Goal: Task Accomplishment & Management: Manage account settings

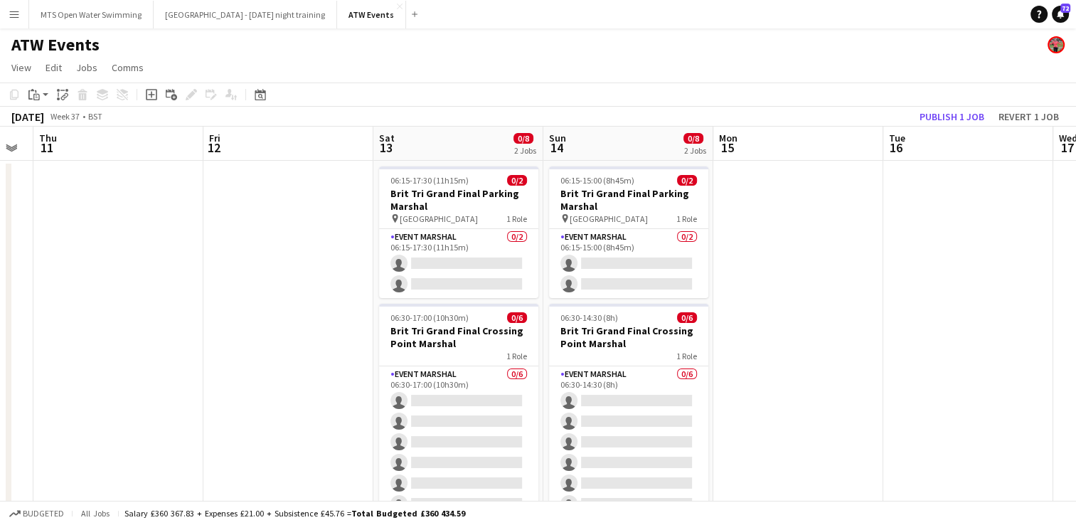
click at [796, 232] on app-date-cell at bounding box center [798, 352] width 170 height 383
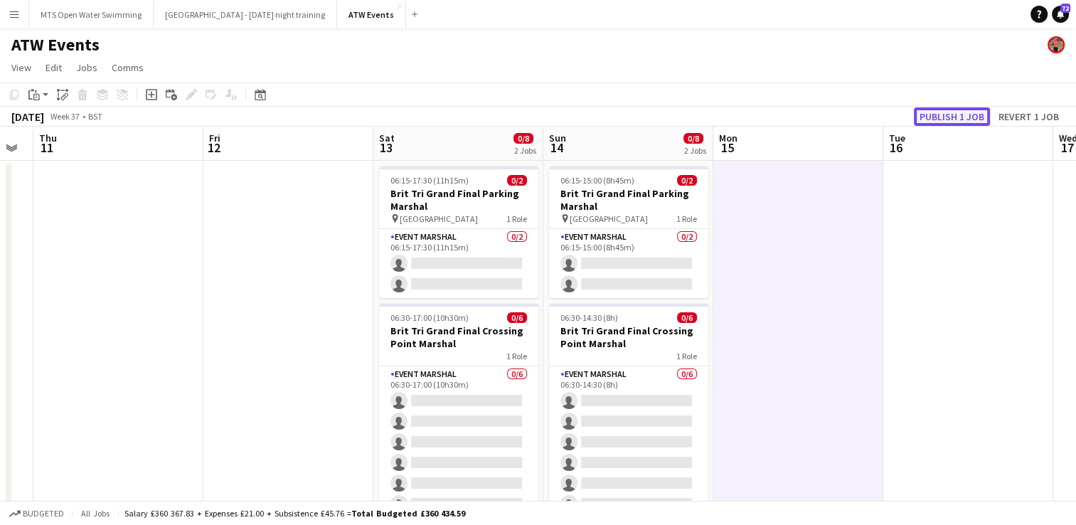
click at [931, 112] on button "Publish 1 job" at bounding box center [952, 116] width 76 height 18
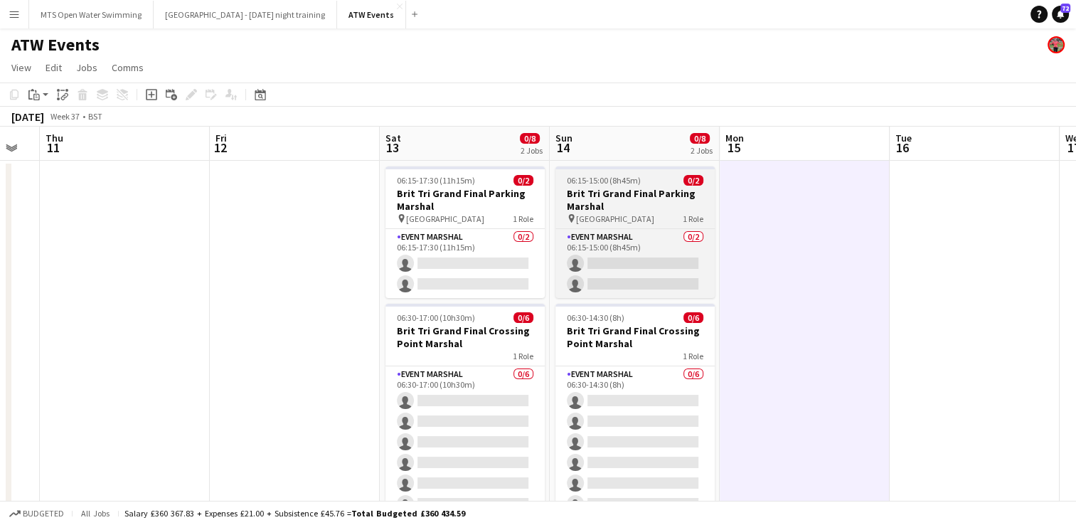
click at [645, 205] on h3 "Brit Tri Grand Final Parking Marshal" at bounding box center [634, 200] width 159 height 26
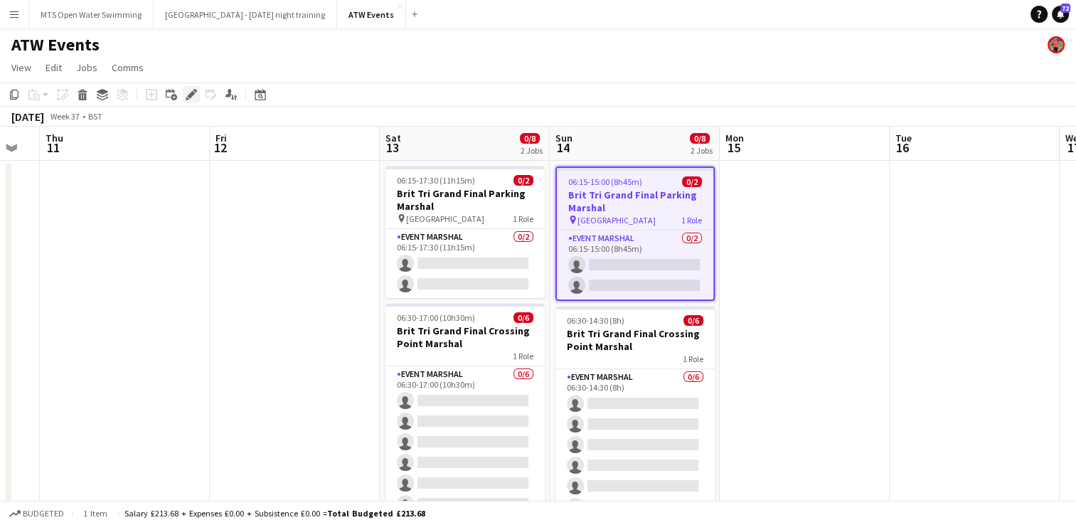
click at [194, 92] on icon "Edit" at bounding box center [191, 94] width 11 height 11
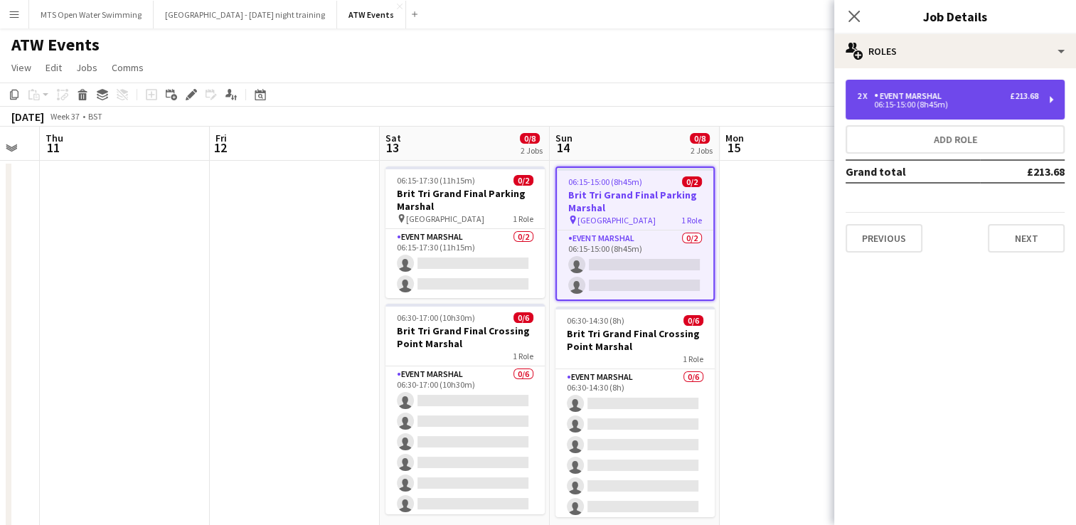
click at [896, 100] on div "Event Marshal" at bounding box center [910, 96] width 73 height 10
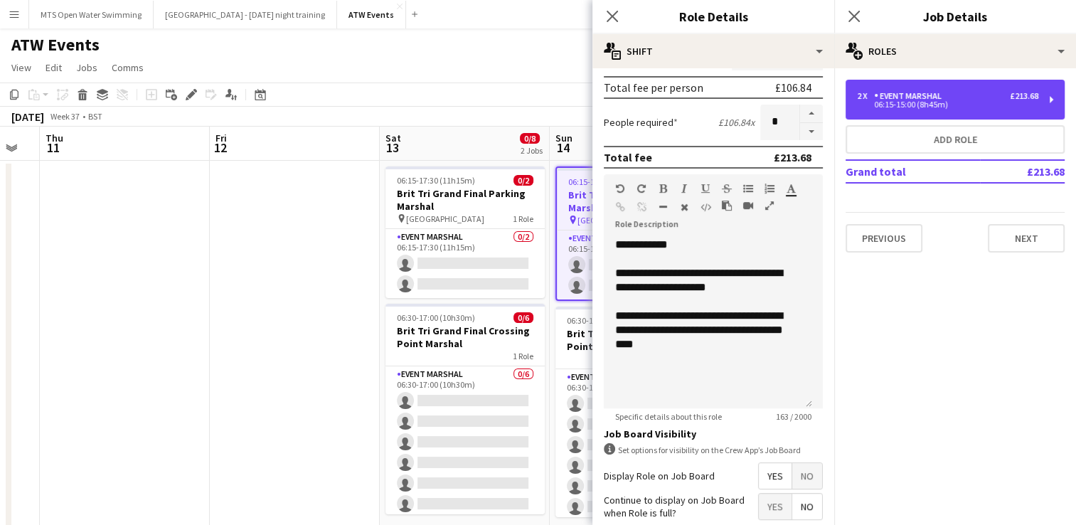
scroll to position [434, 0]
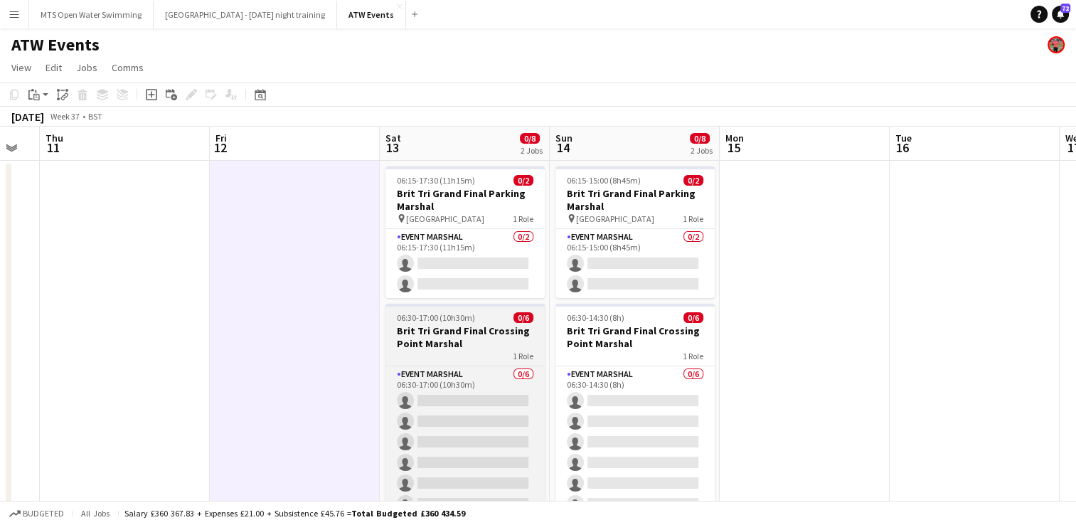
click at [479, 338] on h3 "Brit Tri Grand Final Crossing Point Marshal" at bounding box center [464, 337] width 159 height 26
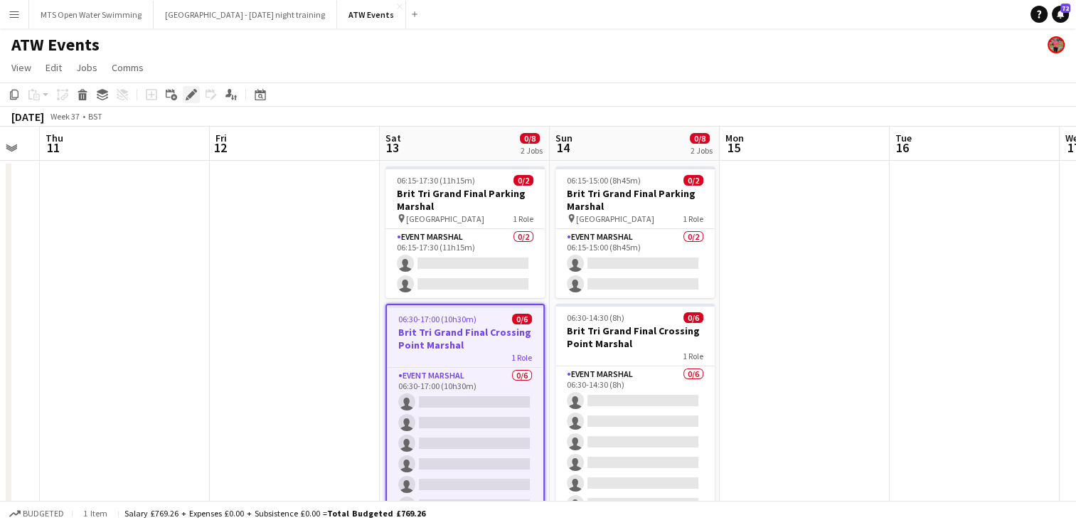
click at [188, 96] on icon at bounding box center [191, 95] width 8 height 8
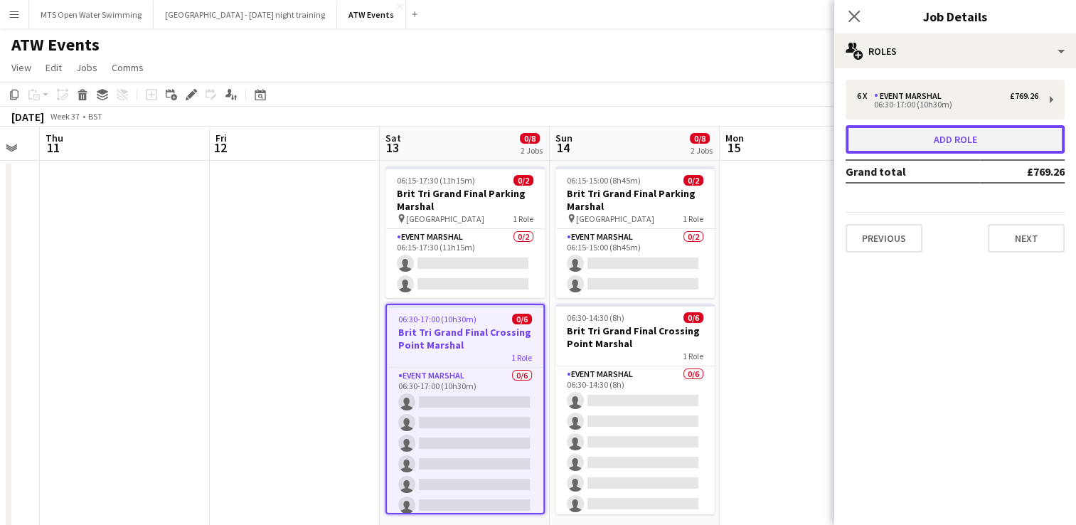
click at [925, 135] on button "Add role" at bounding box center [954, 139] width 219 height 28
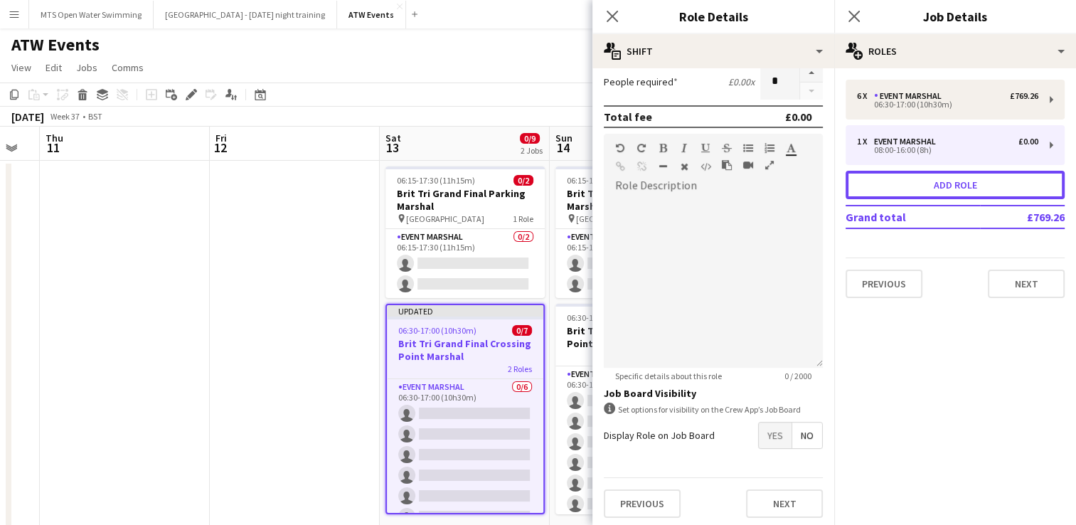
scroll to position [360, 0]
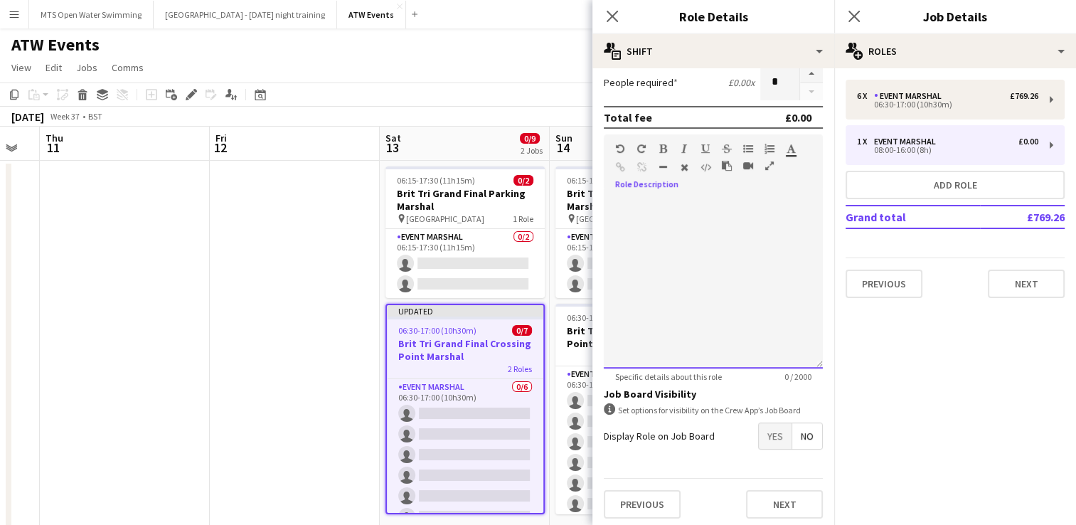
click at [677, 215] on div at bounding box center [713, 283] width 219 height 171
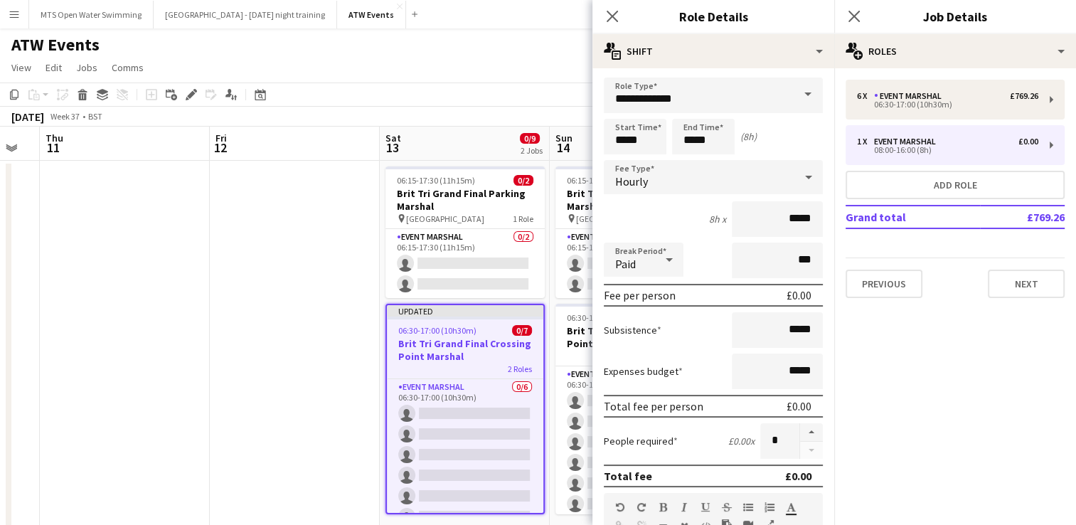
scroll to position [0, 0]
click at [609, 18] on icon "Close pop-in" at bounding box center [612, 16] width 14 height 14
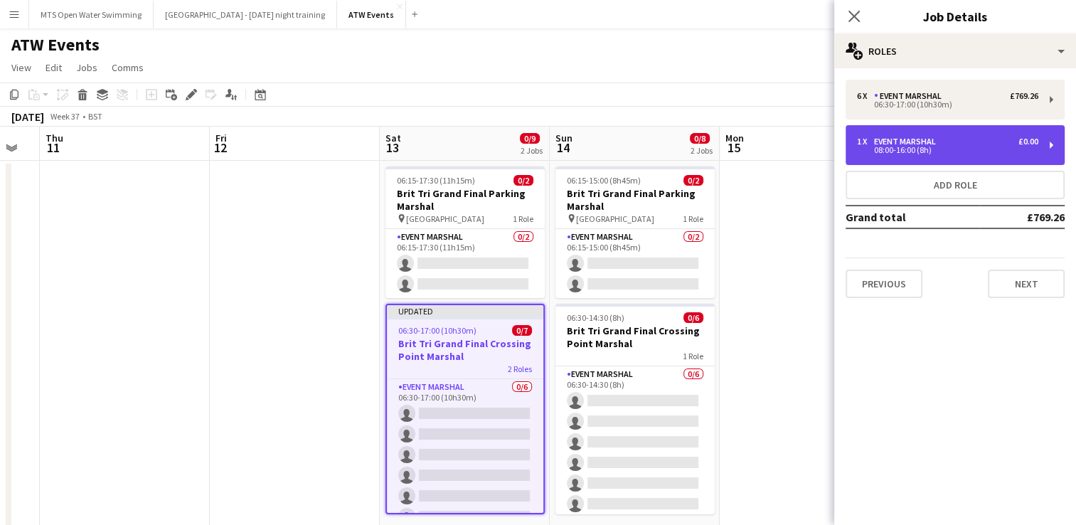
click at [902, 149] on div "08:00-16:00 (8h)" at bounding box center [947, 149] width 181 height 7
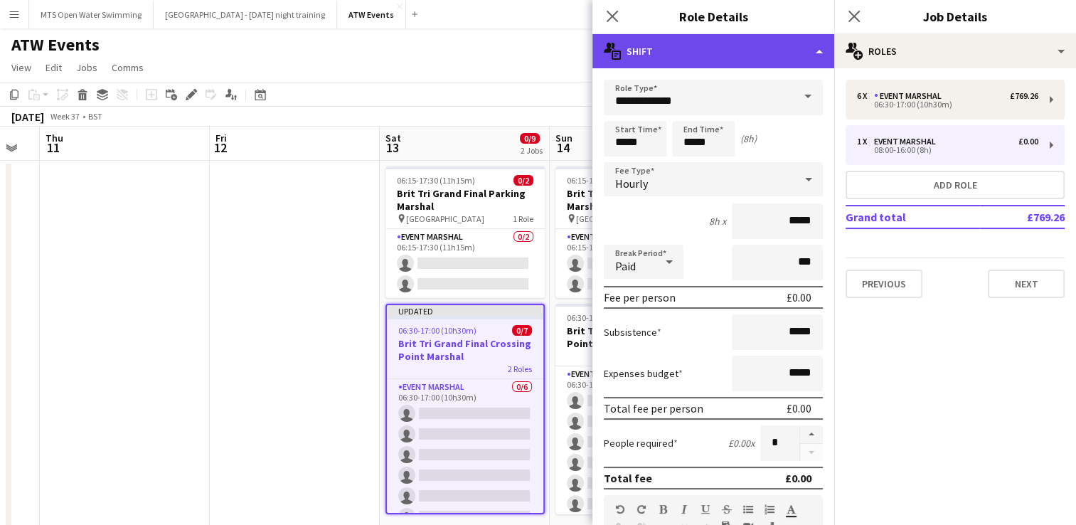
click at [712, 55] on div "multiple-actions-text Shift" at bounding box center [713, 51] width 242 height 34
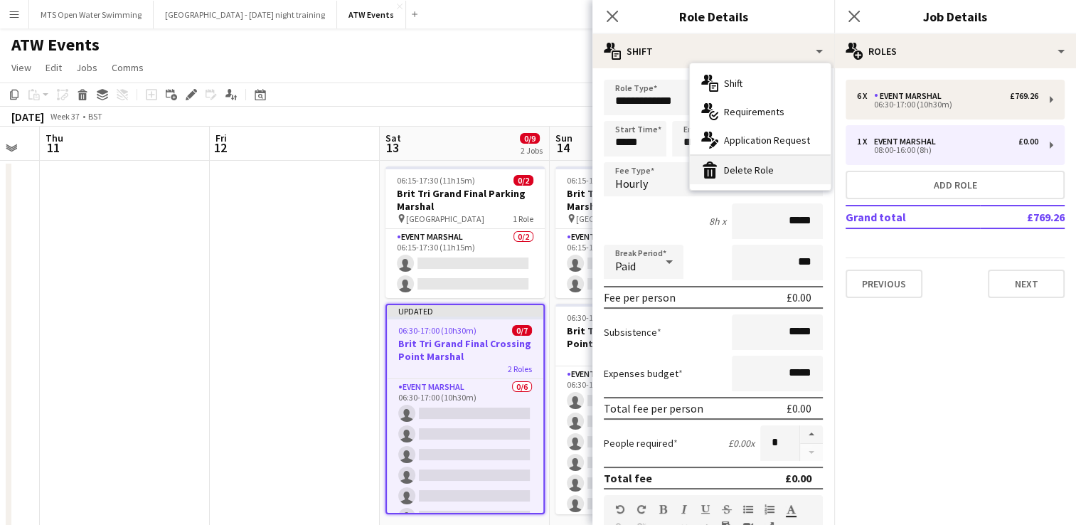
click at [736, 171] on div "bin-2 Delete Role" at bounding box center [760, 170] width 141 height 28
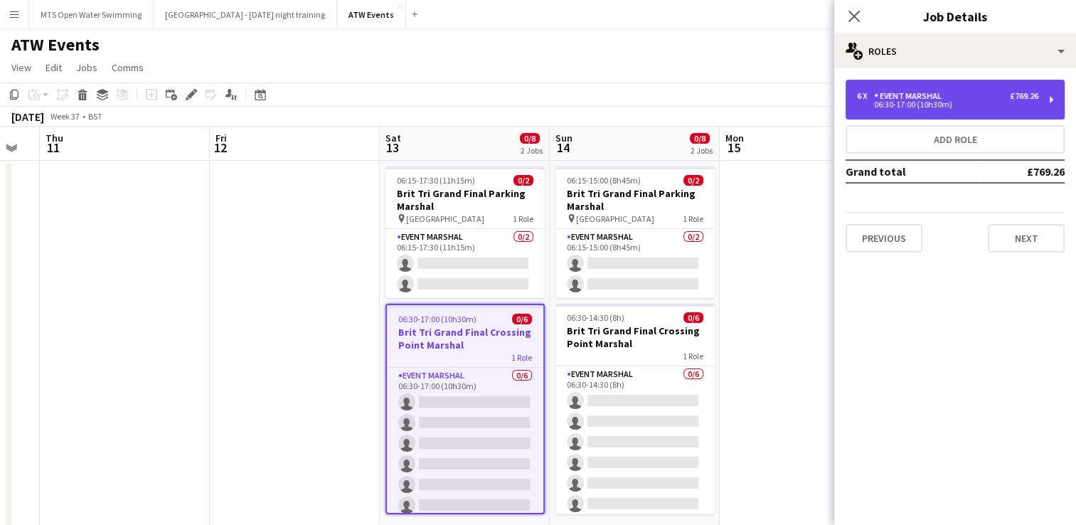
click at [927, 107] on div "06:30-17:00 (10h30m)" at bounding box center [947, 104] width 181 height 7
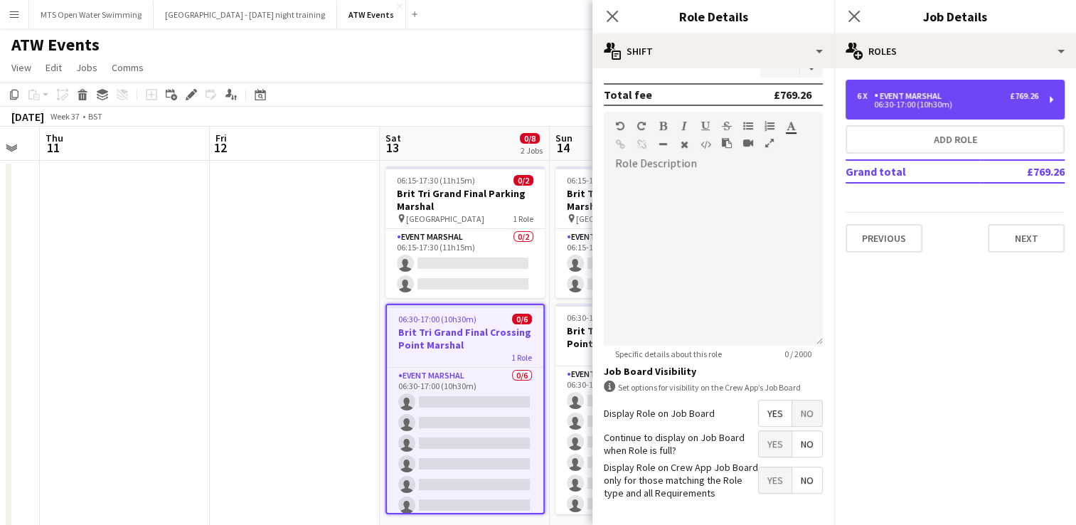
scroll to position [384, 0]
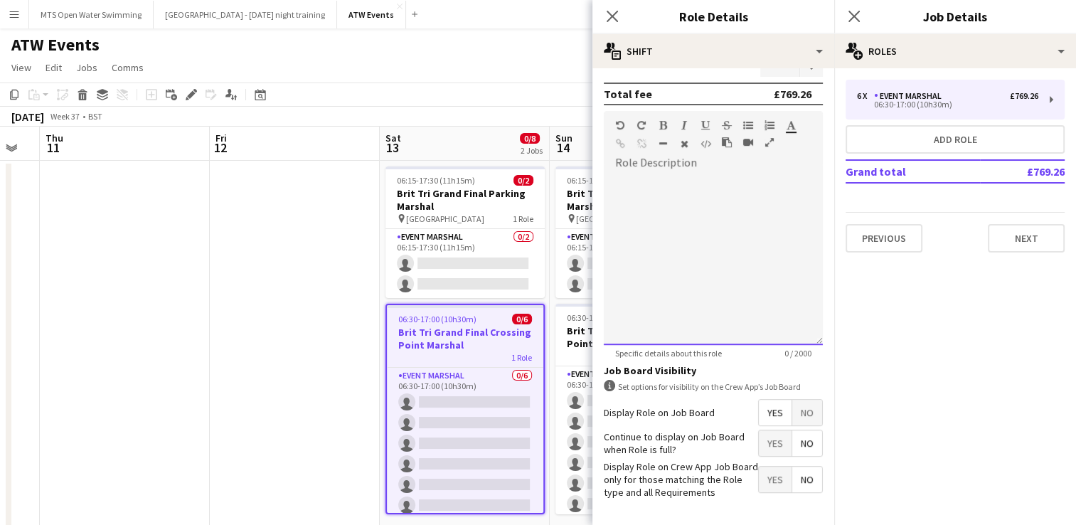
click at [645, 164] on div at bounding box center [713, 254] width 219 height 181
click at [633, 188] on div at bounding box center [713, 259] width 219 height 171
click at [749, 181] on div at bounding box center [713, 259] width 219 height 171
click at [402, 58] on app-page-menu "View Day view expanded Day view collapsed Month view Date picker Jump to [DATE]…" at bounding box center [538, 68] width 1076 height 27
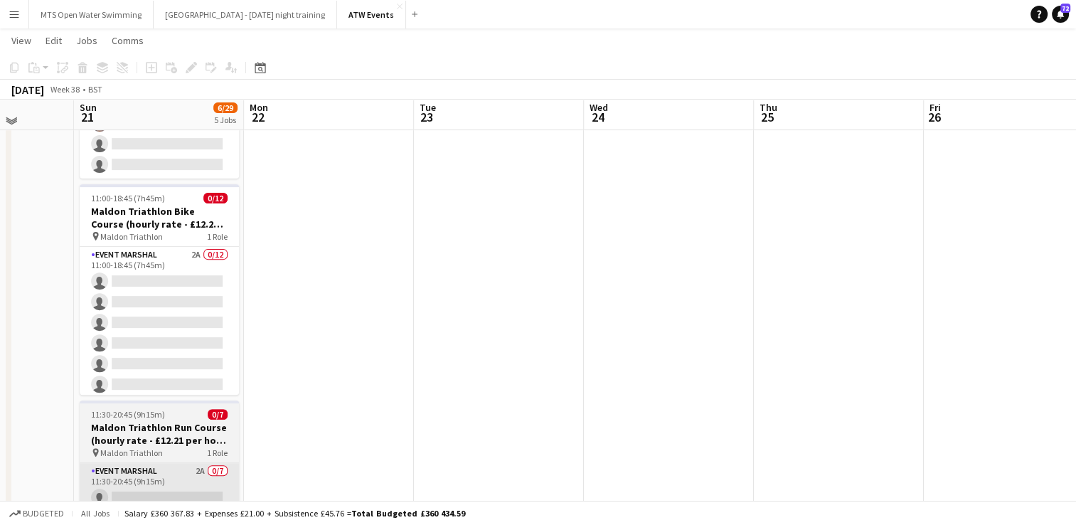
scroll to position [466, 0]
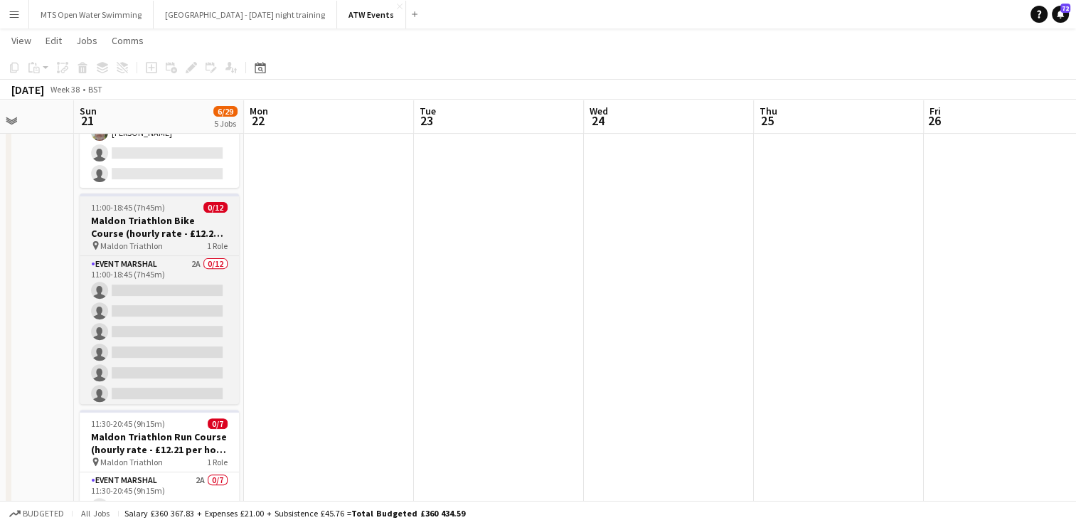
click at [184, 254] on app-job-card "11:00-18:45 (7h45m) 0/12 Maldon Triathlon Bike Course (hourly rate - £12.21 if …" at bounding box center [159, 298] width 159 height 210
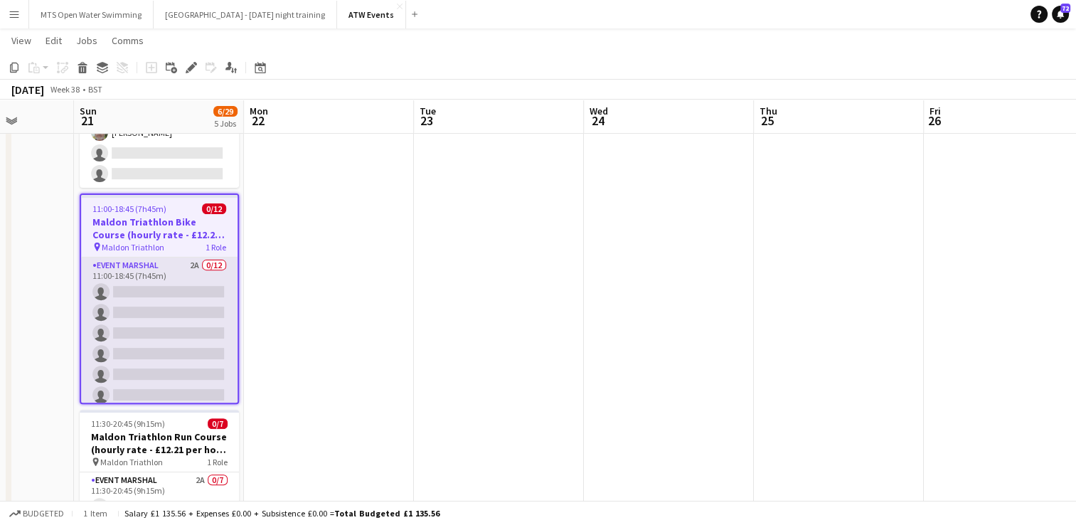
click at [182, 263] on app-card-role "Event Marshal 2A 0/12 11:00-18:45 (7h45m) single-neutral-actions single-neutral…" at bounding box center [159, 394] width 156 height 275
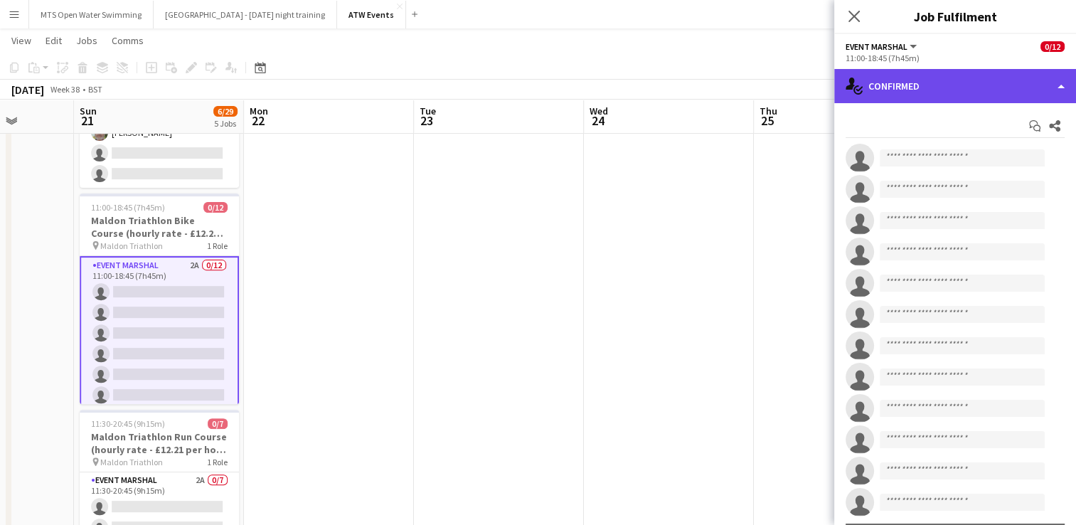
click at [904, 98] on div "single-neutral-actions-check-2 Confirmed" at bounding box center [955, 86] width 242 height 34
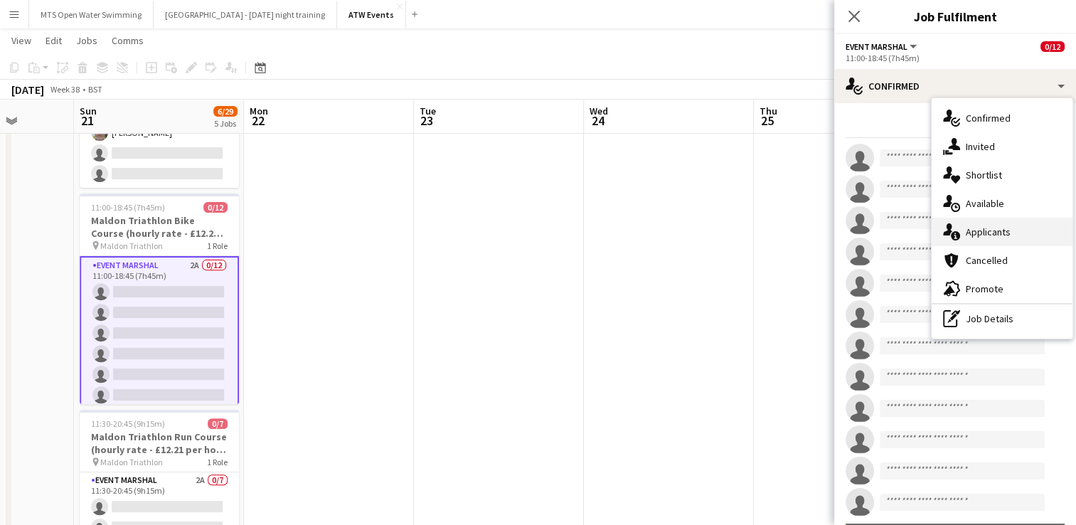
click at [973, 230] on div "single-neutral-actions-information Applicants" at bounding box center [1001, 232] width 141 height 28
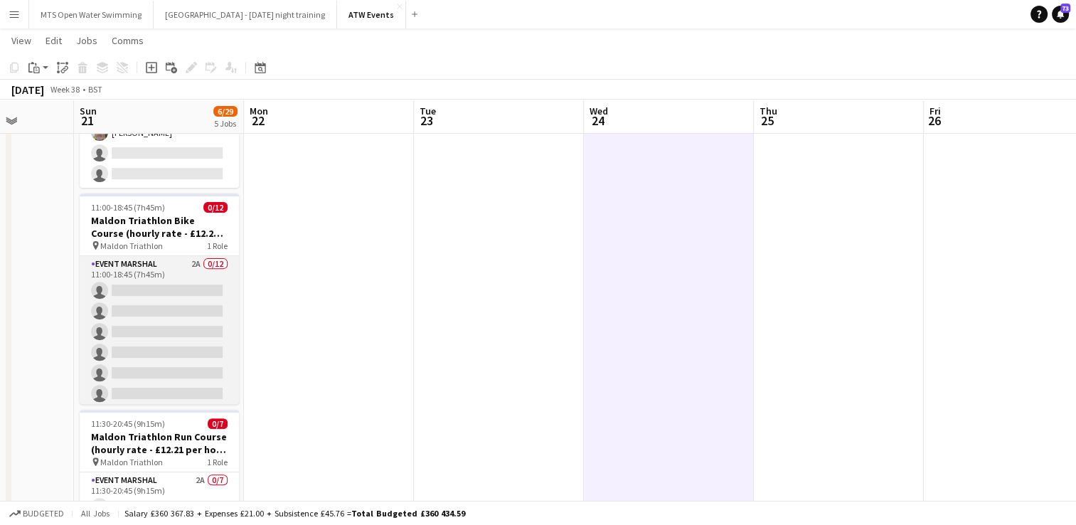
click at [186, 267] on app-card-role "Event Marshal 2A 0/12 11:00-18:45 (7h45m) single-neutral-actions single-neutral…" at bounding box center [159, 393] width 159 height 275
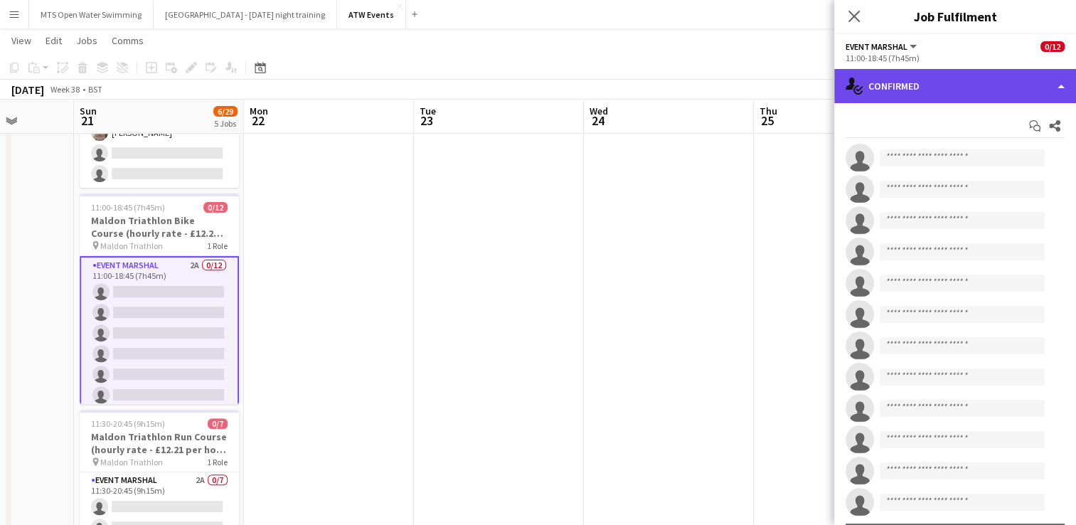
click at [905, 84] on div "single-neutral-actions-check-2 Confirmed" at bounding box center [955, 86] width 242 height 34
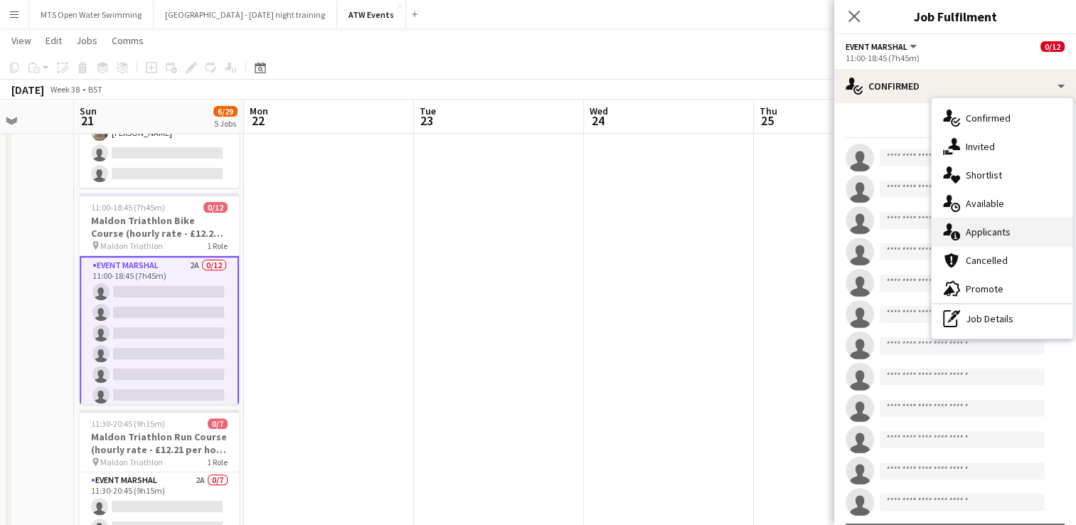
click at [994, 231] on div "single-neutral-actions-information Applicants" at bounding box center [1001, 232] width 141 height 28
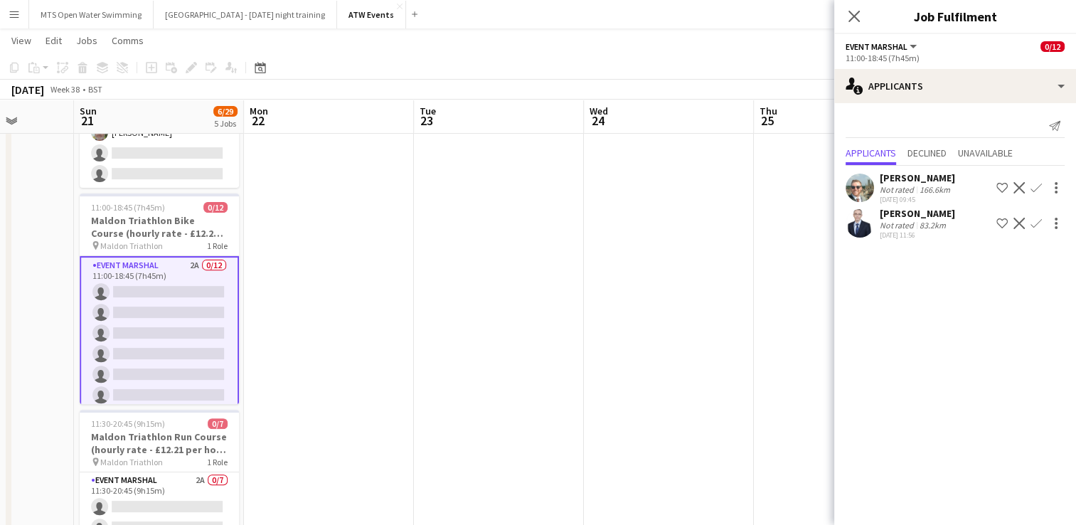
click at [1040, 220] on app-icon "Confirm" at bounding box center [1035, 223] width 11 height 11
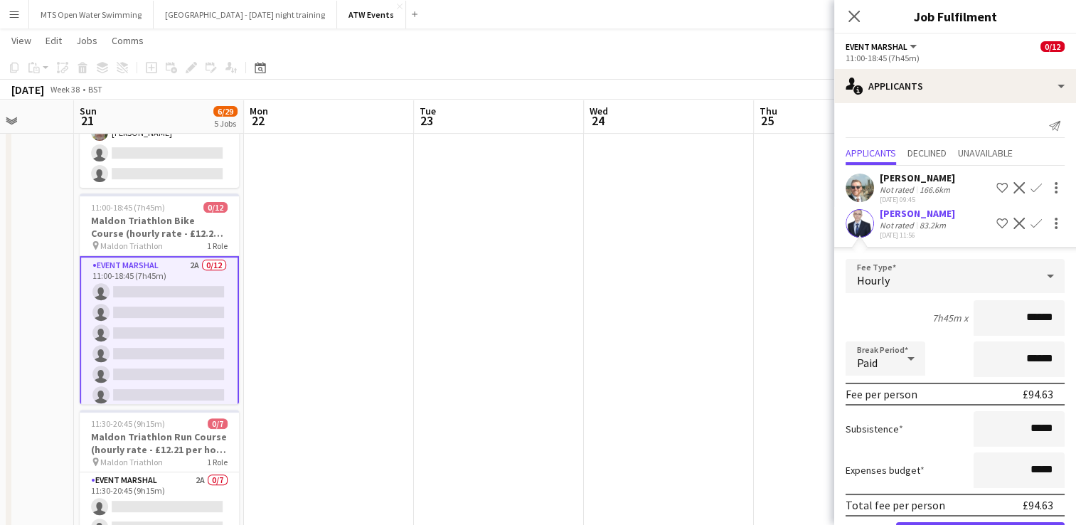
scroll to position [49, 0]
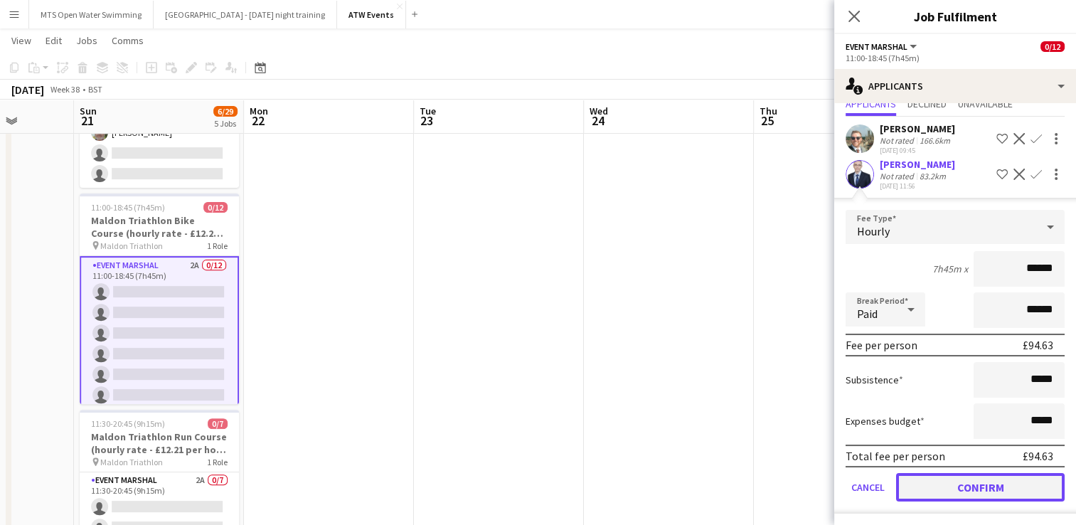
click at [936, 483] on button "Confirm" at bounding box center [980, 487] width 168 height 28
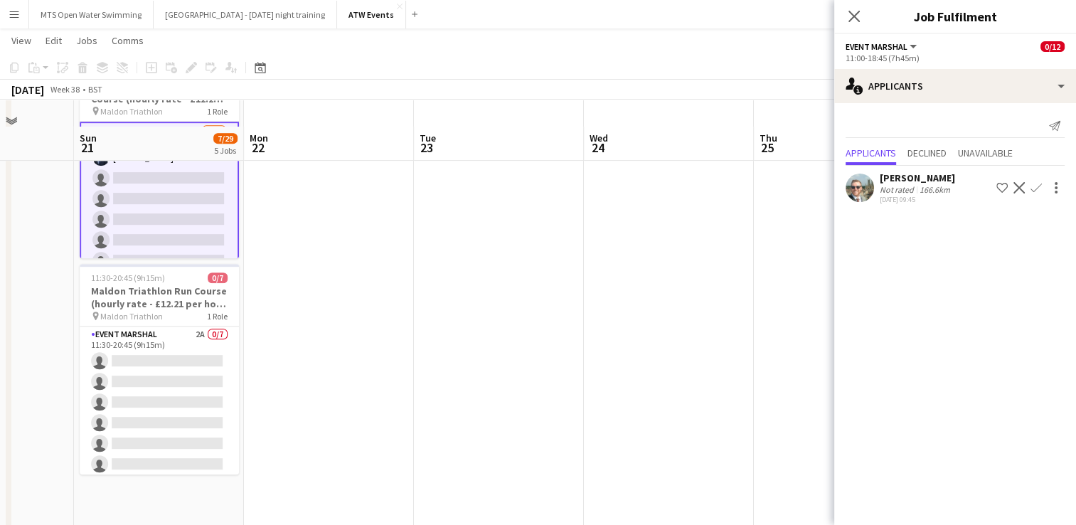
scroll to position [639, 0]
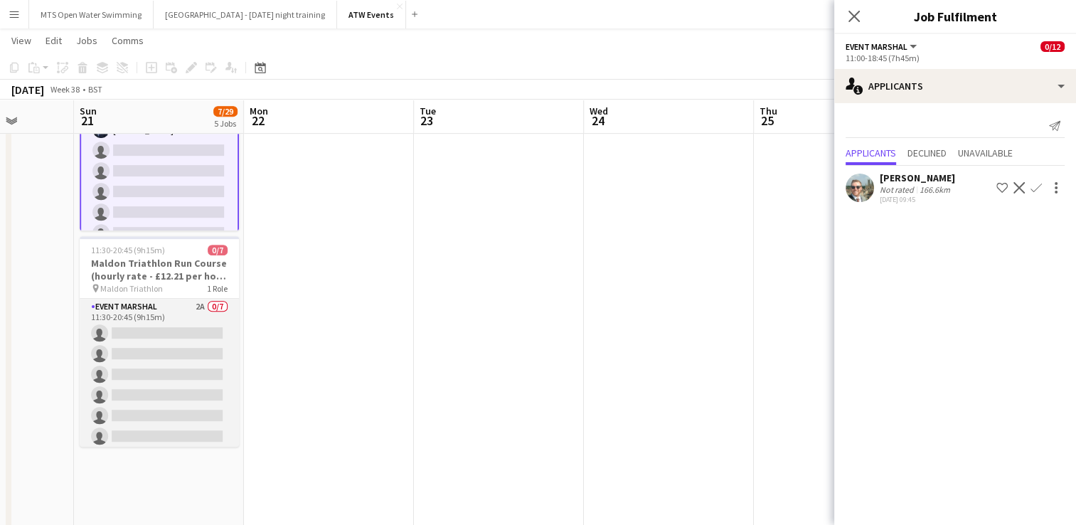
click at [188, 310] on app-card-role "Event Marshal 2A 0/7 11:30-20:45 (9h15m) single-neutral-actions single-neutral-…" at bounding box center [159, 385] width 159 height 172
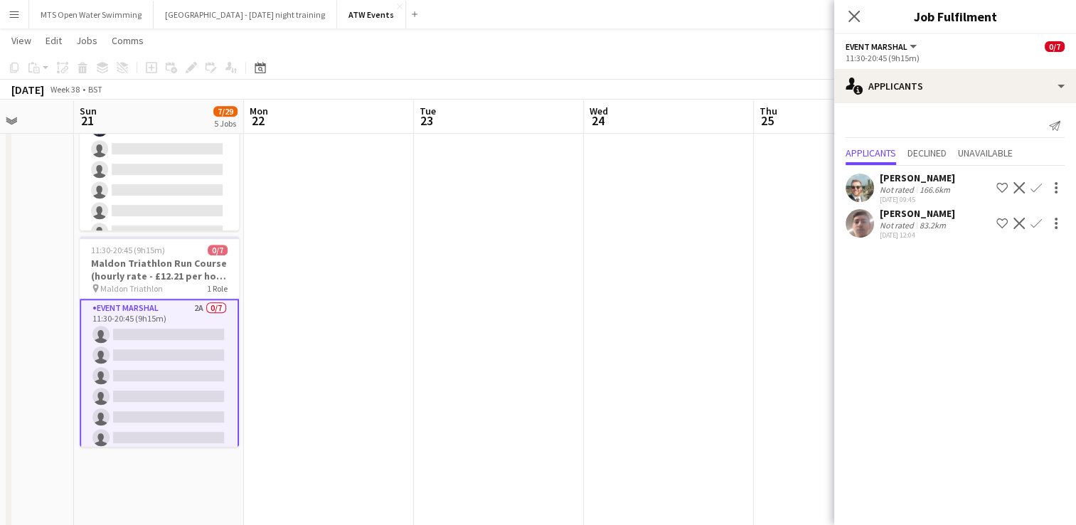
click at [1032, 223] on app-icon "Confirm" at bounding box center [1035, 223] width 11 height 11
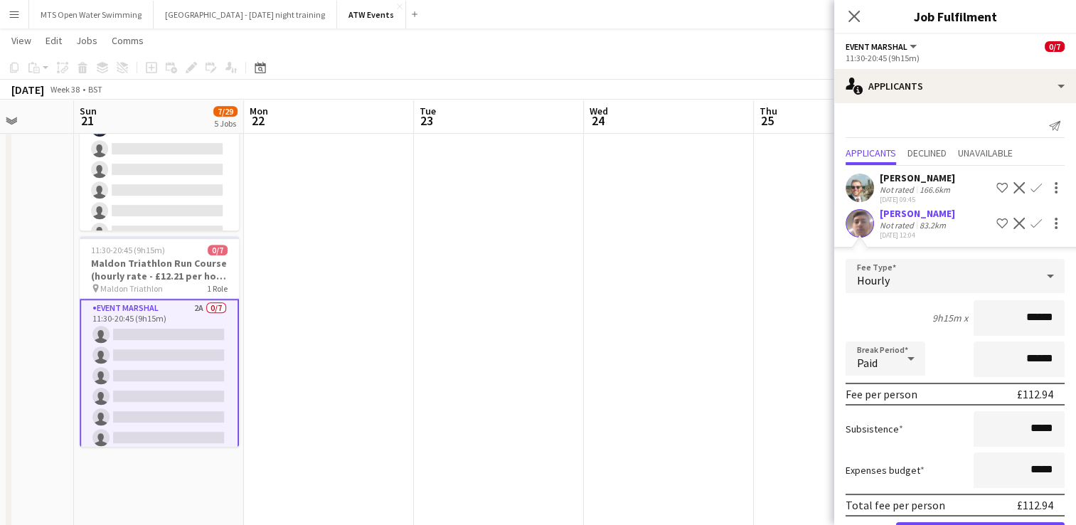
scroll to position [49, 0]
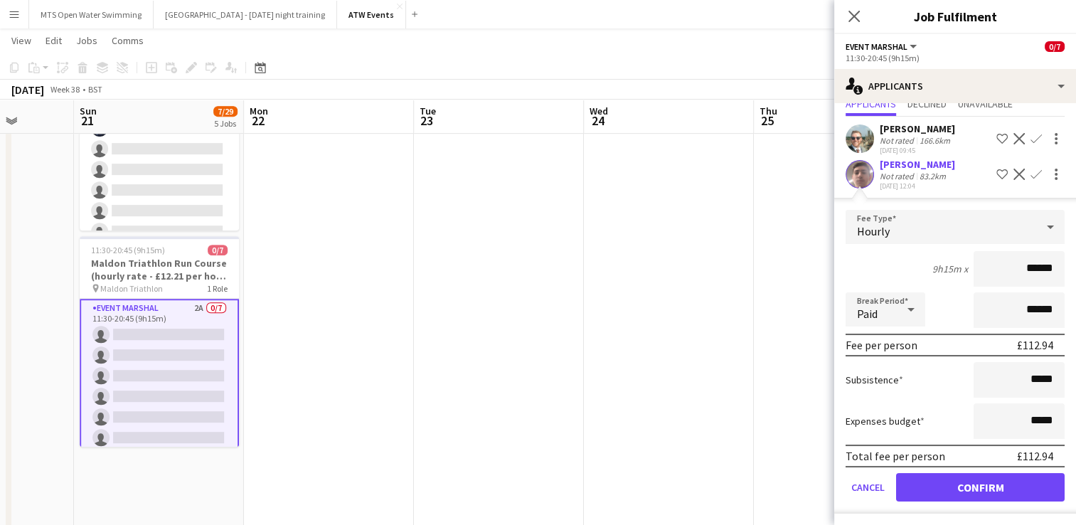
click at [906, 173] on div "Not rated" at bounding box center [897, 176] width 37 height 11
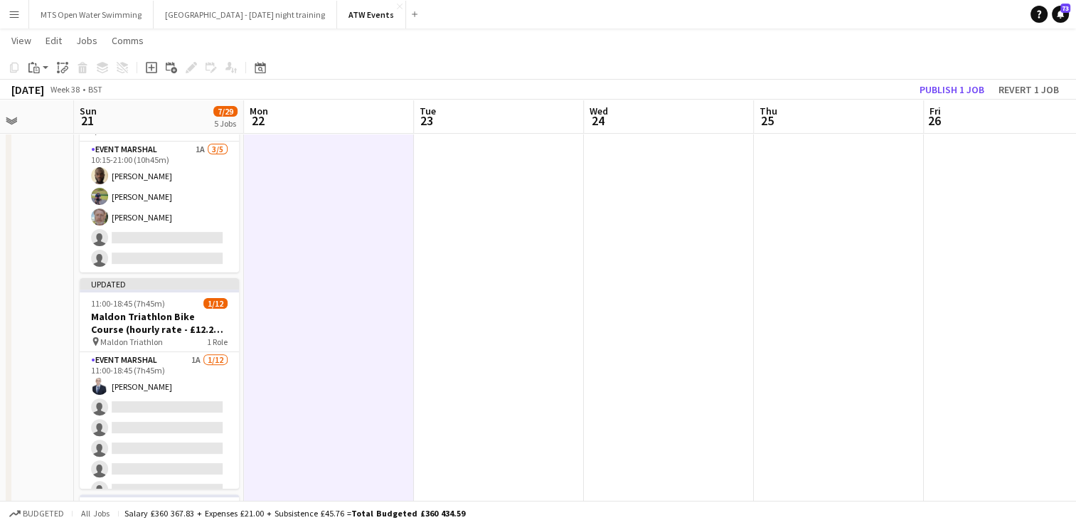
scroll to position [380, 0]
click at [939, 86] on button "Publish 1 job" at bounding box center [952, 89] width 76 height 18
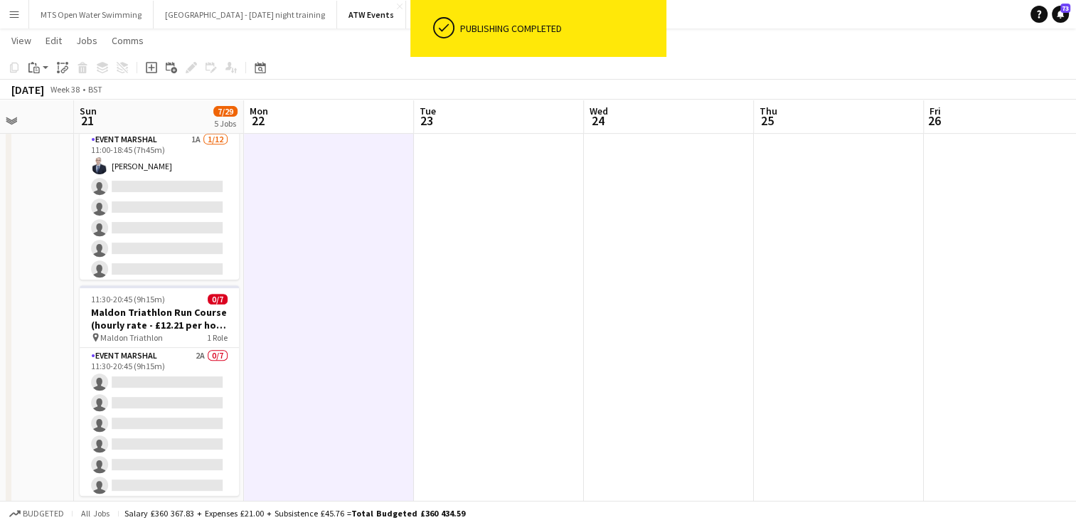
scroll to position [589, 0]
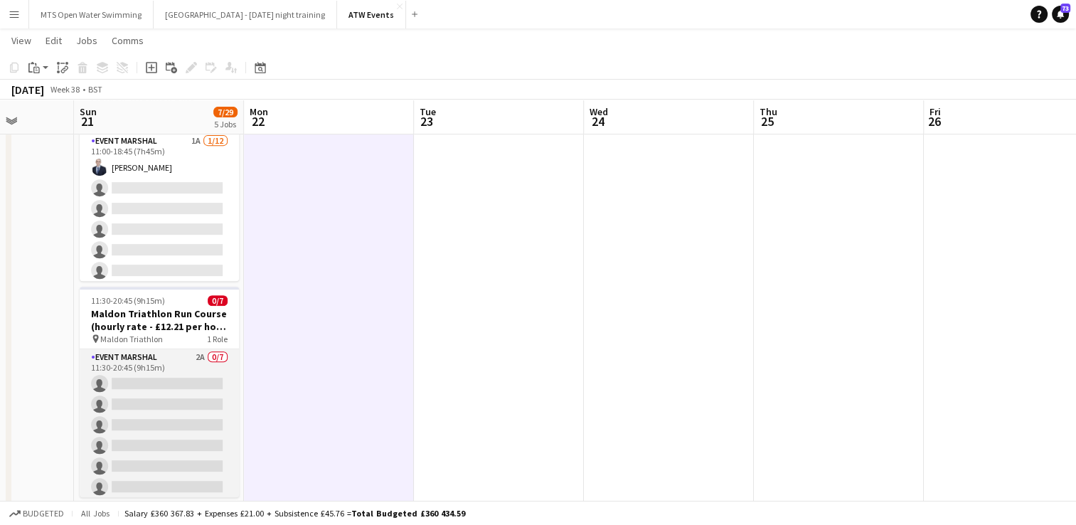
click at [191, 355] on app-card-role "Event Marshal 2A 0/7 11:30-20:45 (9h15m) single-neutral-actions single-neutral-…" at bounding box center [159, 435] width 159 height 172
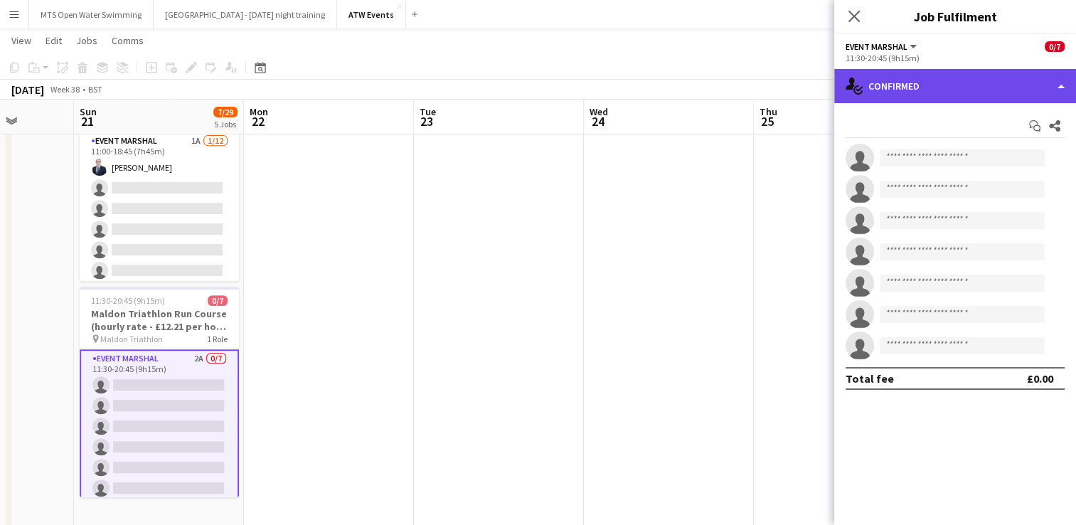
click at [890, 81] on div "single-neutral-actions-check-2 Confirmed" at bounding box center [955, 86] width 242 height 34
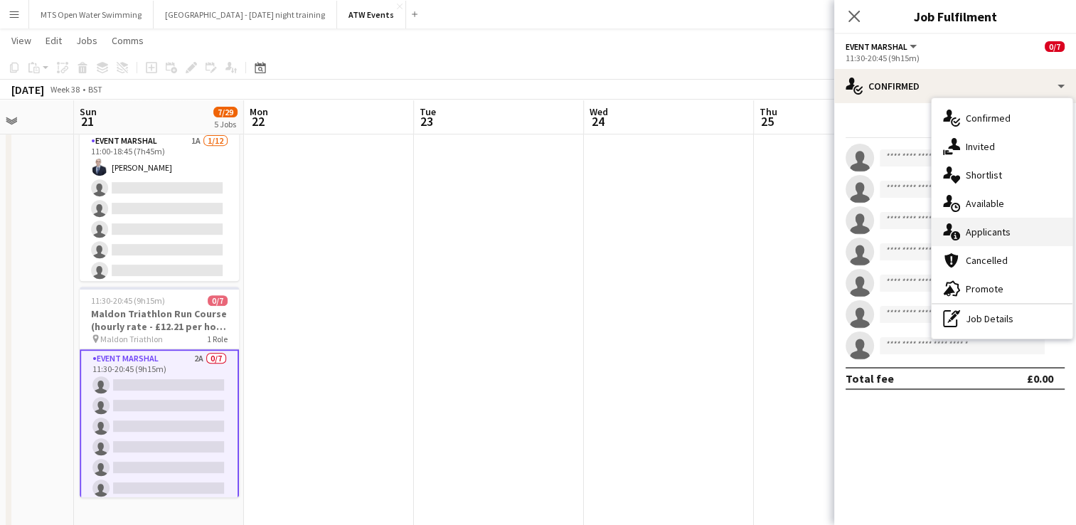
click at [972, 228] on div "single-neutral-actions-information Applicants" at bounding box center [1001, 232] width 141 height 28
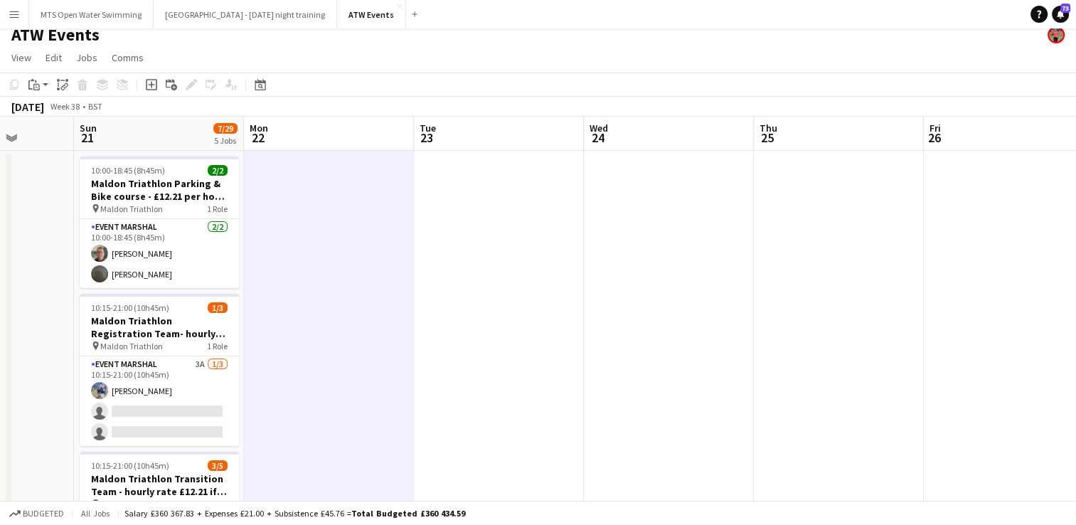
scroll to position [0, 0]
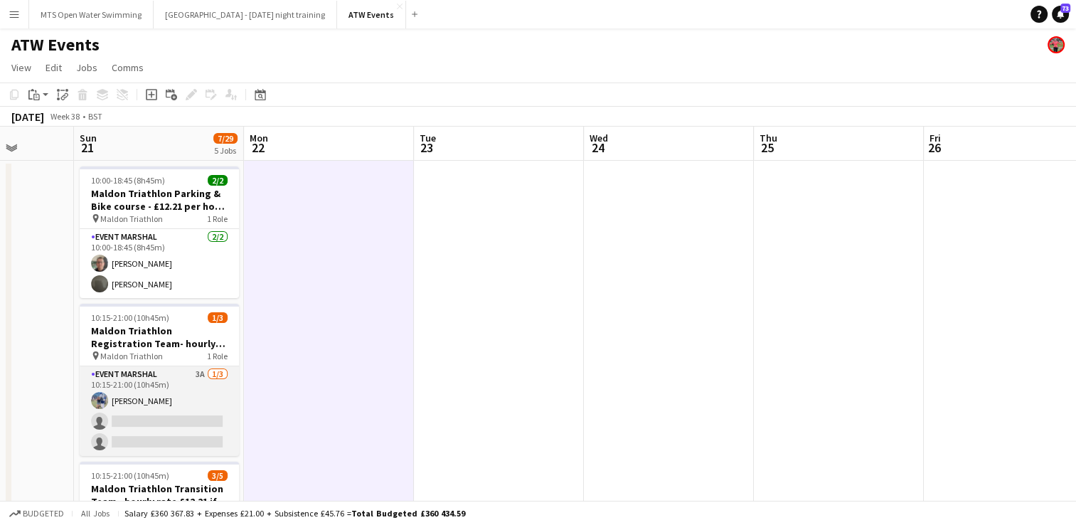
click at [196, 377] on app-card-role "Event Marshal 3A [DATE] 10:15-21:00 (10h45m) [PERSON_NAME] single-neutral-actio…" at bounding box center [159, 411] width 159 height 90
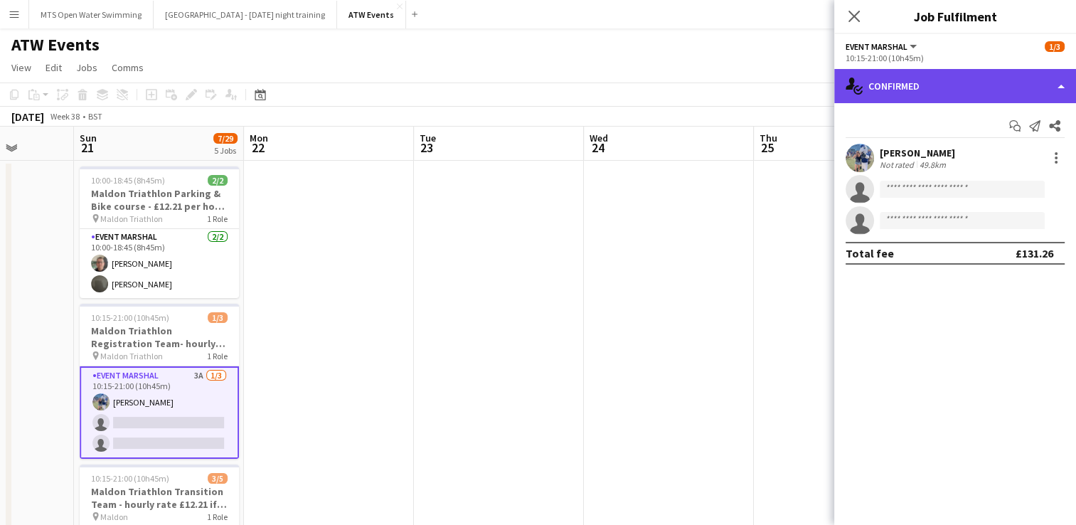
click at [912, 92] on div "single-neutral-actions-check-2 Confirmed" at bounding box center [955, 86] width 242 height 34
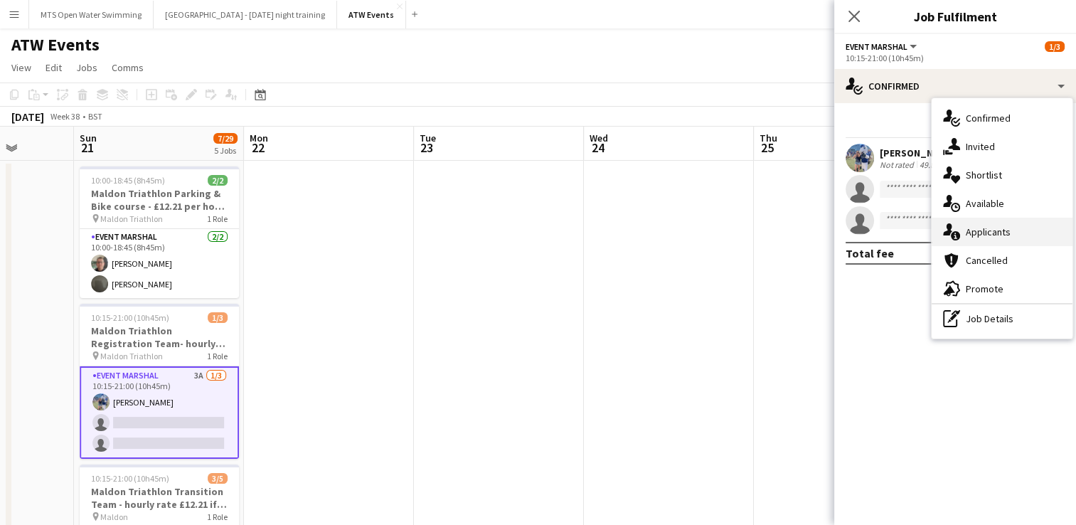
click at [975, 239] on div "single-neutral-actions-information Applicants" at bounding box center [1001, 232] width 141 height 28
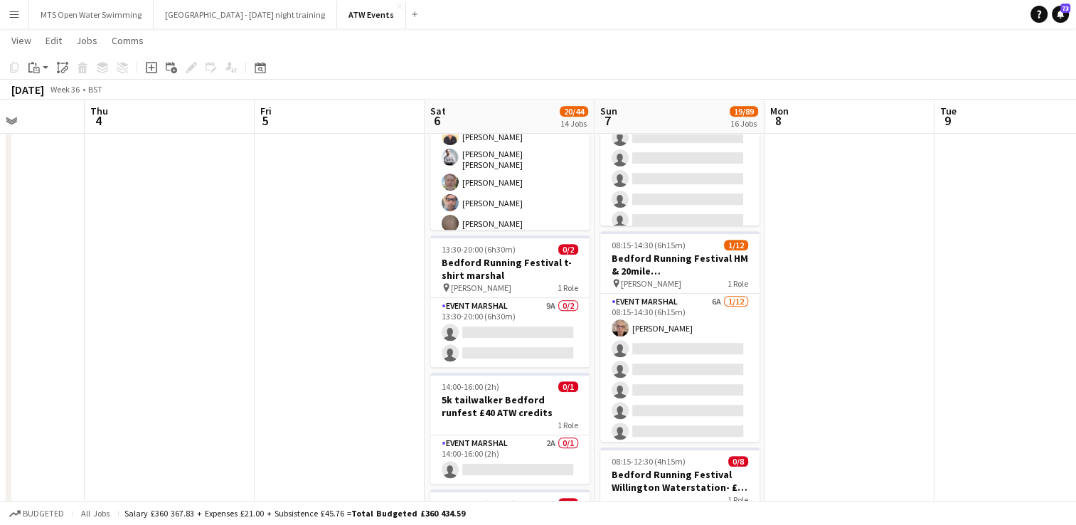
scroll to position [648, 0]
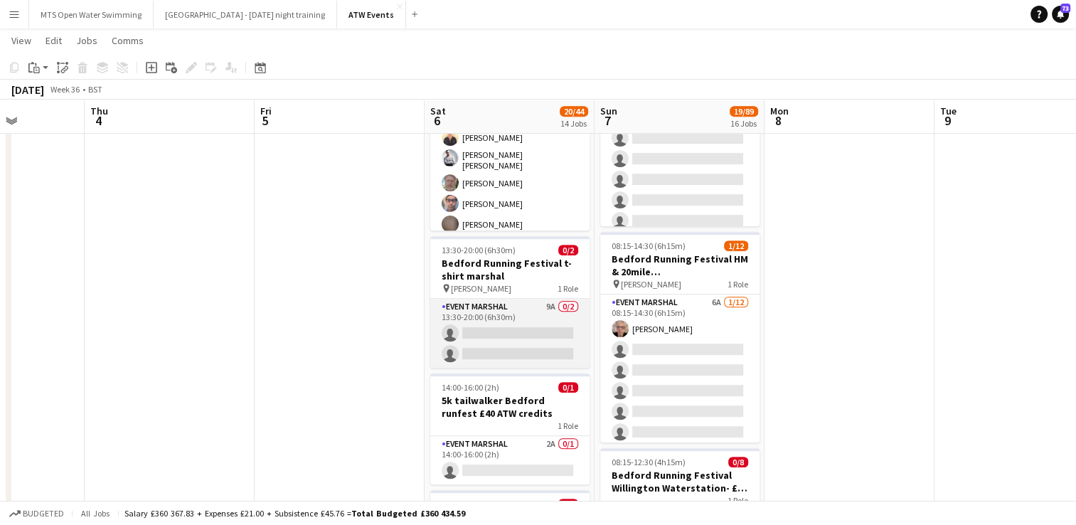
click at [546, 302] on app-card-role "Event Marshal 9A 0/2 13:30-20:00 (6h30m) single-neutral-actions single-neutral-…" at bounding box center [509, 333] width 159 height 69
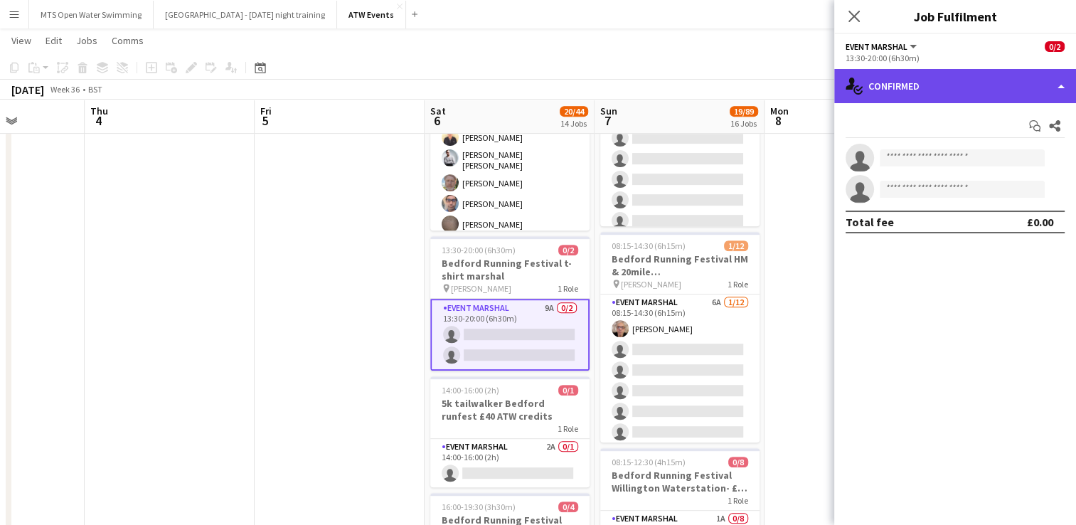
click at [924, 87] on div "single-neutral-actions-check-2 Confirmed" at bounding box center [955, 86] width 242 height 34
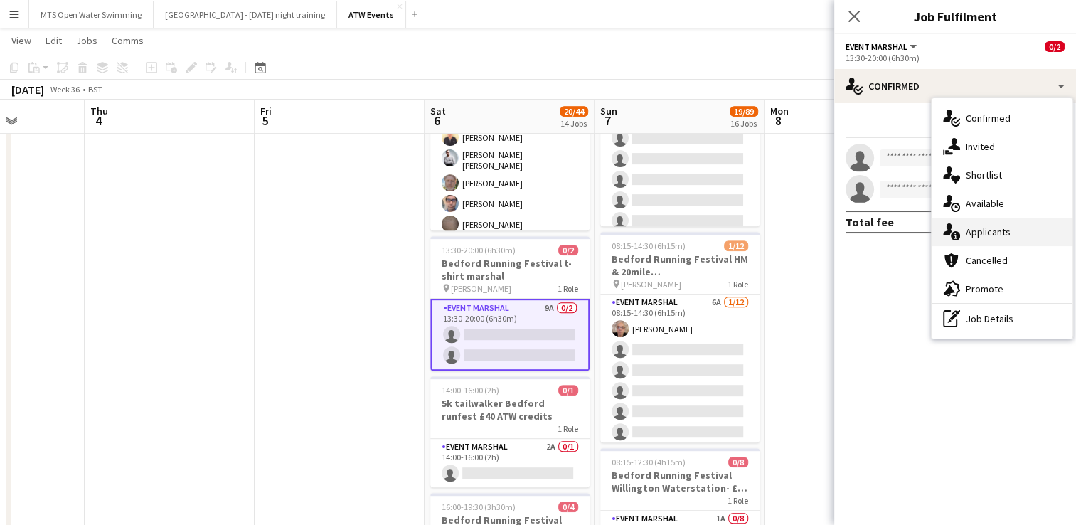
click at [996, 234] on div "single-neutral-actions-information Applicants" at bounding box center [1001, 232] width 141 height 28
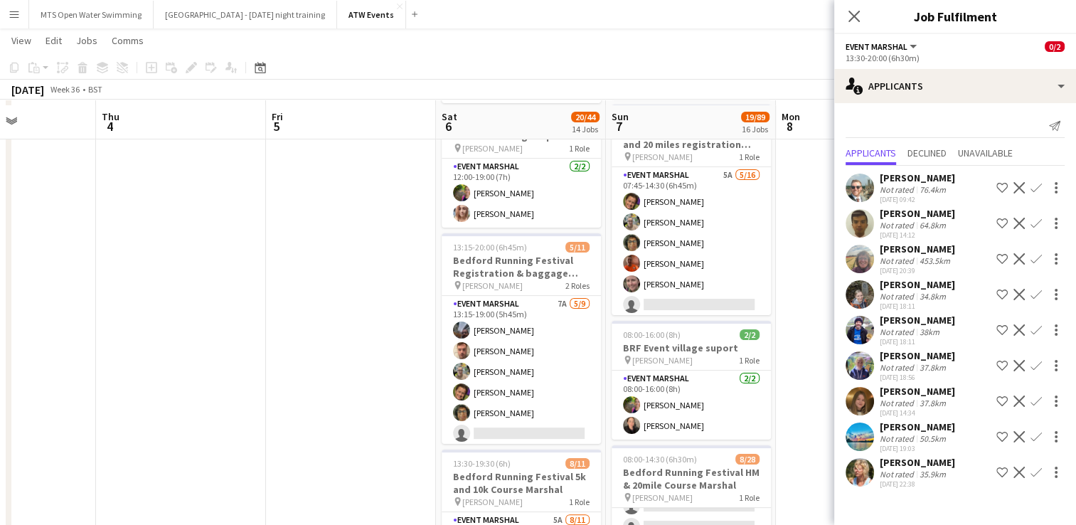
scroll to position [242, 0]
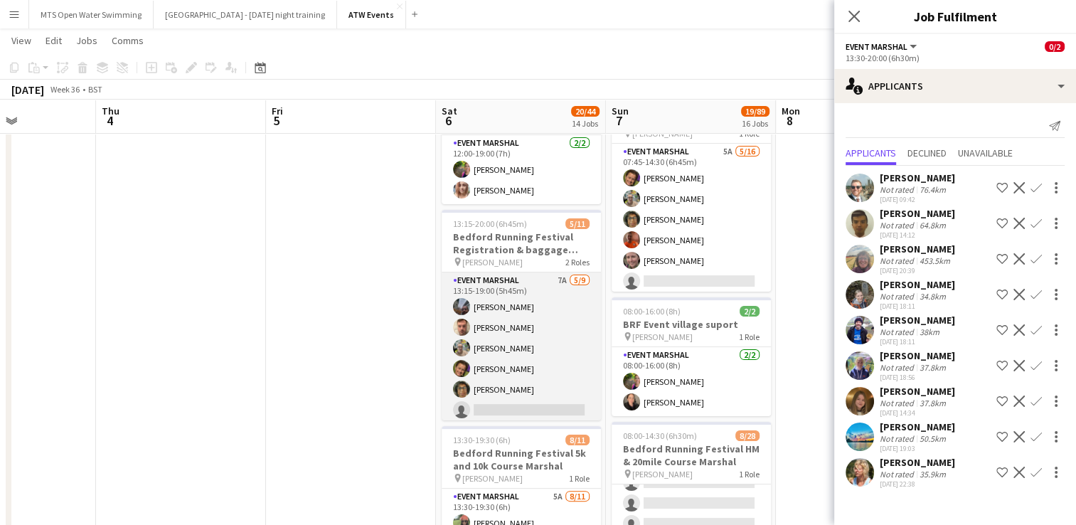
click at [552, 273] on app-card-role "Event Marshal 7A [DATE] 13:15-19:00 (5h45m) [PERSON_NAME] [PERSON_NAME] [PERSON…" at bounding box center [520, 378] width 159 height 213
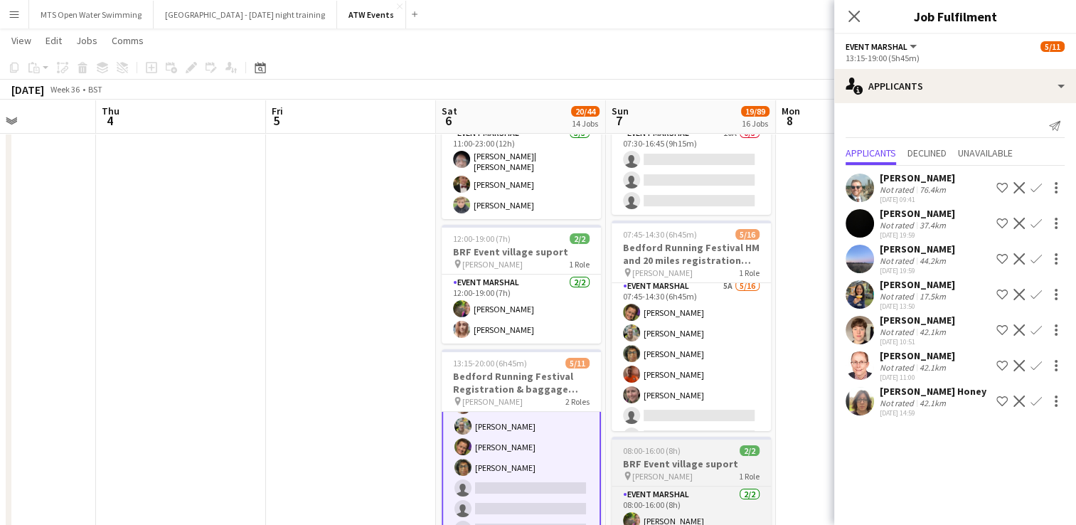
scroll to position [4, 0]
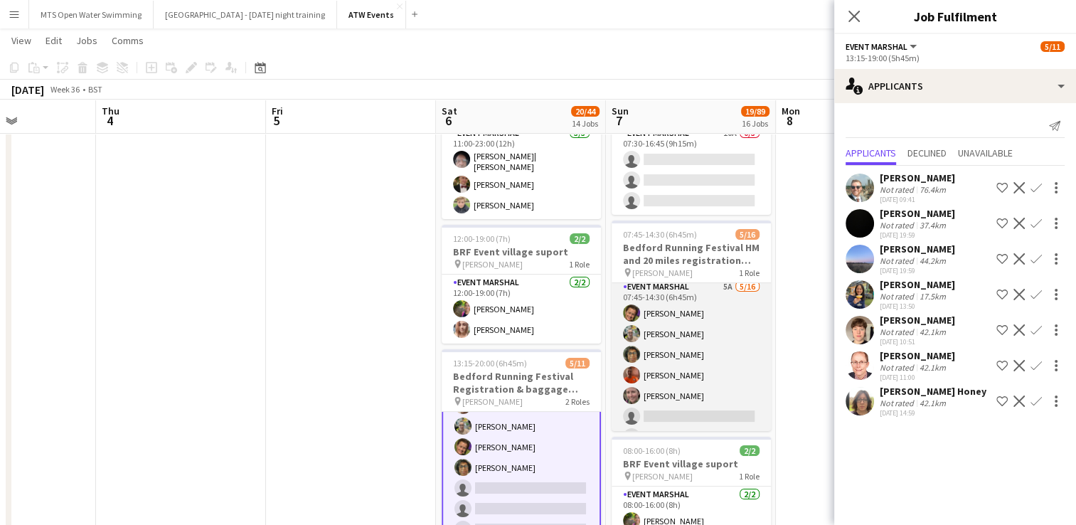
click at [714, 289] on app-card-role "Event Marshal 5A [DATE] 07:45-14:30 (6h45m) [PERSON_NAME] [PERSON_NAME] [PERSON…" at bounding box center [690, 458] width 159 height 358
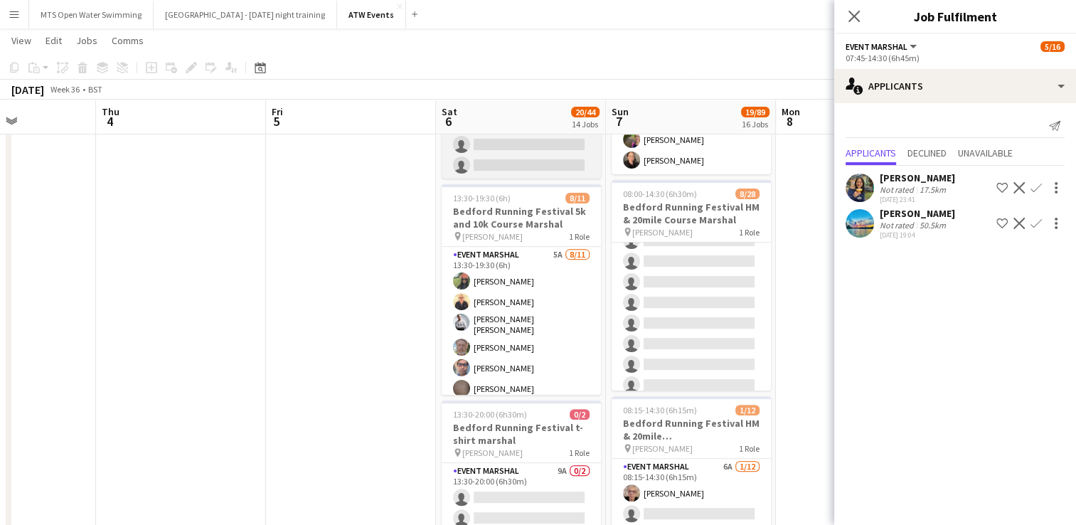
scroll to position [483, 0]
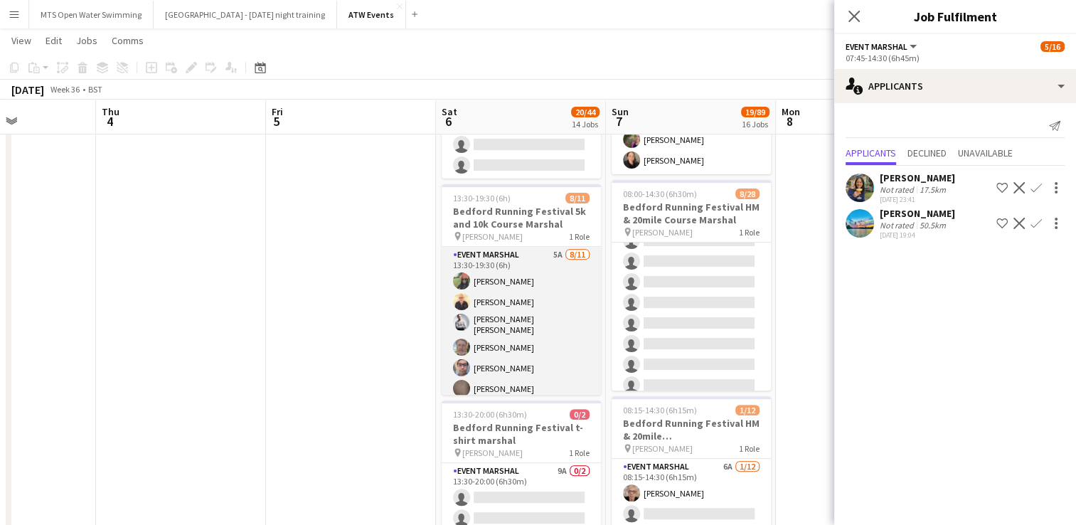
click at [546, 247] on app-card-role "Event Marshal 5A [DATE] 13:30-19:30 (6h) [PERSON_NAME] [PERSON_NAME] [PERSON_NA…" at bounding box center [520, 376] width 159 height 259
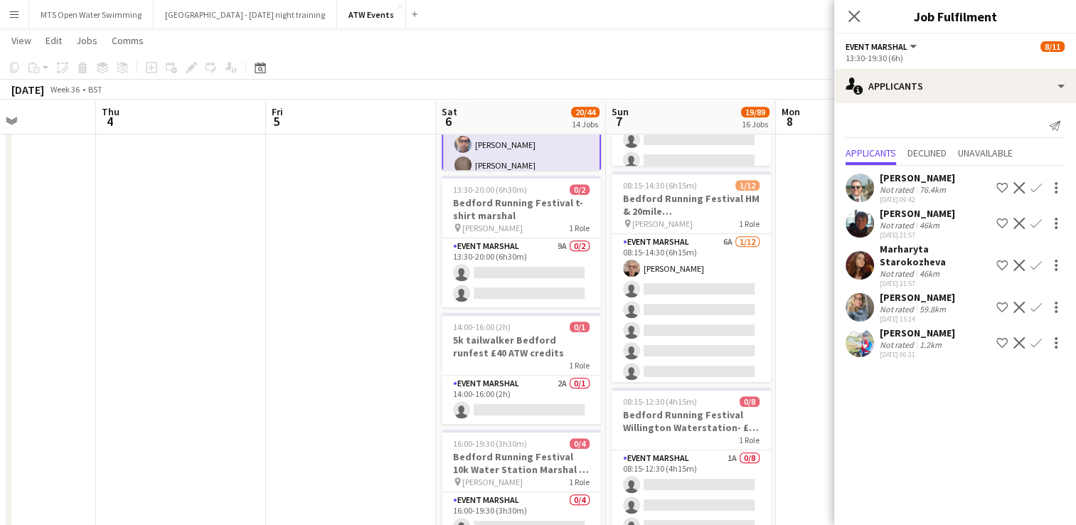
scroll to position [708, 0]
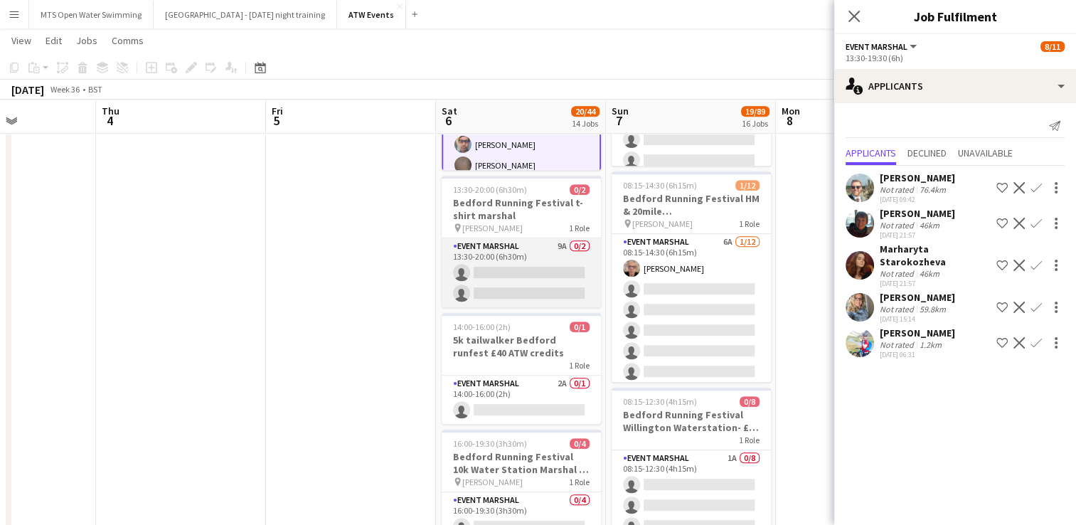
click at [559, 238] on app-card-role "Event Marshal 9A 0/2 13:30-20:00 (6h30m) single-neutral-actions single-neutral-…" at bounding box center [520, 272] width 159 height 69
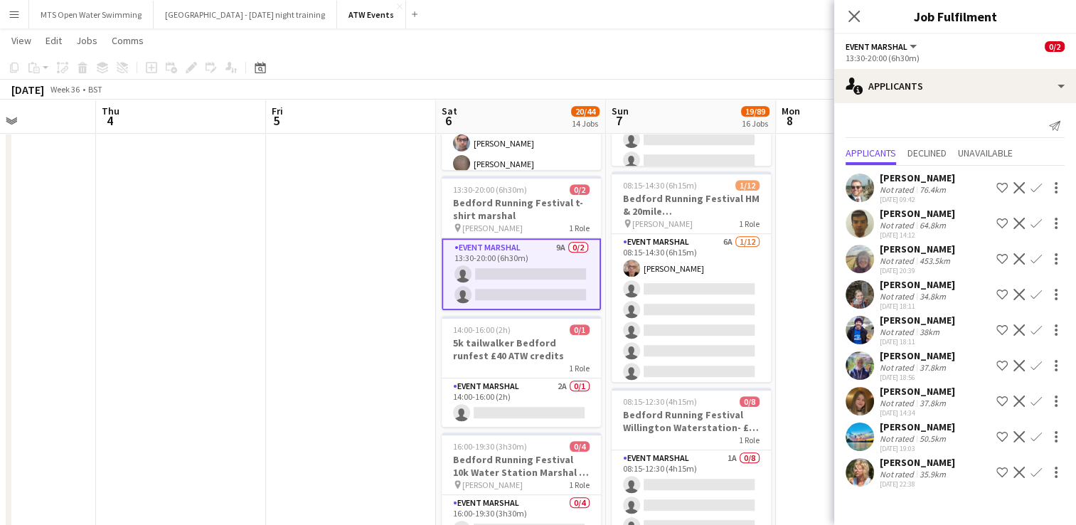
click at [1037, 364] on app-icon "Confirm" at bounding box center [1035, 365] width 11 height 11
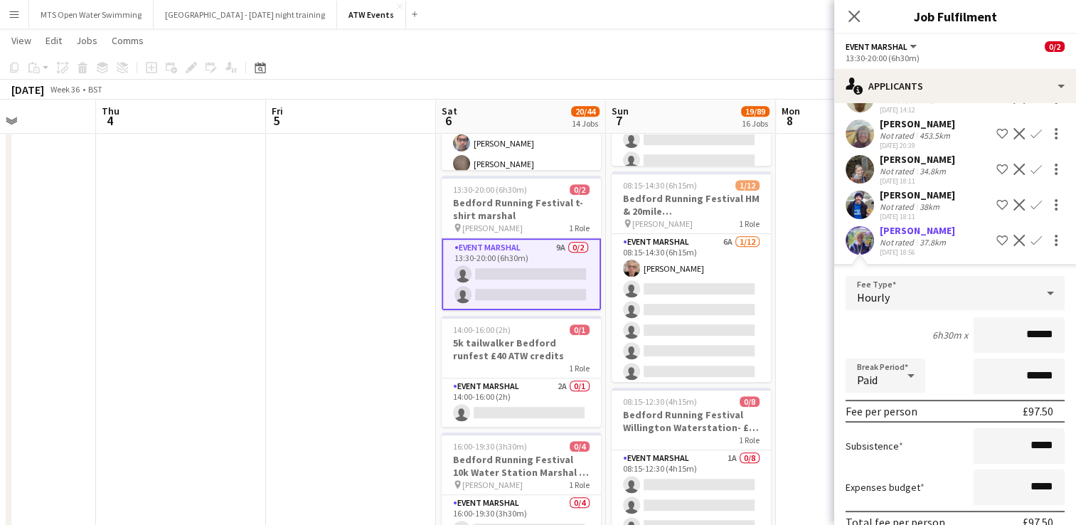
scroll to position [299, 0]
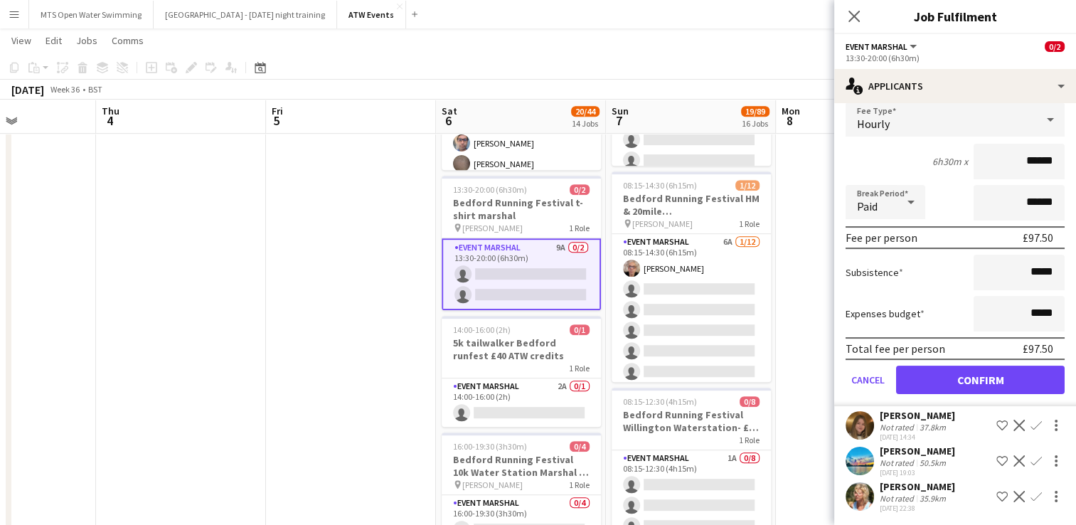
type input "******"
click at [950, 382] on button "Confirm" at bounding box center [980, 379] width 168 height 28
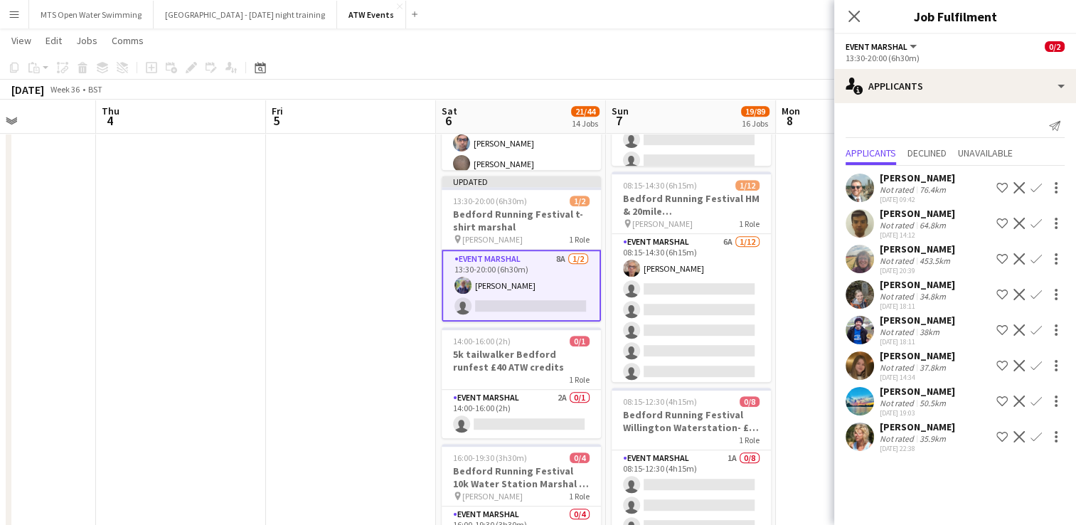
click at [1034, 360] on app-icon "Confirm" at bounding box center [1035, 365] width 11 height 11
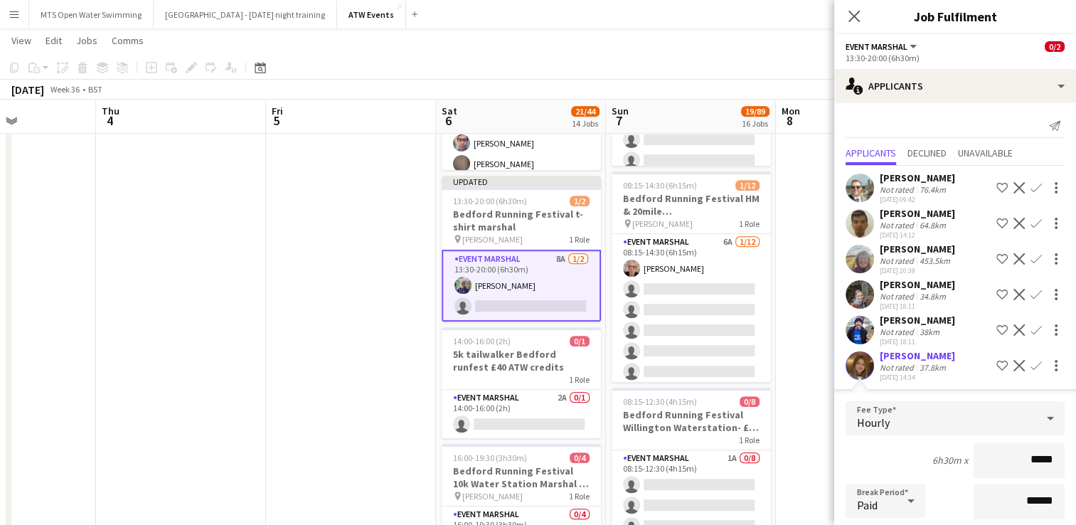
type input "******"
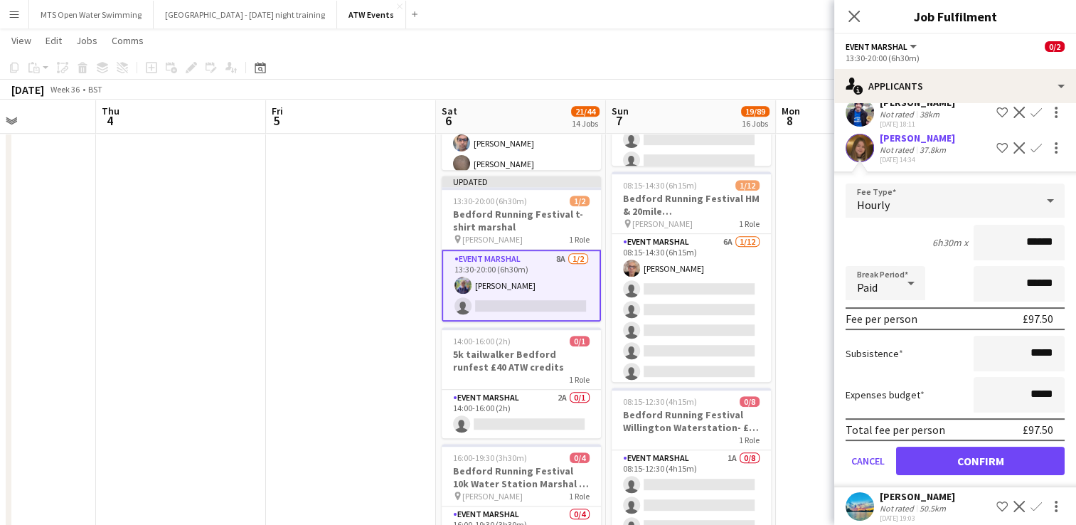
scroll to position [230, 0]
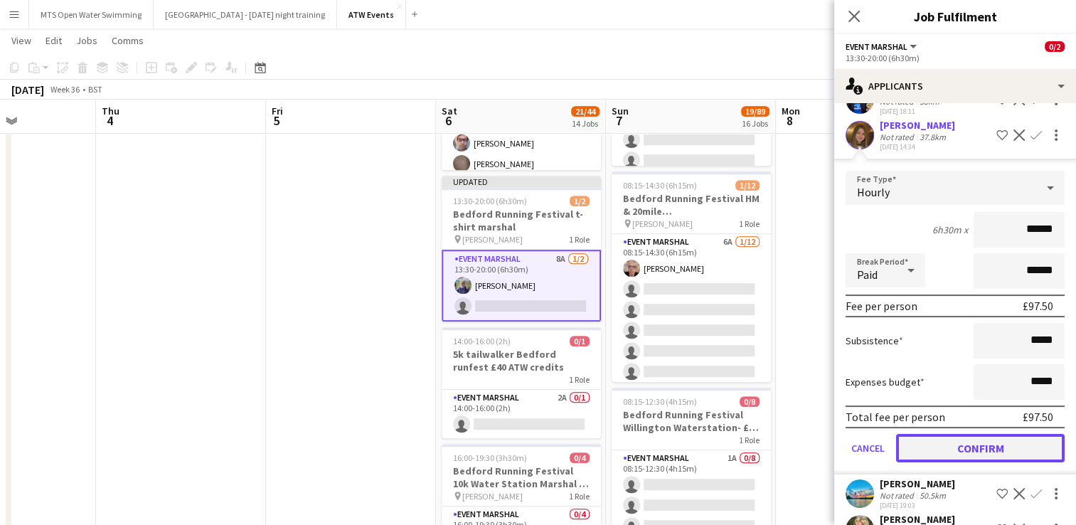
click at [971, 444] on button "Confirm" at bounding box center [980, 448] width 168 height 28
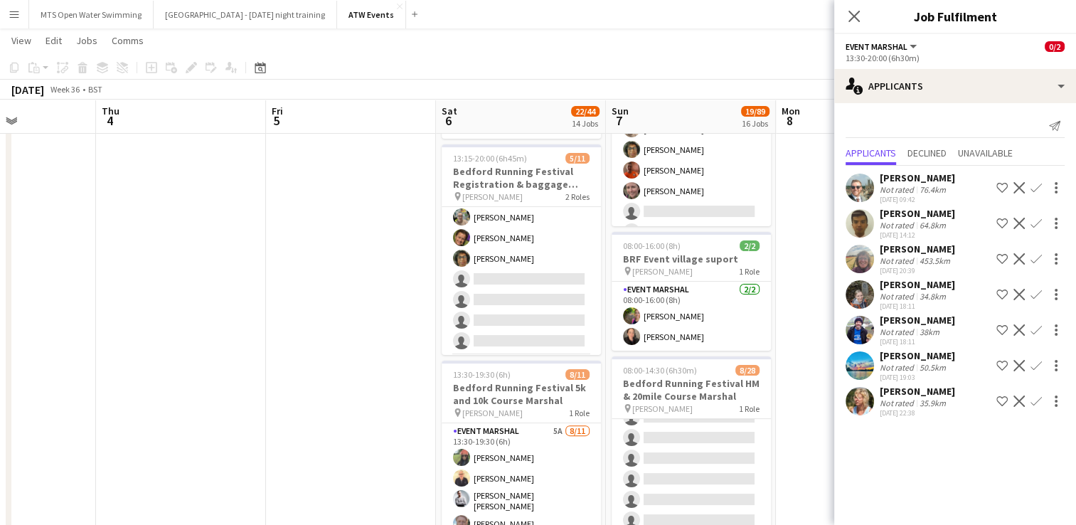
scroll to position [0, 0]
click at [493, 286] on app-card-role "Event Marshal 7A [DATE] 13:15-19:00 (5h45m) [PERSON_NAME] [PERSON_NAME] [PERSON…" at bounding box center [520, 262] width 159 height 213
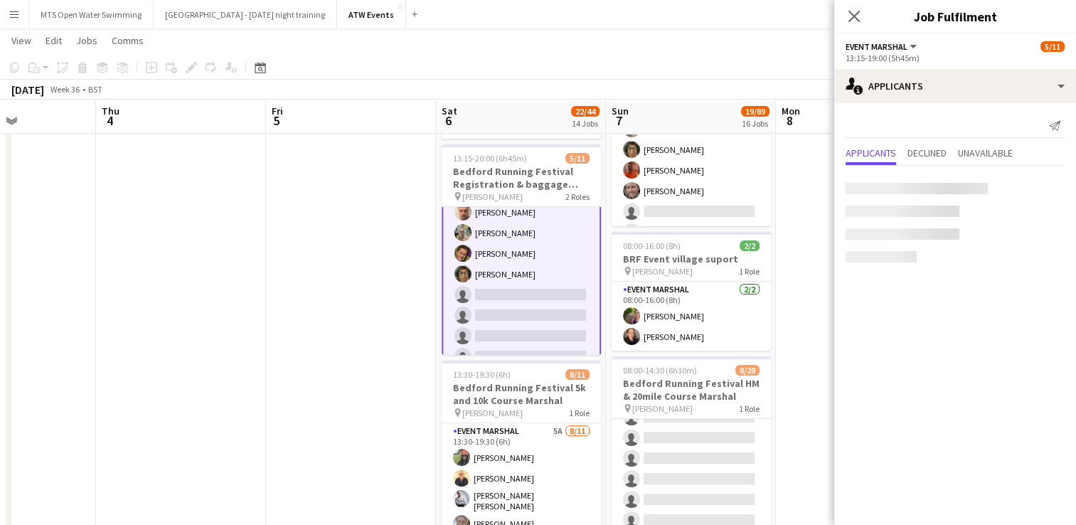
scroll to position [53, 0]
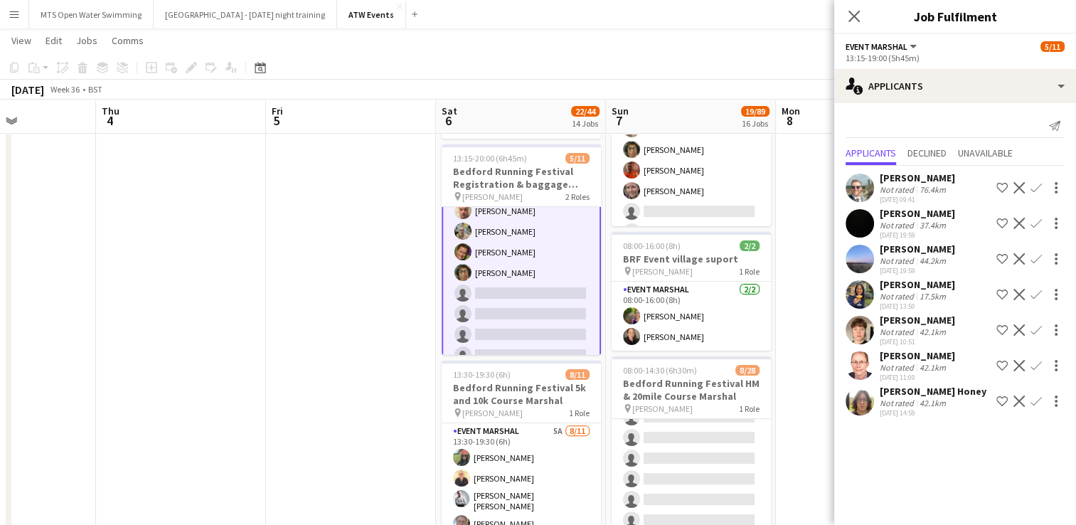
click at [493, 286] on app-card-role "Event Marshal 7A [DATE] 13:15-19:00 (5h45m) [PERSON_NAME] [PERSON_NAME] [PERSON…" at bounding box center [520, 262] width 159 height 216
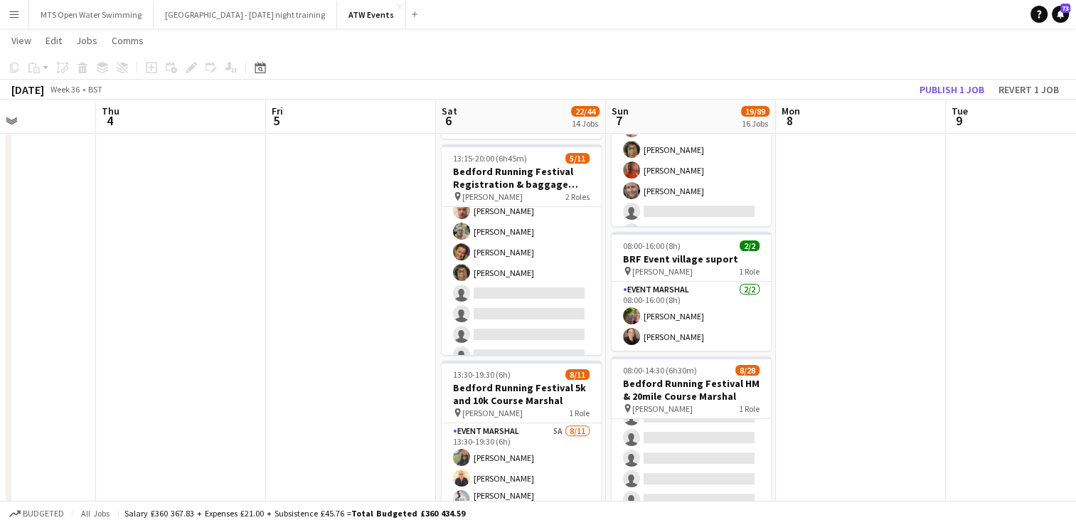
click at [493, 286] on app-card-role "Event Marshal 7A [DATE] 13:15-19:00 (5h45m) [PERSON_NAME] [PERSON_NAME] [PERSON…" at bounding box center [520, 262] width 159 height 213
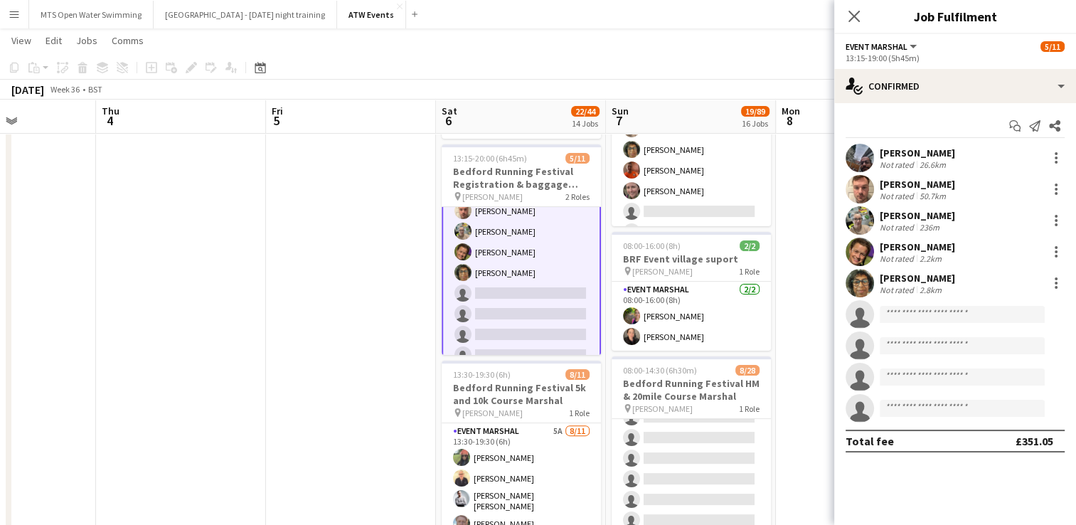
click at [721, 38] on app-page-menu "View Day view expanded Day view collapsed Month view Date picker Jump to [DATE]…" at bounding box center [538, 41] width 1076 height 27
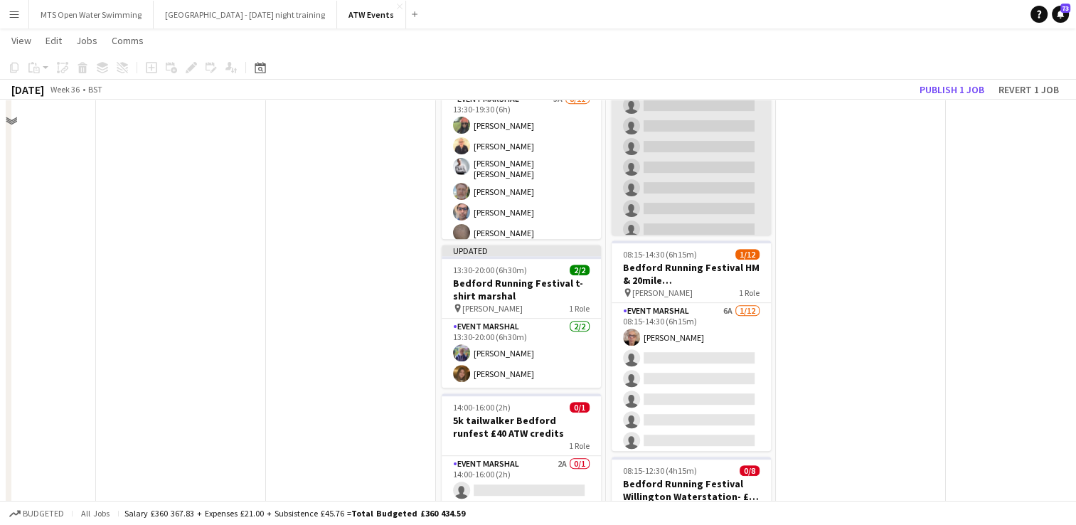
scroll to position [577, 0]
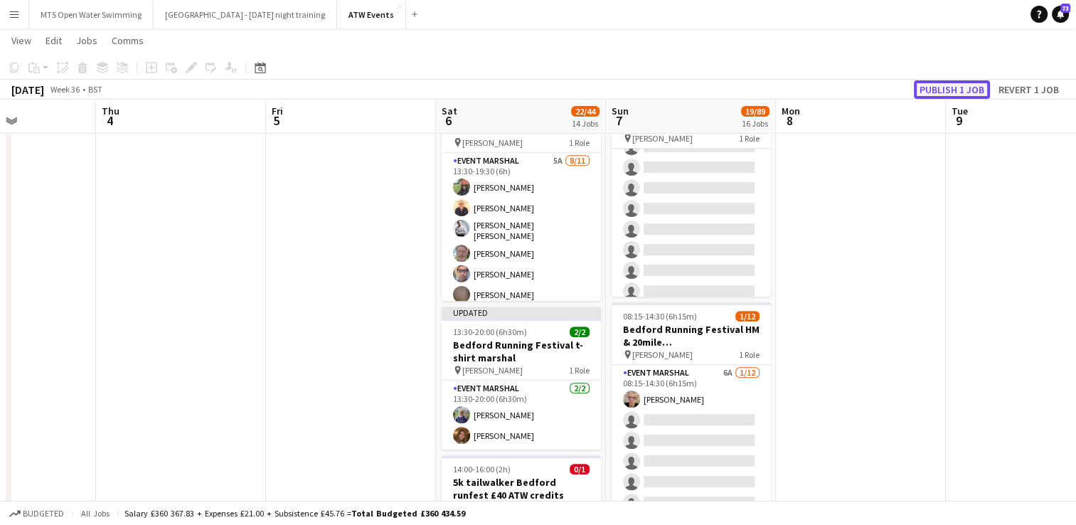
click at [924, 94] on button "Publish 1 job" at bounding box center [952, 89] width 76 height 18
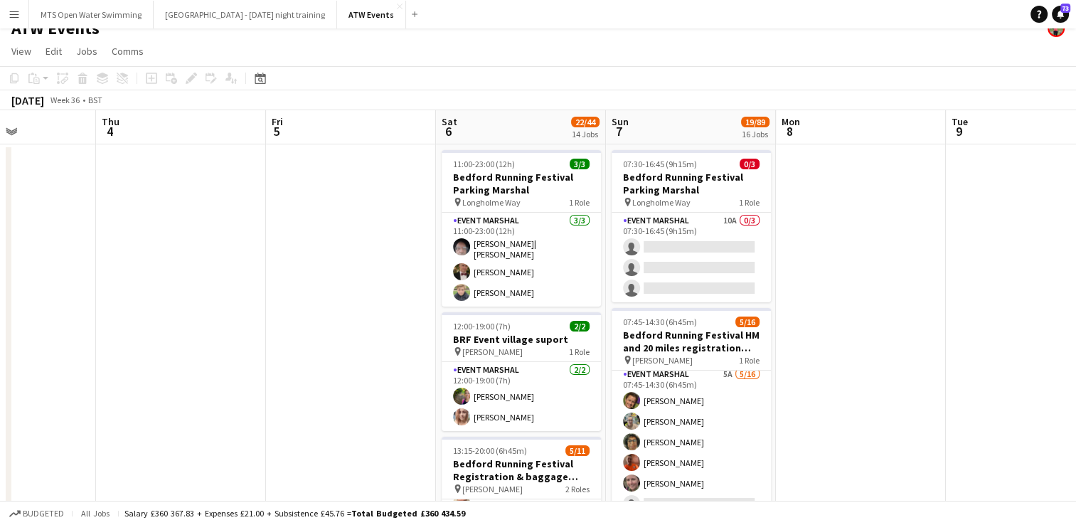
scroll to position [16, 0]
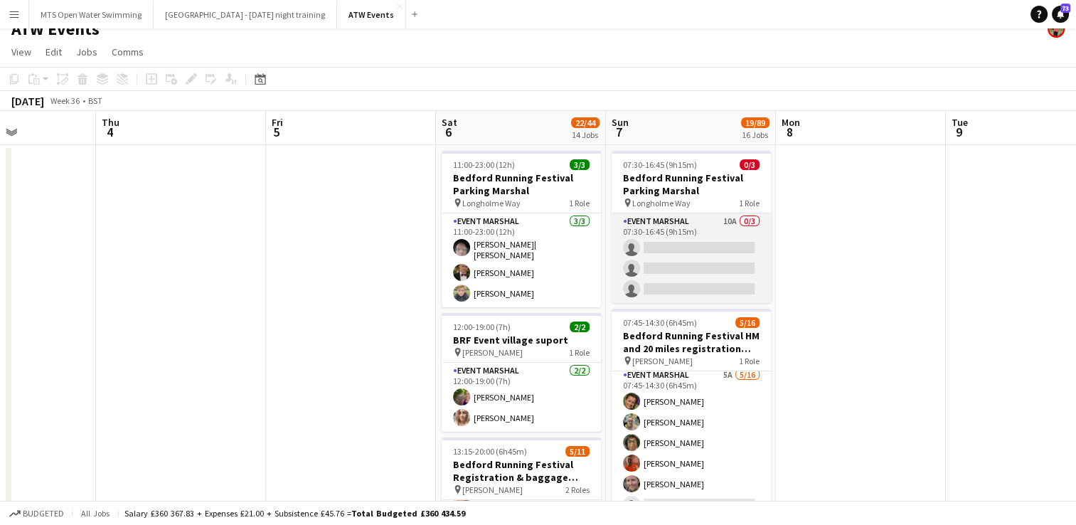
click at [725, 220] on app-card-role "Event Marshal 10A 0/3 07:30-16:45 (9h15m) single-neutral-actions single-neutral…" at bounding box center [690, 258] width 159 height 90
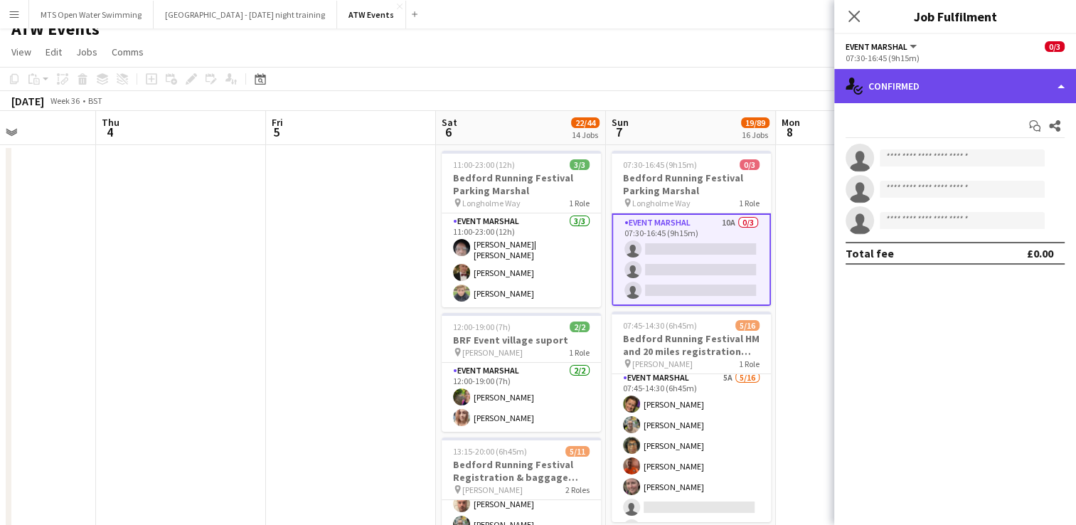
click at [980, 92] on div "single-neutral-actions-check-2 Confirmed" at bounding box center [955, 86] width 242 height 34
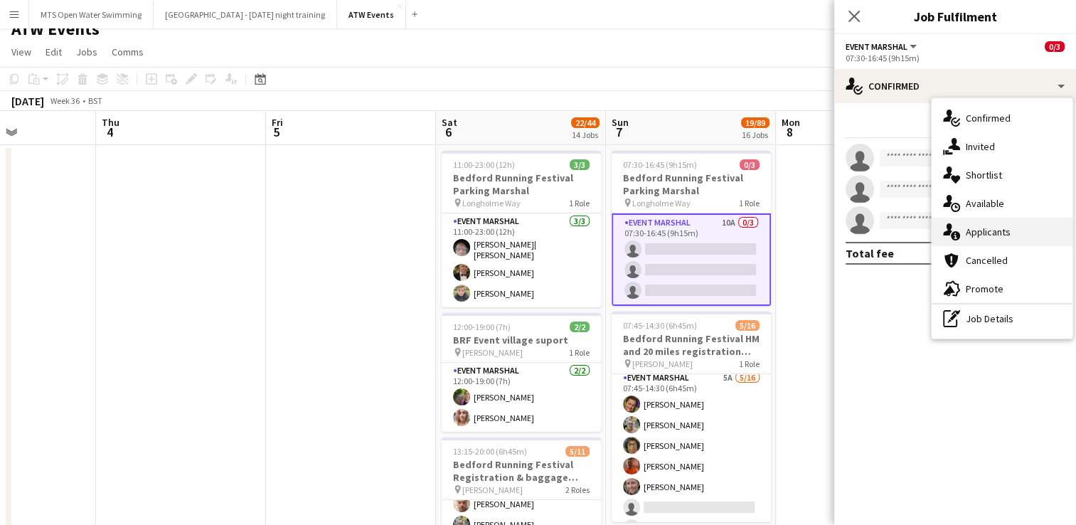
click at [998, 226] on div "single-neutral-actions-information Applicants" at bounding box center [1001, 232] width 141 height 28
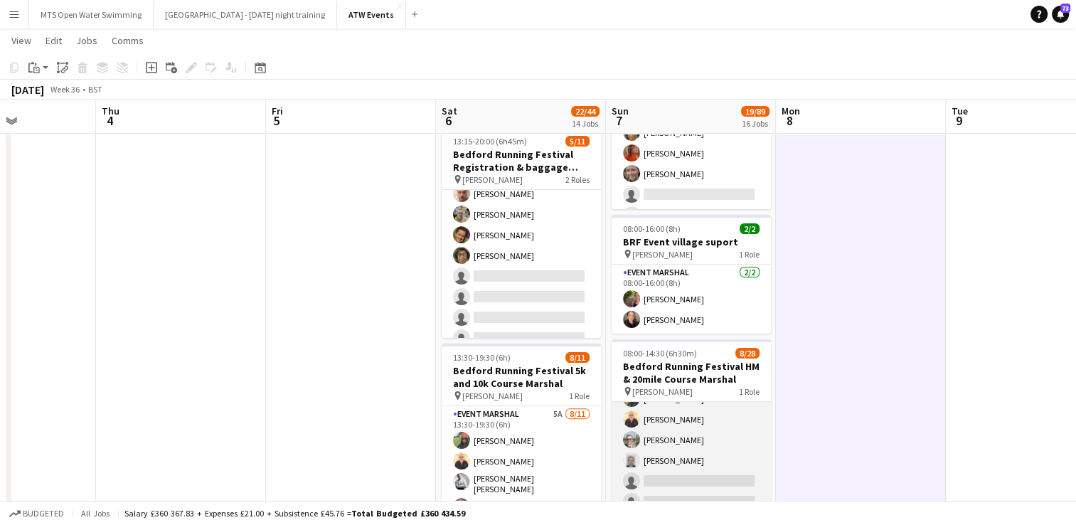
scroll to position [0, 0]
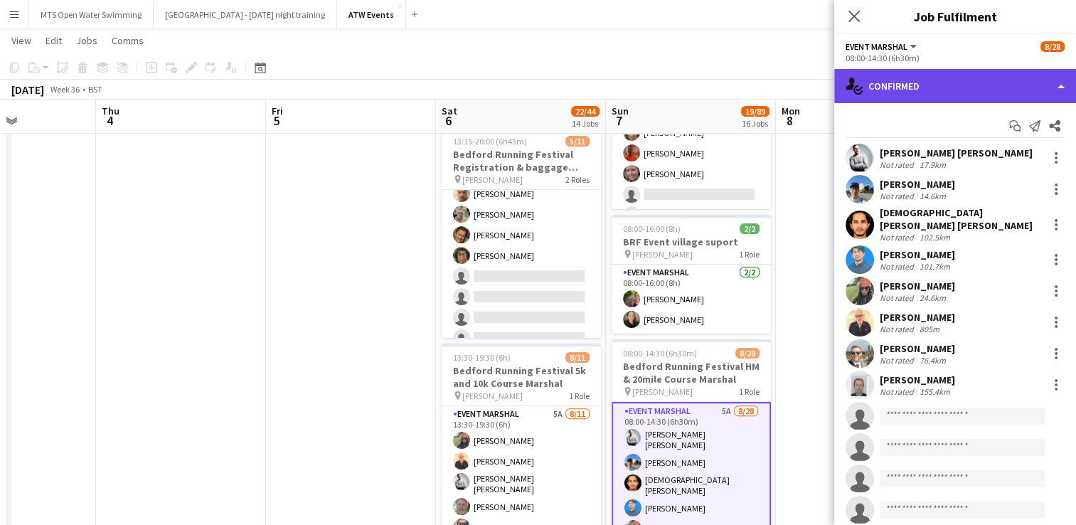
click at [955, 93] on div "single-neutral-actions-check-2 Confirmed" at bounding box center [955, 86] width 242 height 34
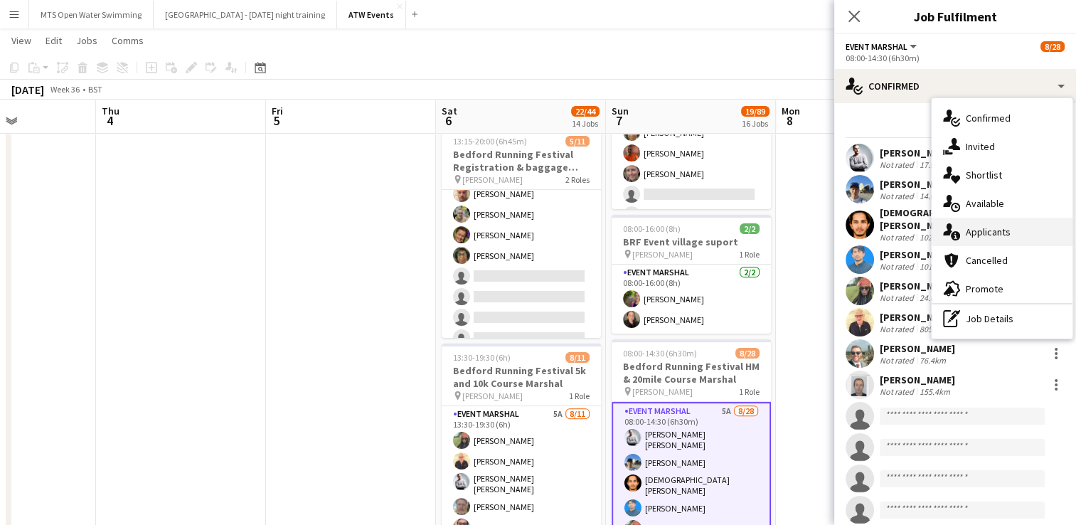
click at [979, 232] on div "single-neutral-actions-information Applicants" at bounding box center [1001, 232] width 141 height 28
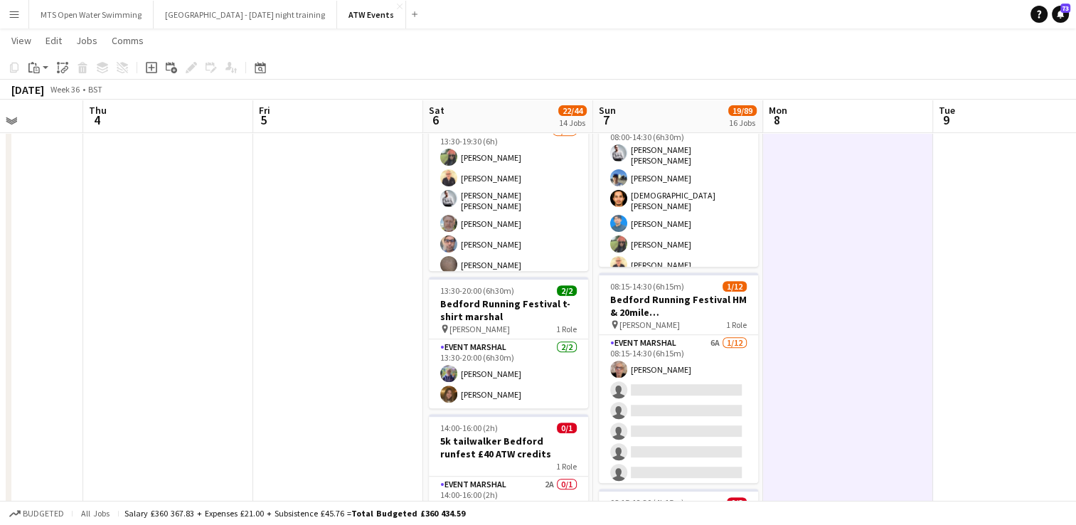
scroll to position [606, 0]
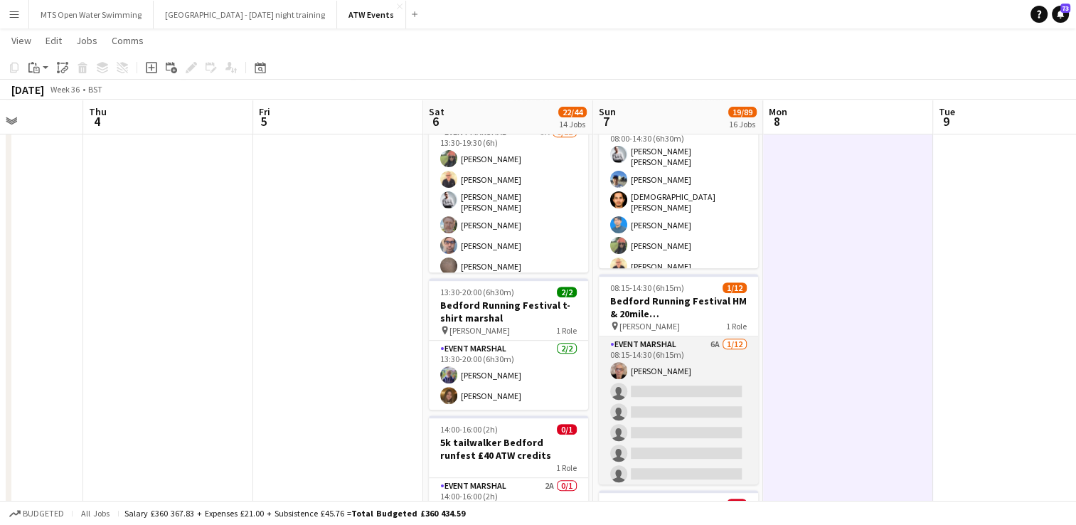
click at [702, 345] on app-card-role "Event Marshal 6A [DATE] 08:15-14:30 (6h15m) [PERSON_NAME] single-neutral-action…" at bounding box center [678, 473] width 159 height 275
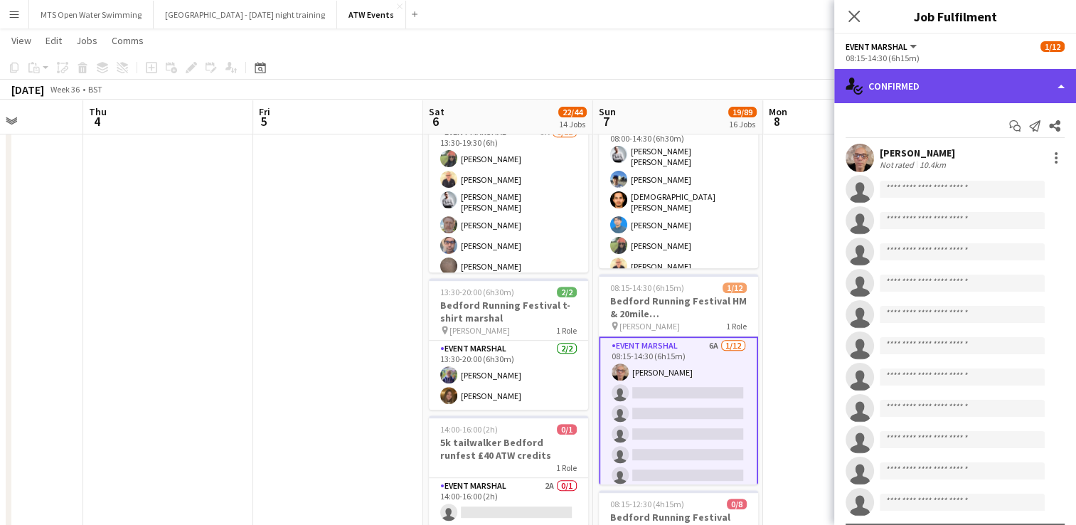
click at [906, 92] on div "single-neutral-actions-check-2 Confirmed" at bounding box center [955, 86] width 242 height 34
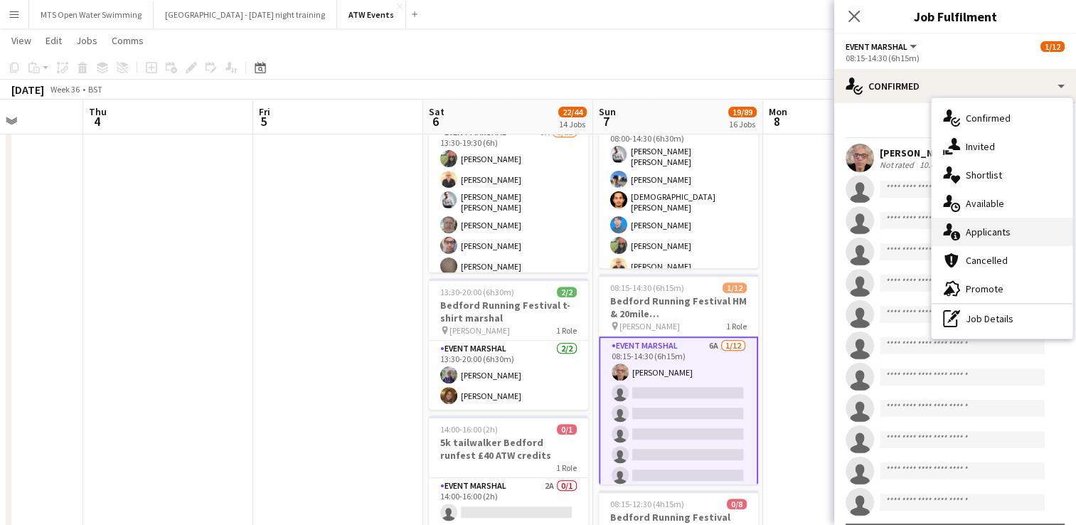
click at [977, 235] on div "single-neutral-actions-information Applicants" at bounding box center [1001, 232] width 141 height 28
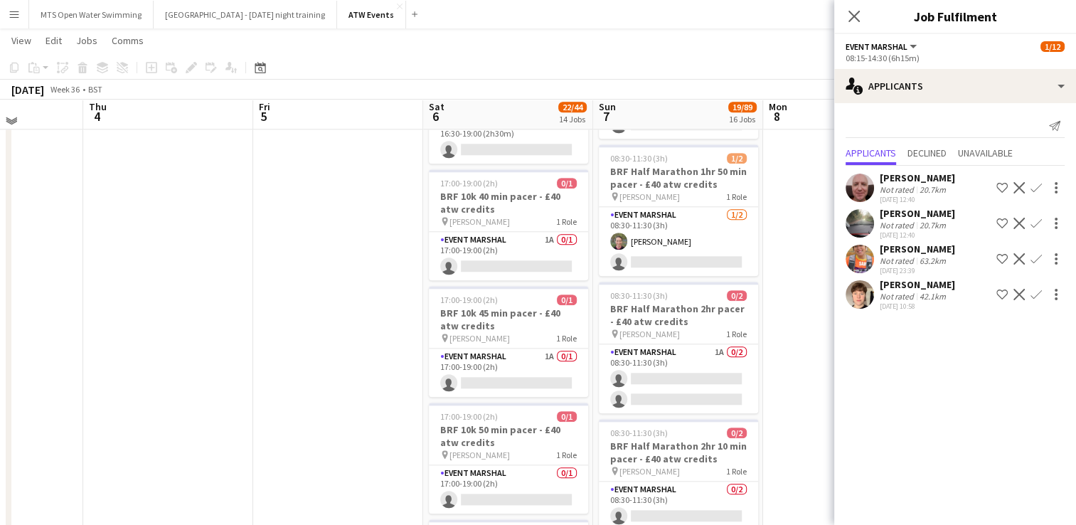
scroll to position [1445, 0]
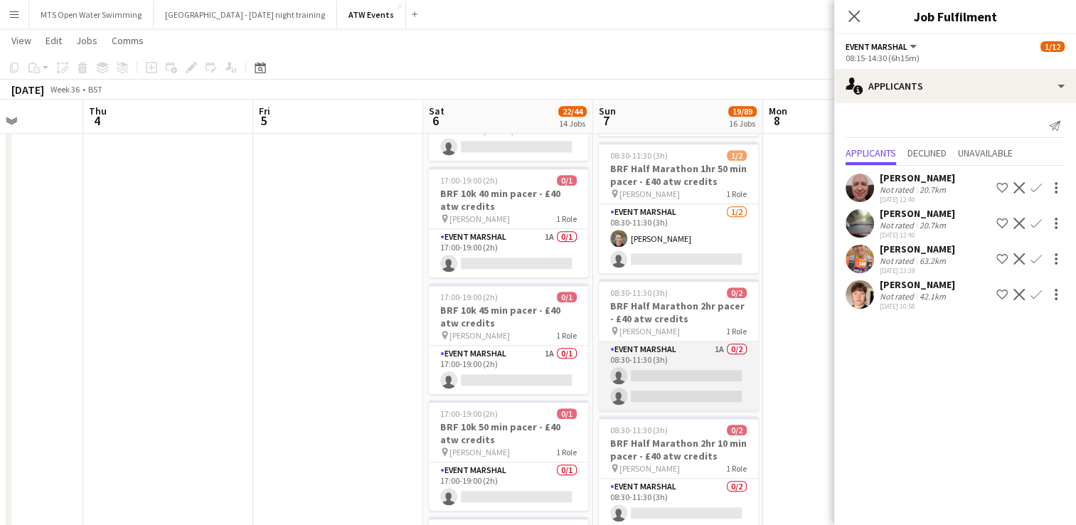
click at [716, 350] on app-card-role "Event Marshal 1A 0/2 08:30-11:30 (3h) single-neutral-actions single-neutral-act…" at bounding box center [678, 375] width 159 height 69
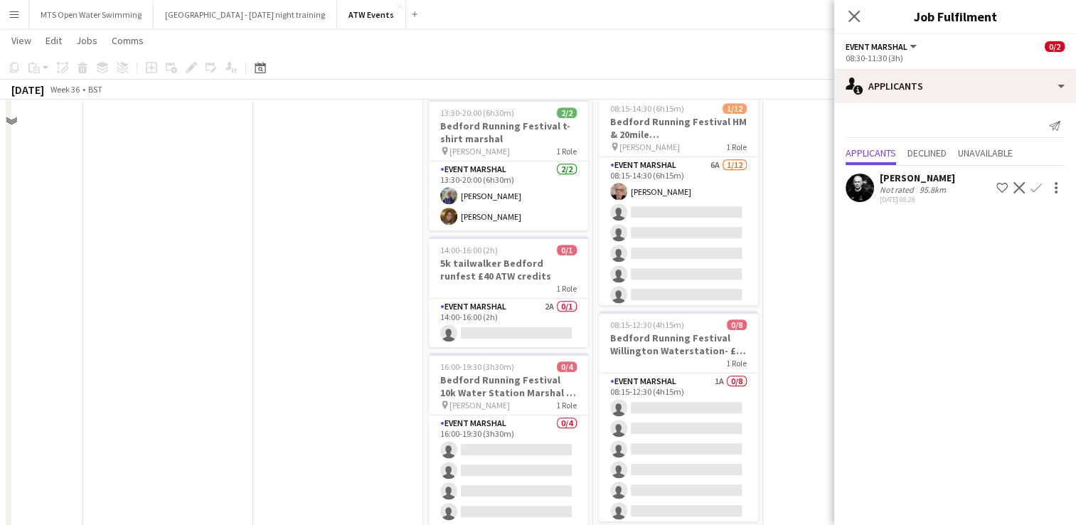
scroll to position [0, 0]
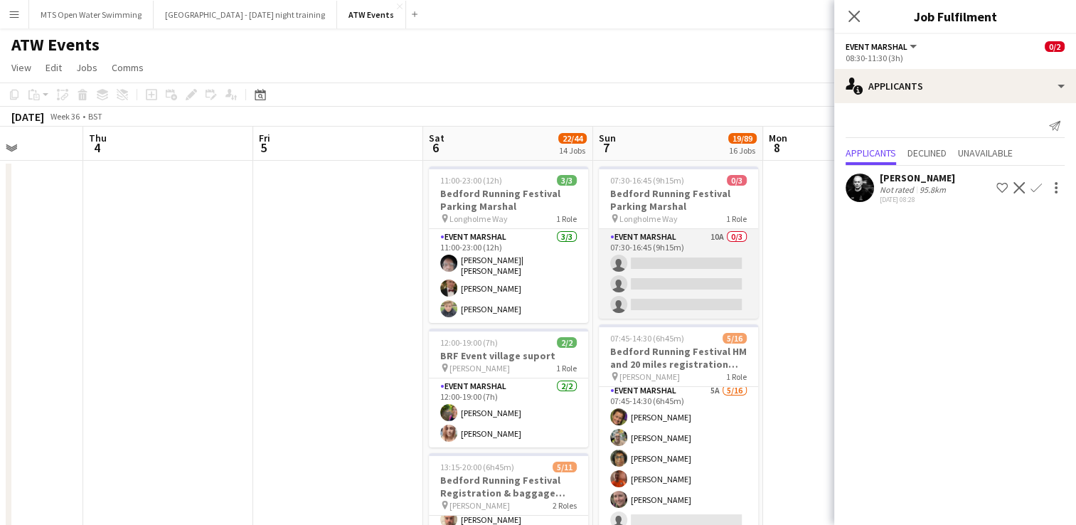
click at [713, 235] on app-card-role "Event Marshal 10A 0/3 07:30-16:45 (9h15m) single-neutral-actions single-neutral…" at bounding box center [678, 274] width 159 height 90
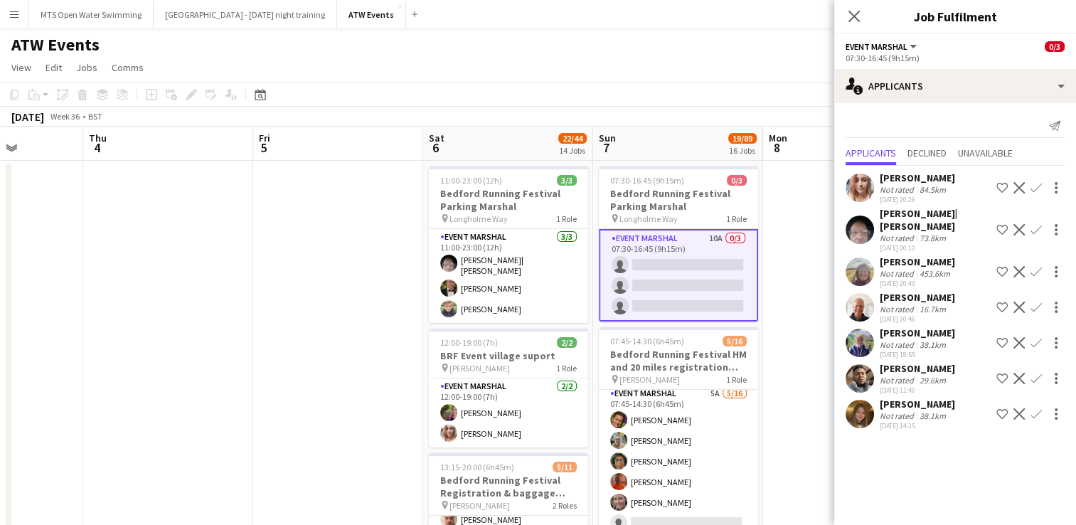
click at [1036, 184] on app-icon "Confirm" at bounding box center [1035, 187] width 11 height 11
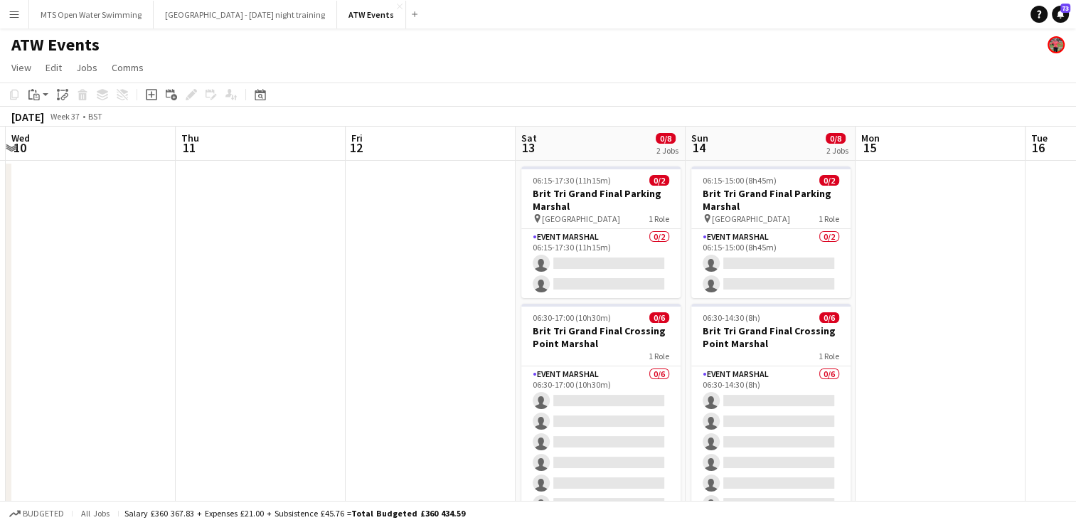
scroll to position [0, 335]
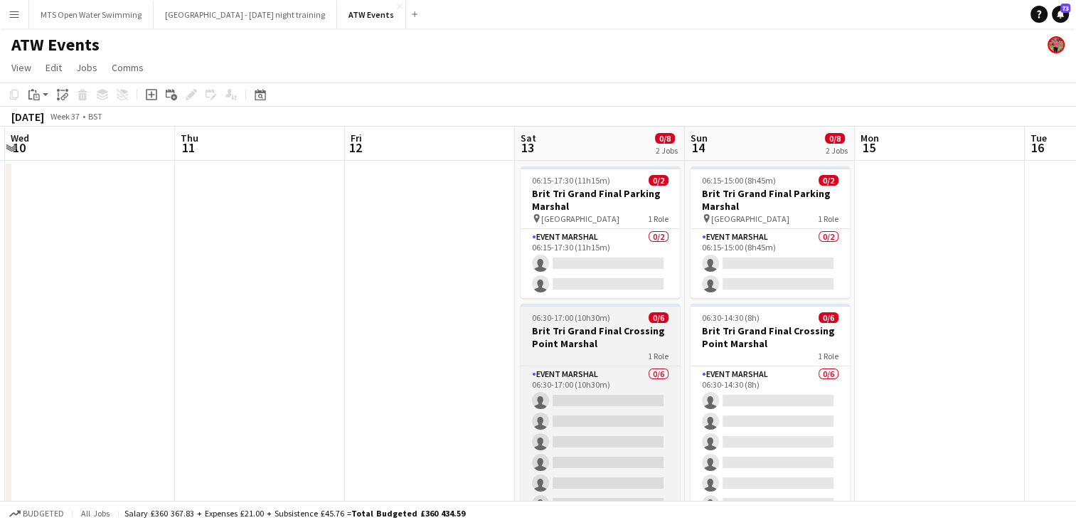
click at [591, 340] on h3 "Brit Tri Grand Final Crossing Point Marshal" at bounding box center [599, 337] width 159 height 26
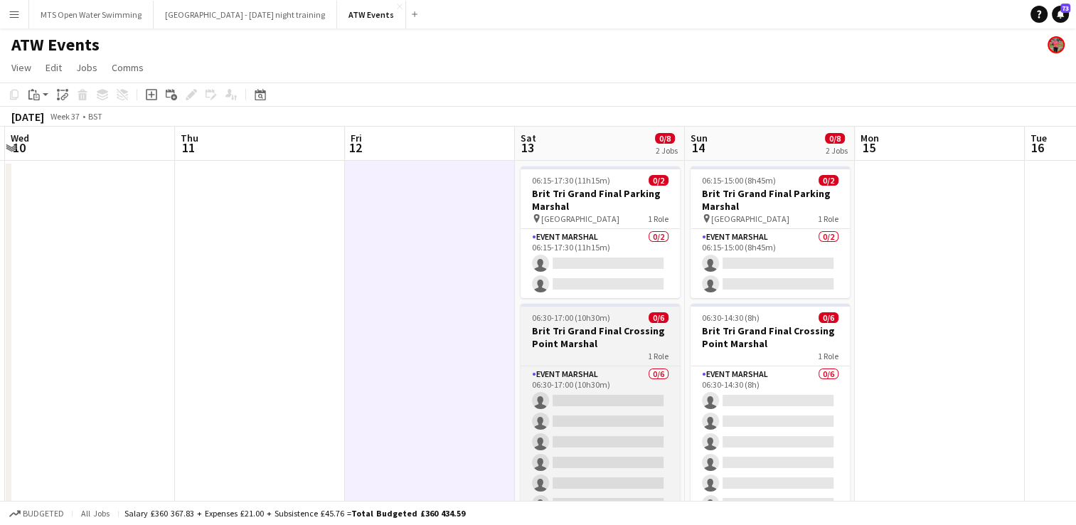
click at [586, 340] on h3 "Brit Tri Grand Final Crossing Point Marshal" at bounding box center [599, 337] width 159 height 26
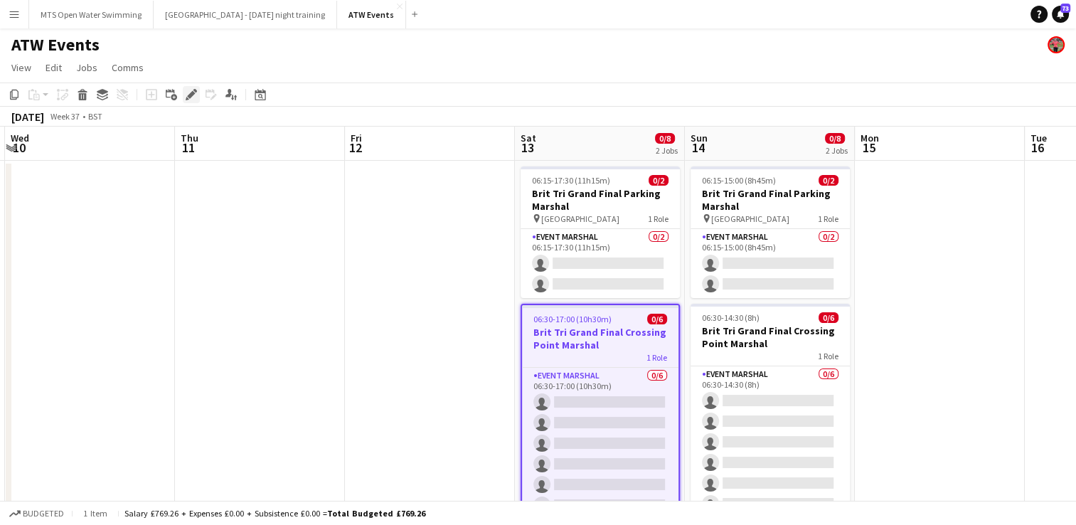
click at [193, 93] on icon at bounding box center [191, 95] width 8 height 8
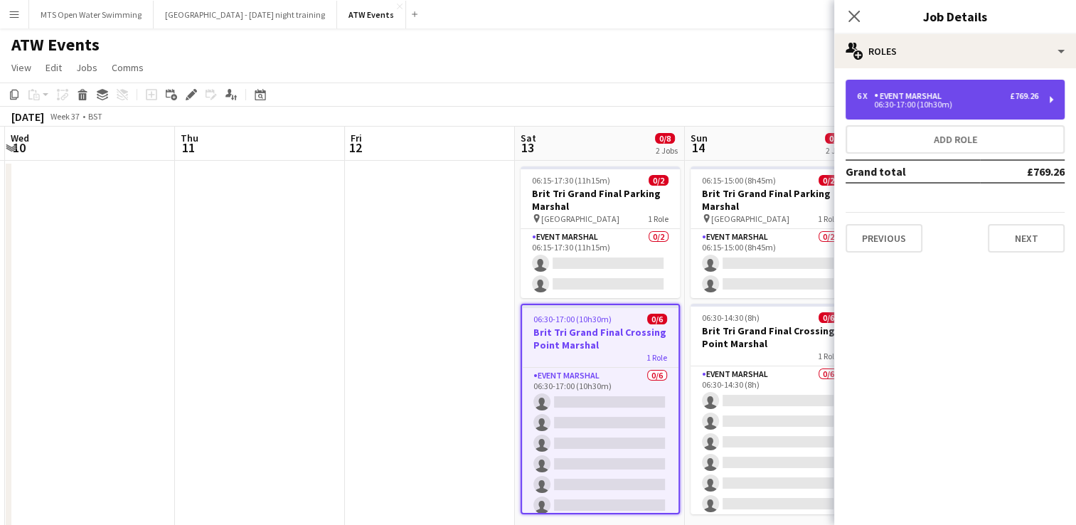
click at [904, 117] on div "6 x Event Marshal £769.26 06:30-17:00 (10h30m)" at bounding box center [954, 100] width 219 height 40
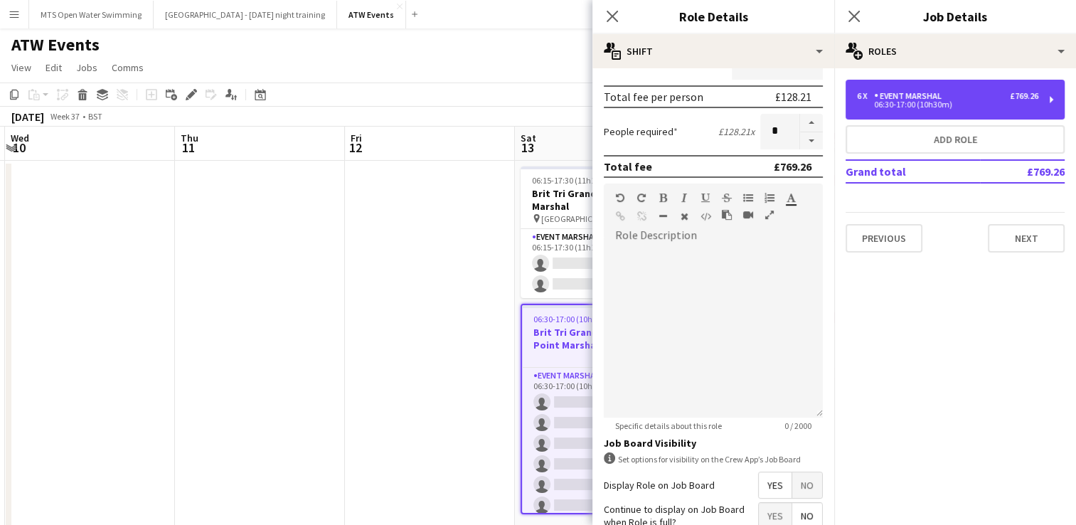
scroll to position [312, 0]
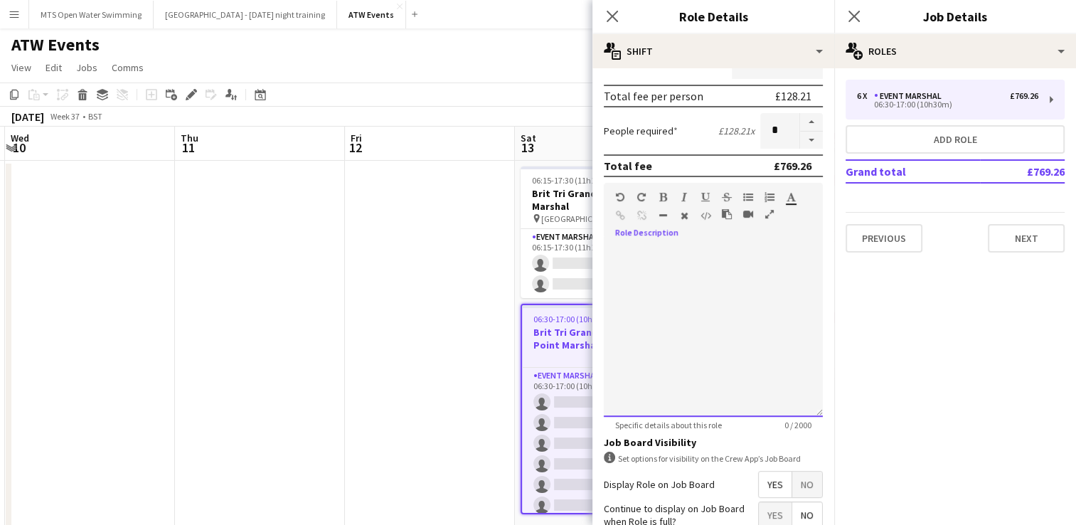
click at [687, 241] on div at bounding box center [713, 326] width 219 height 181
click at [631, 252] on div at bounding box center [713, 331] width 219 height 171
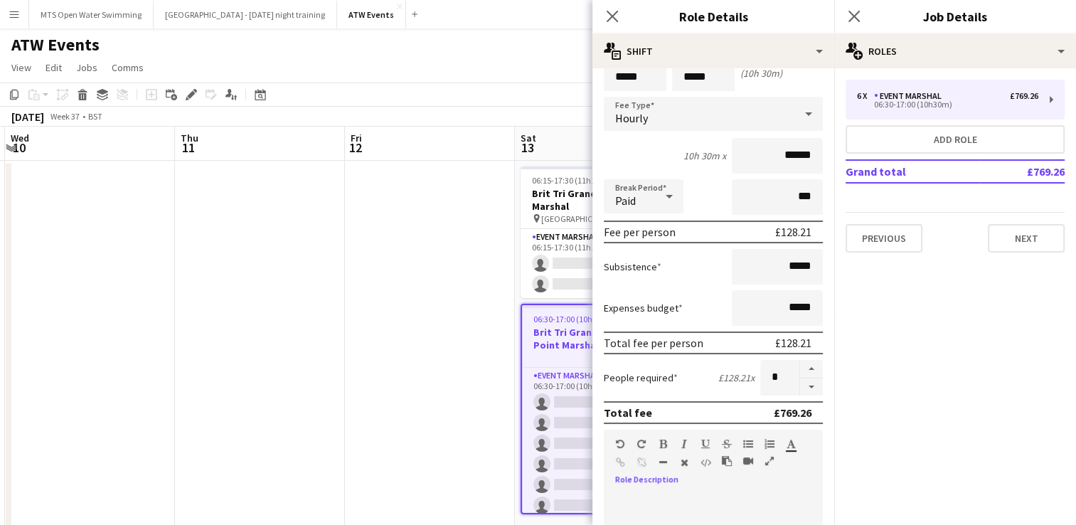
scroll to position [77, 0]
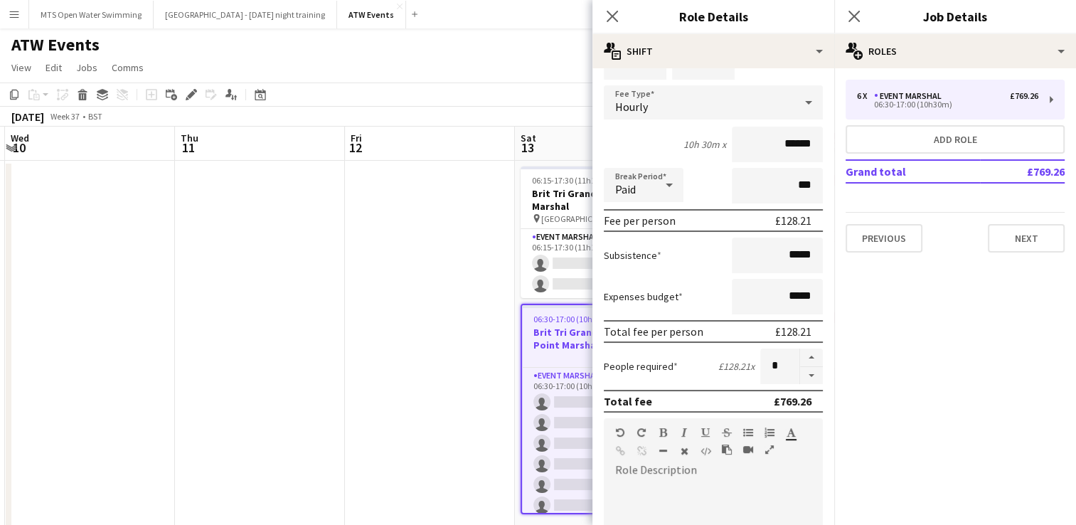
click at [634, 132] on div "10h 30m x ******" at bounding box center [713, 145] width 219 height 36
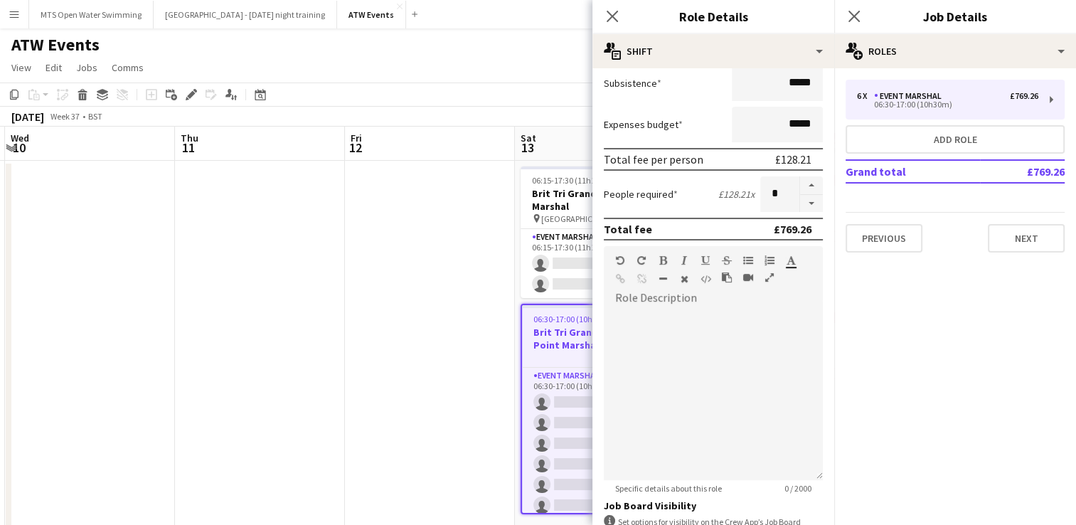
scroll to position [252, 0]
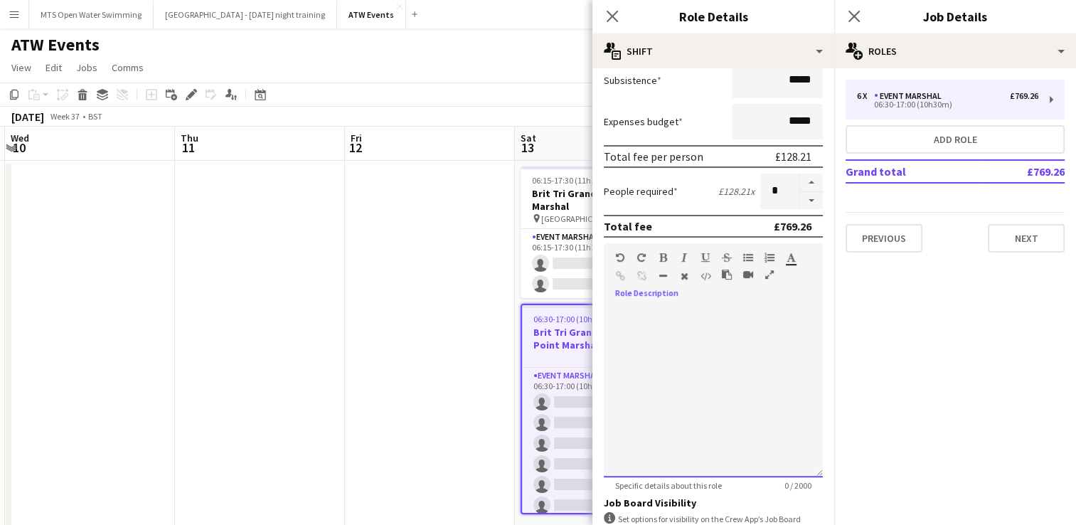
click at [642, 330] on div at bounding box center [713, 391] width 219 height 171
click at [797, 323] on div "**********" at bounding box center [708, 391] width 208 height 171
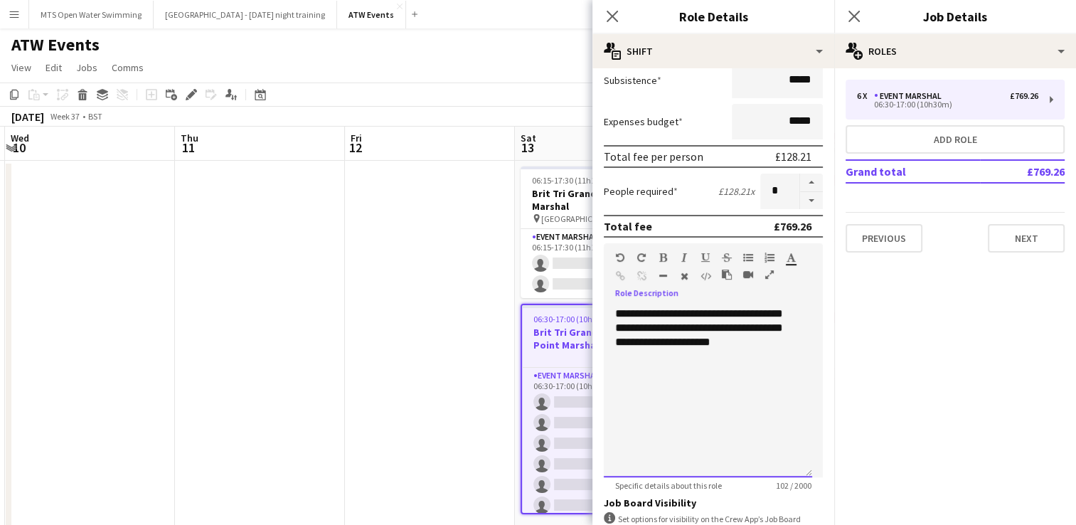
click at [611, 309] on div "**********" at bounding box center [708, 391] width 208 height 171
click at [648, 325] on div "**********" at bounding box center [708, 391] width 208 height 171
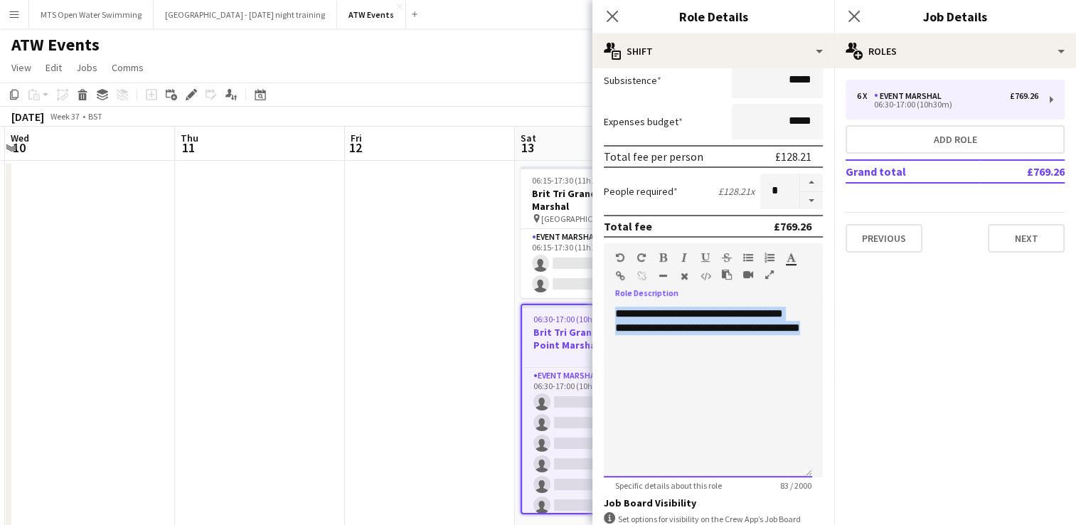
drag, startPoint x: 680, startPoint y: 339, endPoint x: 606, endPoint y: 303, distance: 81.7
click at [606, 303] on div "**********" at bounding box center [713, 386] width 219 height 181
copy div "**********"
click at [1015, 231] on button "Next" at bounding box center [1025, 238] width 77 height 28
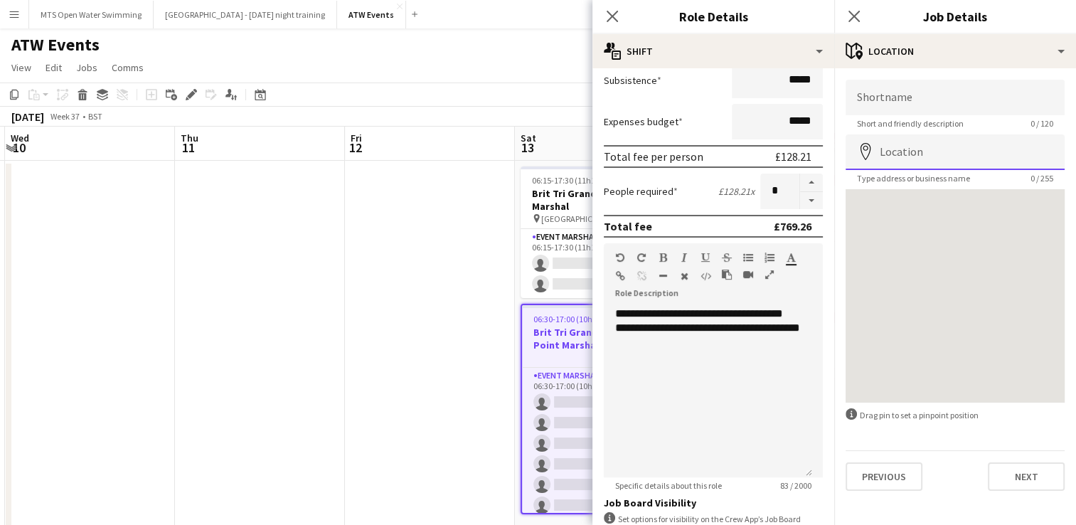
click at [887, 155] on input "Location" at bounding box center [954, 152] width 219 height 36
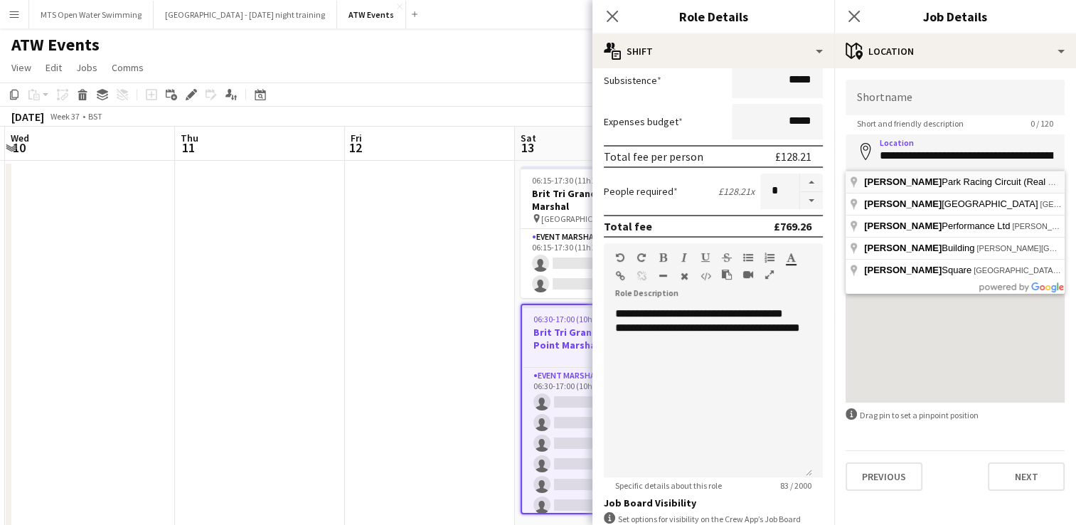
type input "**********"
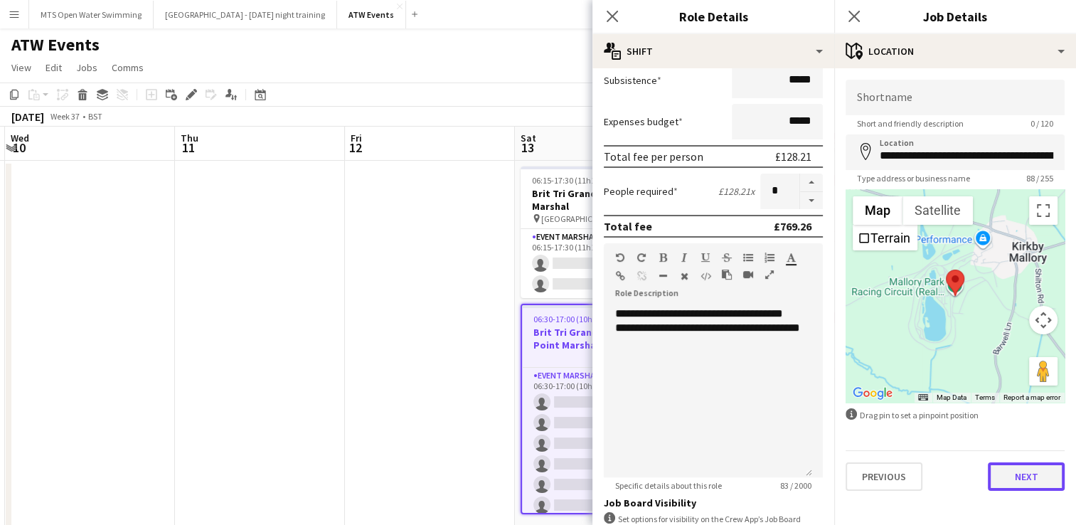
click at [1016, 479] on button "Next" at bounding box center [1025, 476] width 77 height 28
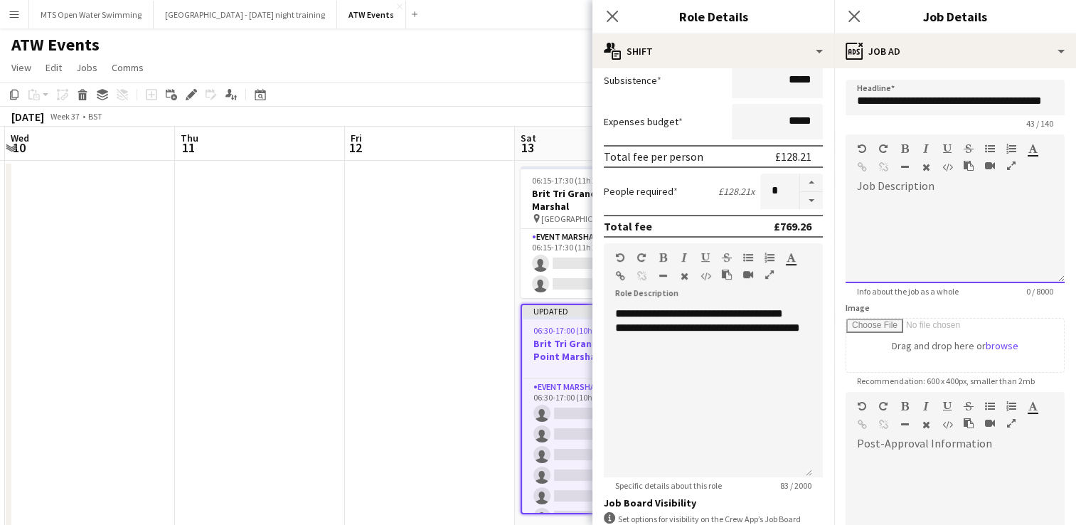
click at [943, 231] on div at bounding box center [954, 240] width 219 height 85
paste div
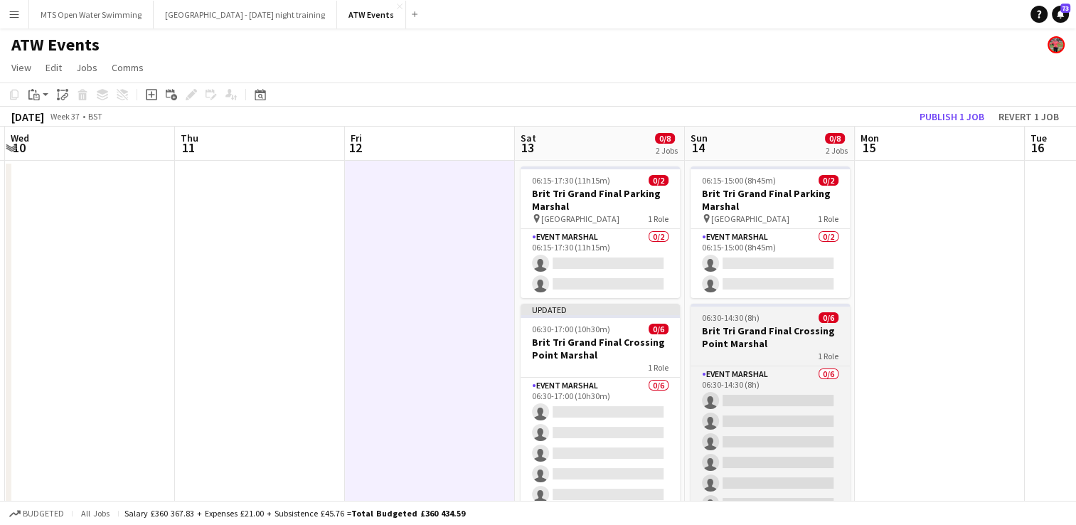
click at [750, 320] on span "06:30-14:30 (8h)" at bounding box center [731, 317] width 58 height 11
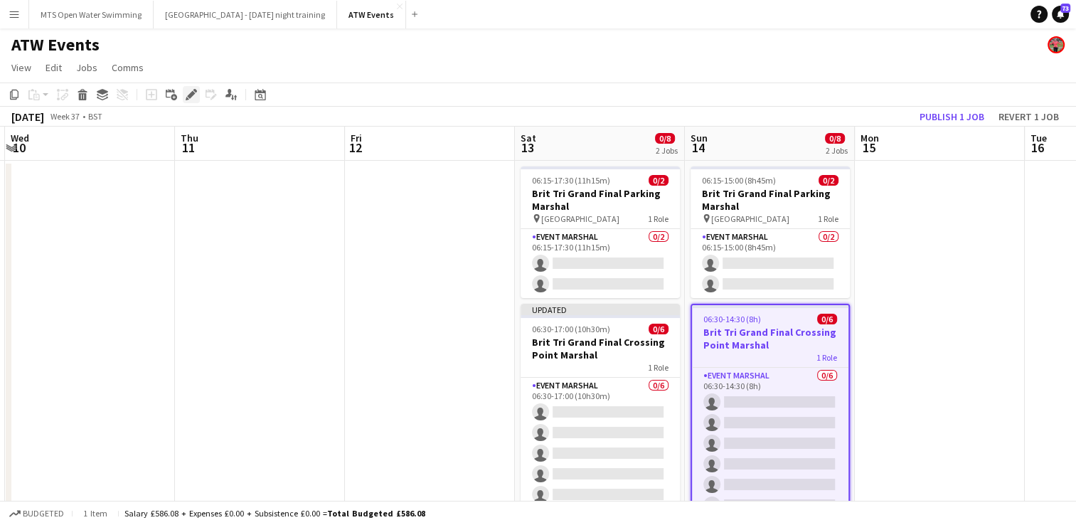
click at [189, 100] on div "Edit" at bounding box center [191, 94] width 17 height 17
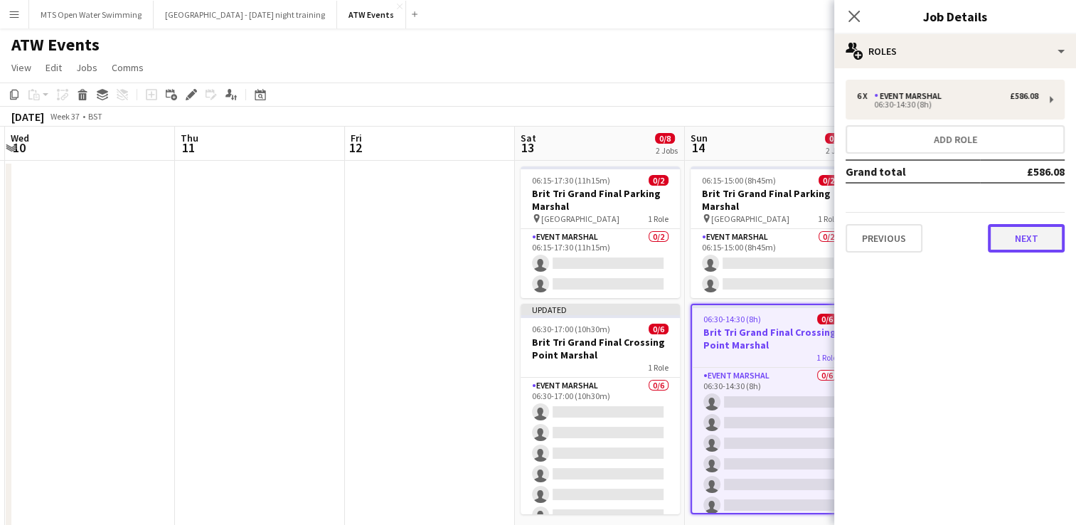
click at [1012, 237] on button "Next" at bounding box center [1025, 238] width 77 height 28
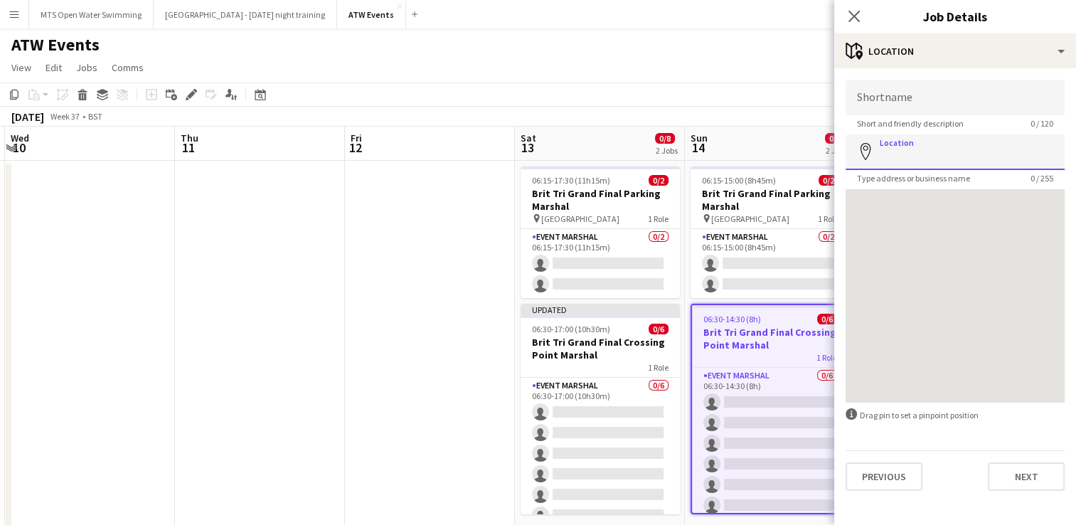
click at [897, 156] on input "Location" at bounding box center [954, 152] width 219 height 36
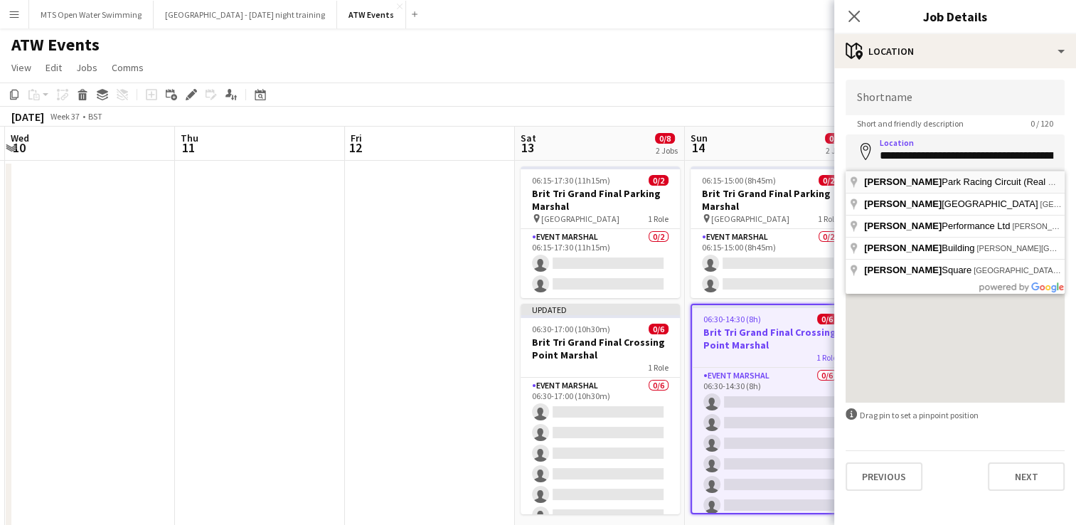
type input "**********"
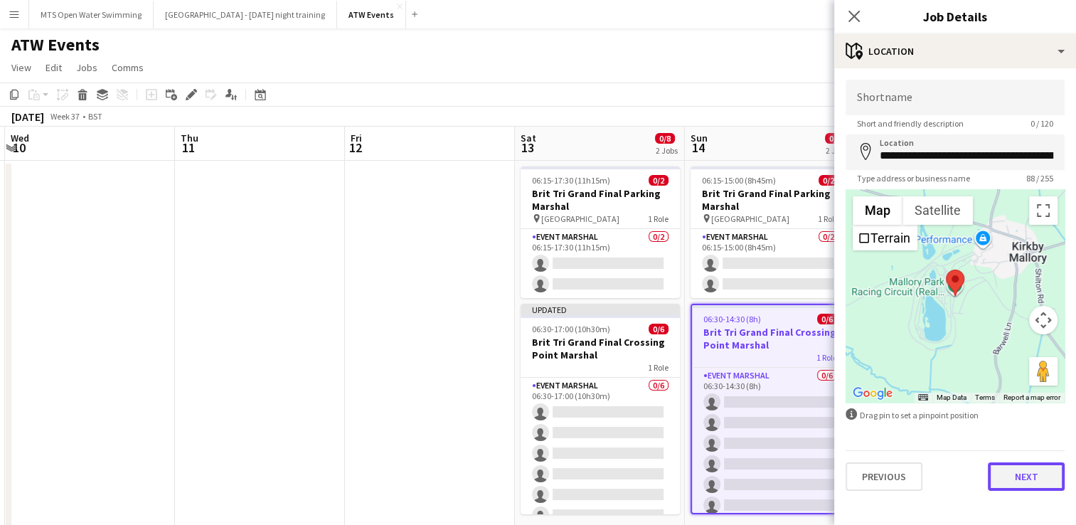
click at [1026, 473] on button "Next" at bounding box center [1025, 476] width 77 height 28
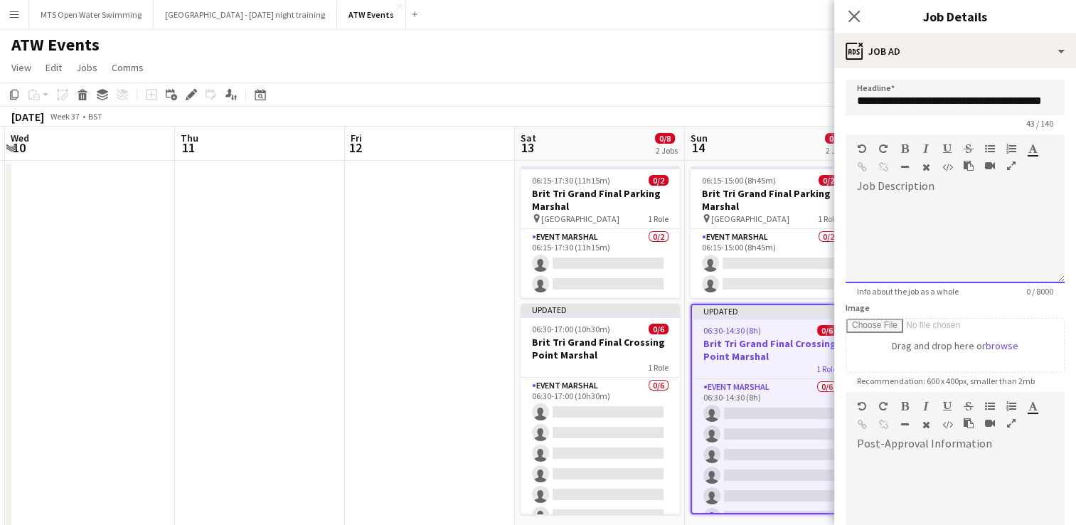
click at [953, 251] on div at bounding box center [954, 240] width 219 height 85
paste div
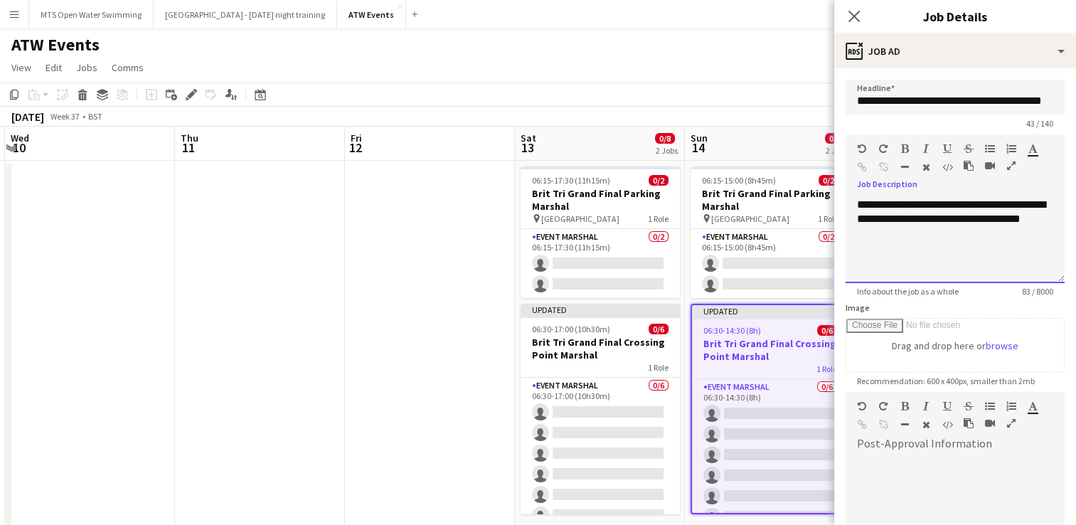
scroll to position [176, 0]
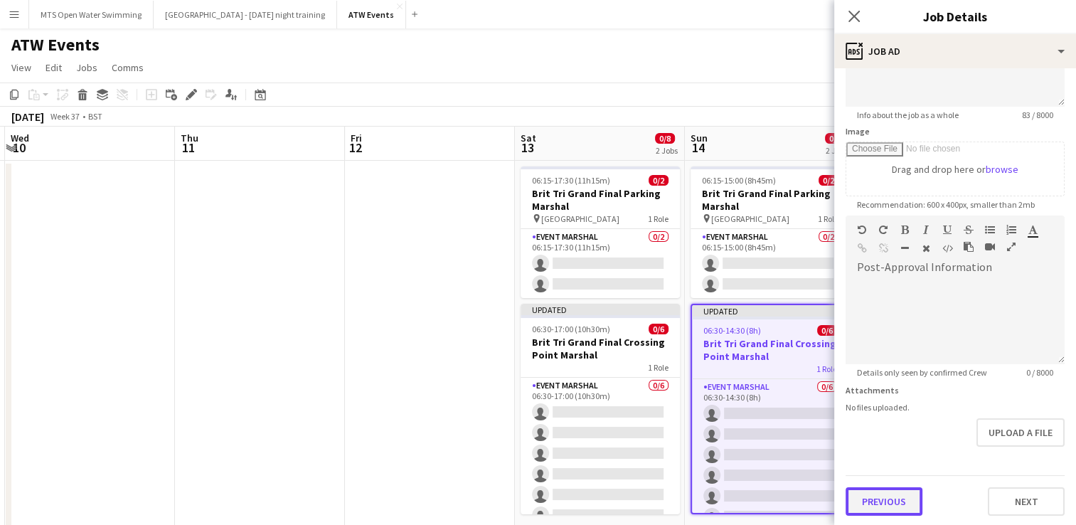
click at [883, 502] on button "Previous" at bounding box center [883, 501] width 77 height 28
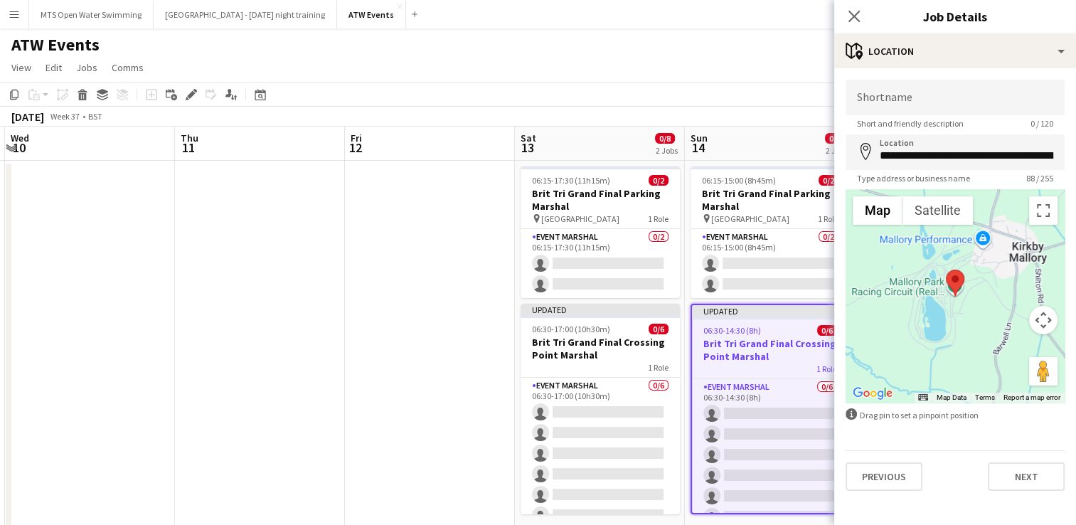
scroll to position [0, 0]
click at [884, 476] on button "Previous" at bounding box center [883, 476] width 77 height 28
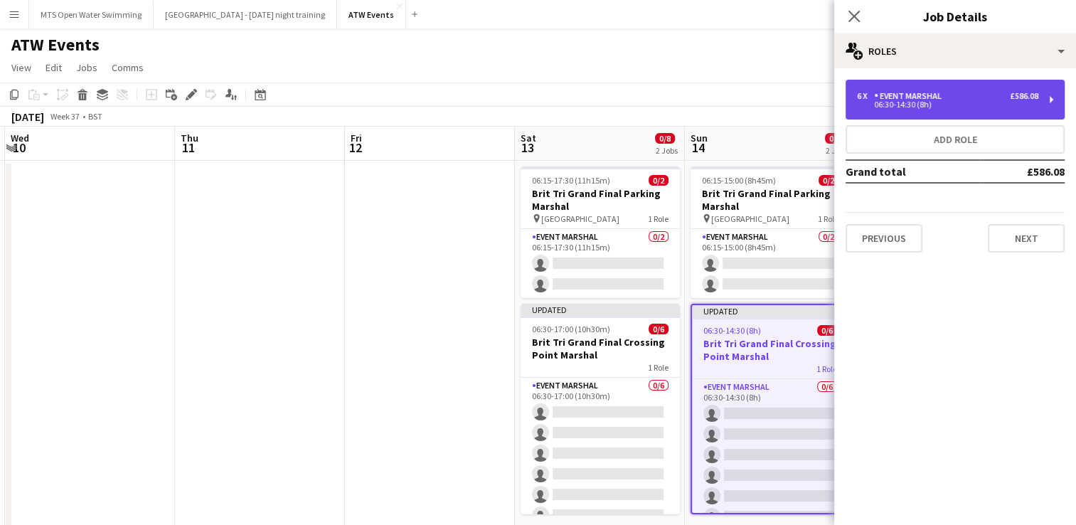
click at [874, 98] on div "Event Marshal" at bounding box center [910, 96] width 73 height 10
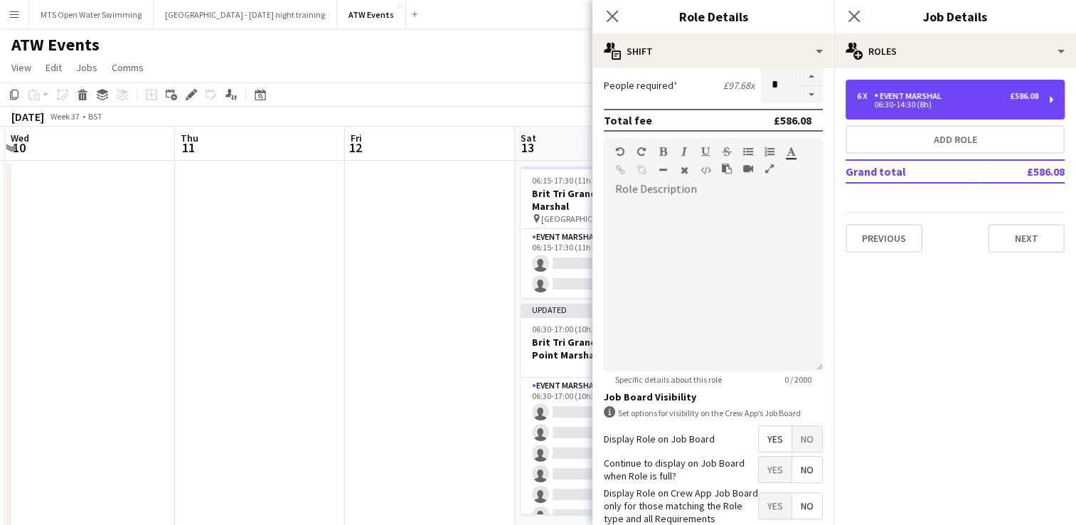
scroll to position [434, 0]
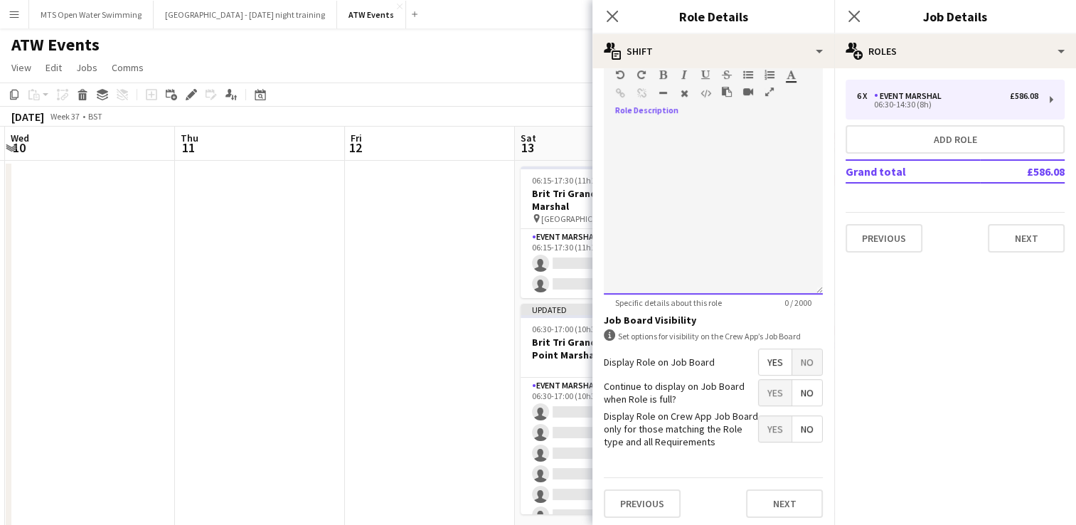
click at [658, 135] on div at bounding box center [713, 209] width 219 height 171
paste div
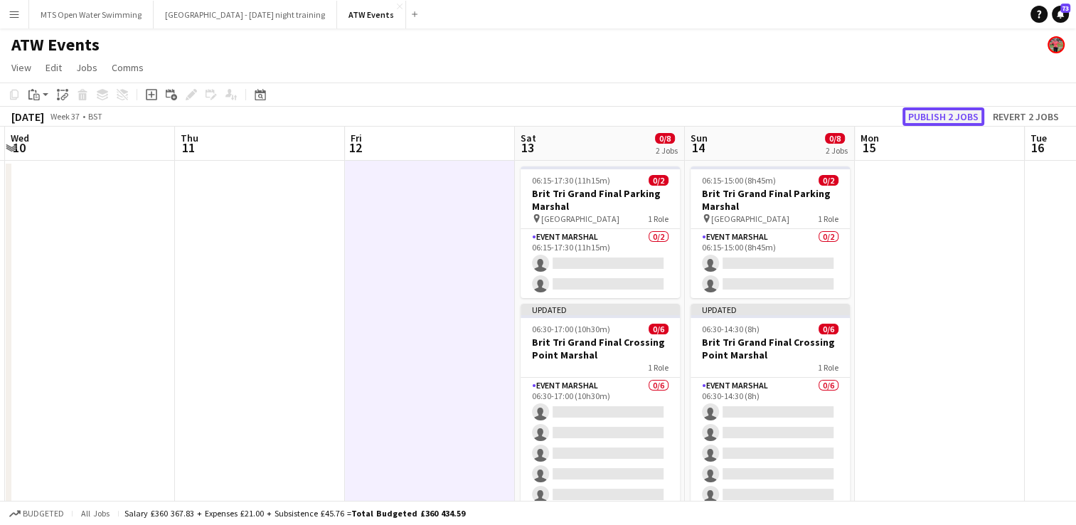
click at [945, 116] on button "Publish 2 jobs" at bounding box center [943, 116] width 82 height 18
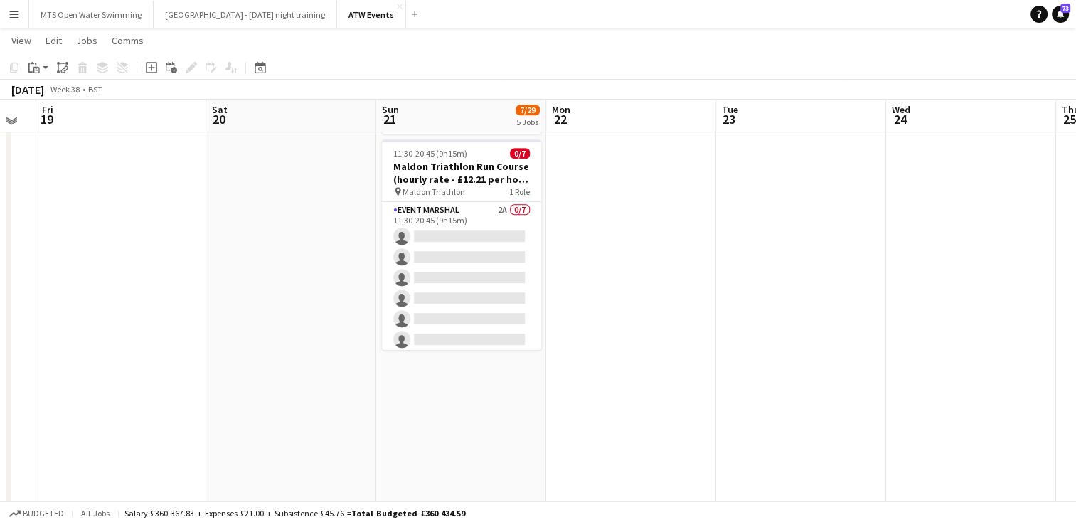
scroll to position [734, 0]
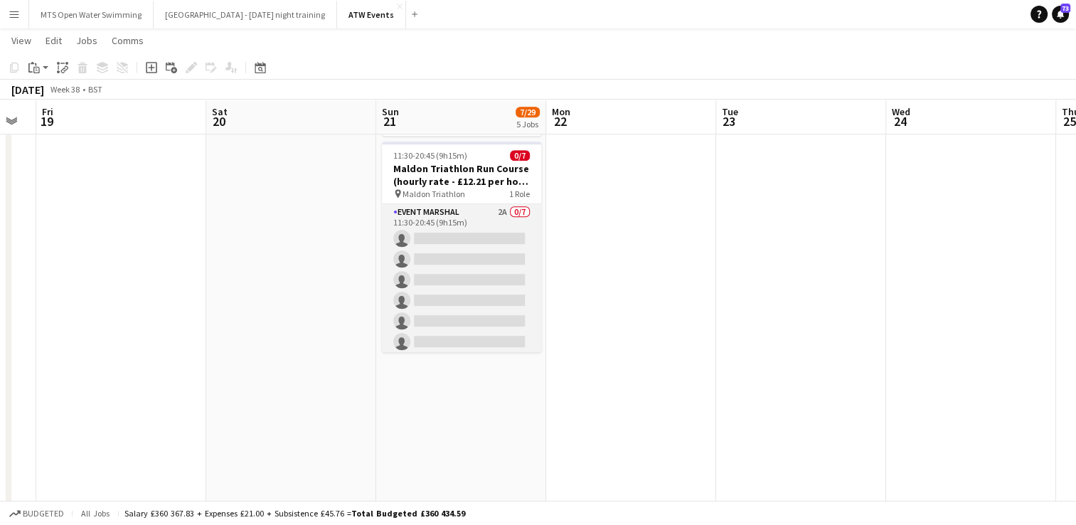
click at [489, 204] on app-card-role "Event Marshal 2A 0/7 11:30-20:45 (9h15m) single-neutral-actions single-neutral-…" at bounding box center [461, 290] width 159 height 172
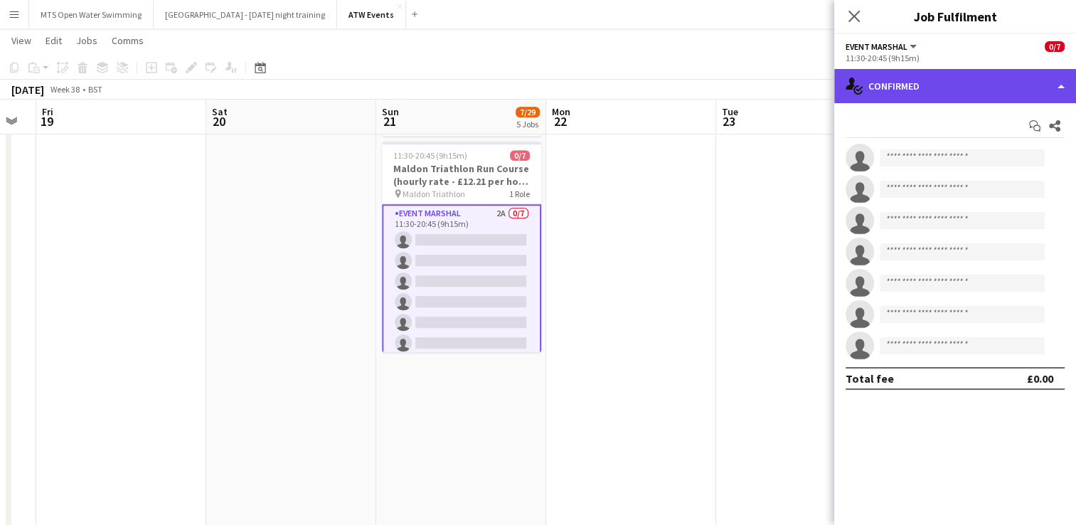
click at [931, 94] on div "single-neutral-actions-check-2 Confirmed" at bounding box center [955, 86] width 242 height 34
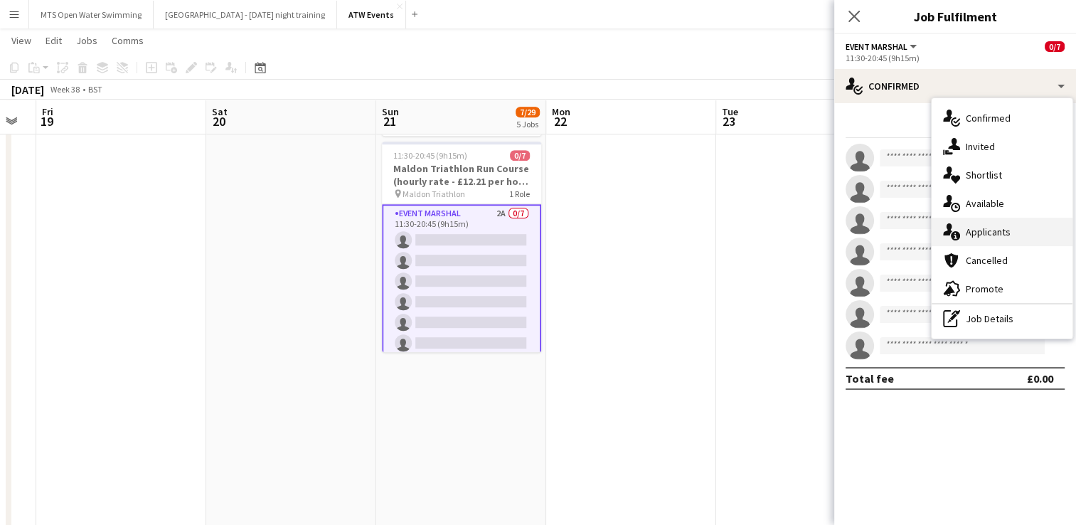
click at [973, 233] on div "single-neutral-actions-information Applicants" at bounding box center [1001, 232] width 141 height 28
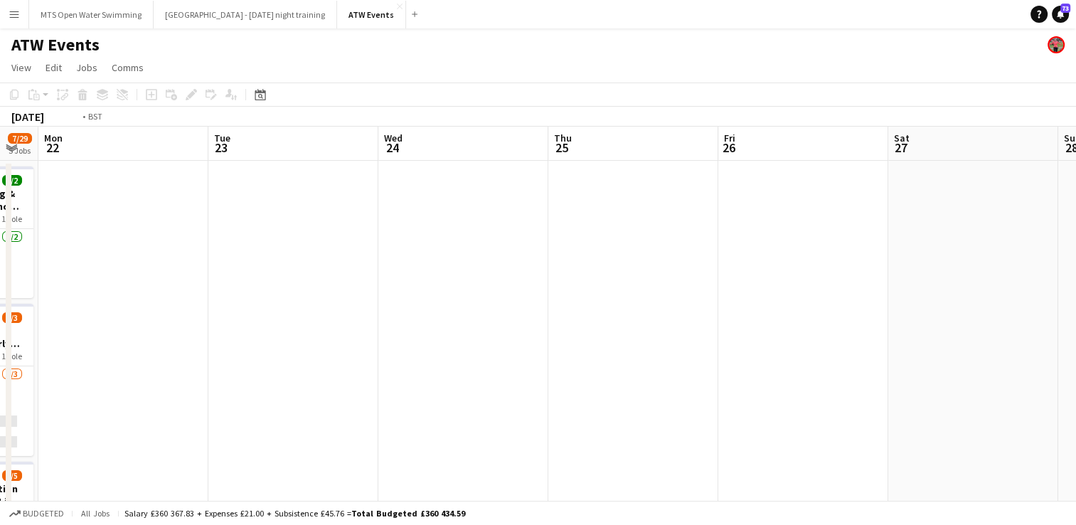
scroll to position [0, 301]
